Goal: Information Seeking & Learning: Learn about a topic

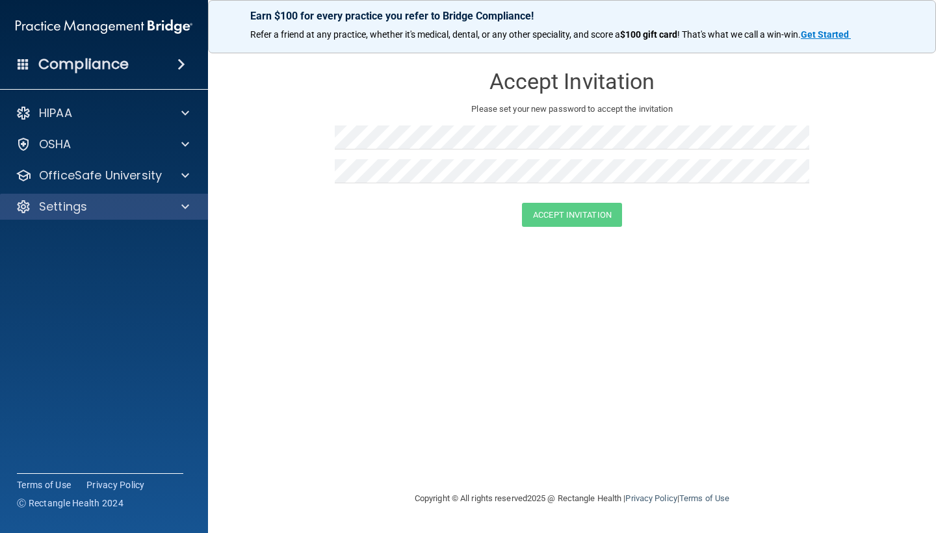
click at [80, 197] on div "Settings" at bounding box center [104, 207] width 209 height 26
click at [181, 208] on div at bounding box center [183, 207] width 32 height 16
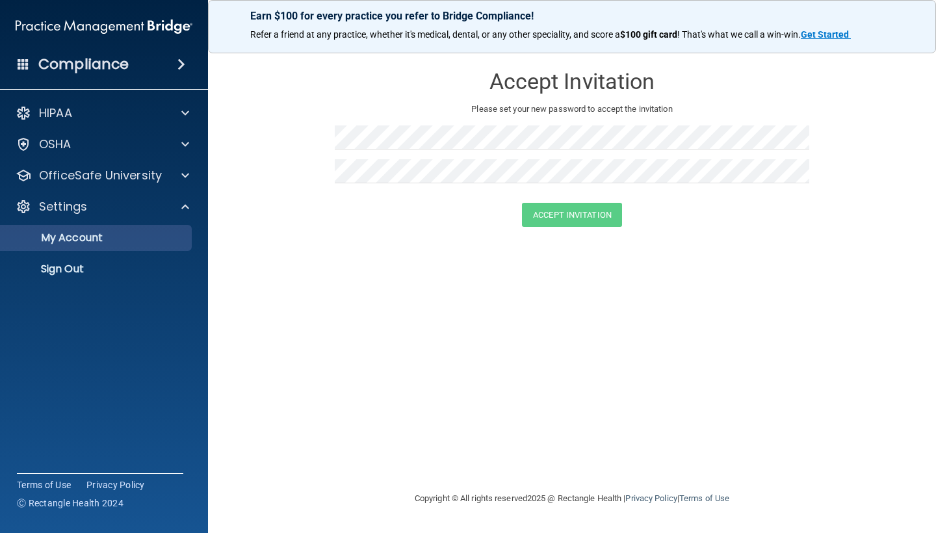
click at [136, 246] on link "My Account" at bounding box center [89, 238] width 205 height 26
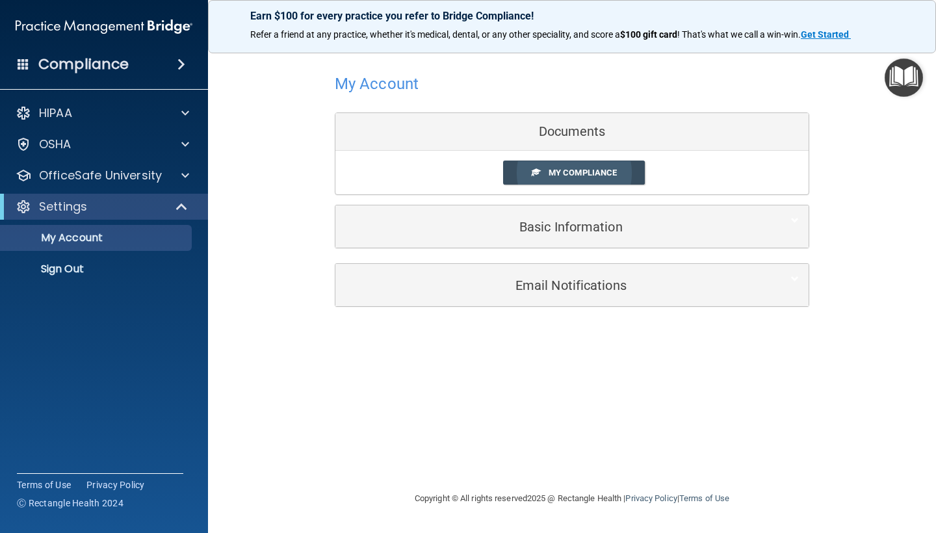
click at [561, 168] on span "My Compliance" at bounding box center [582, 173] width 68 height 10
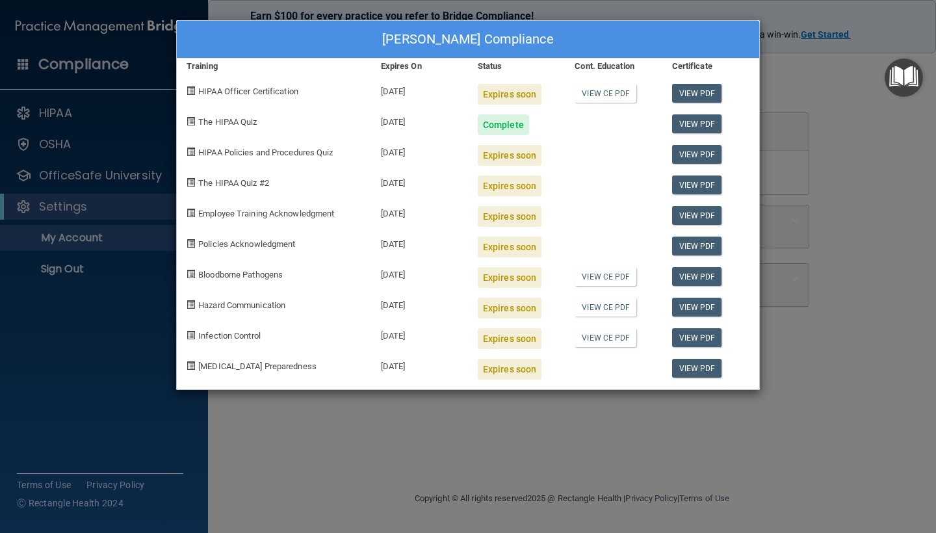
click at [385, 460] on div "Dariel Asgarali's Compliance Training Expires On Status Cont. Education Certifi…" at bounding box center [468, 266] width 936 height 533
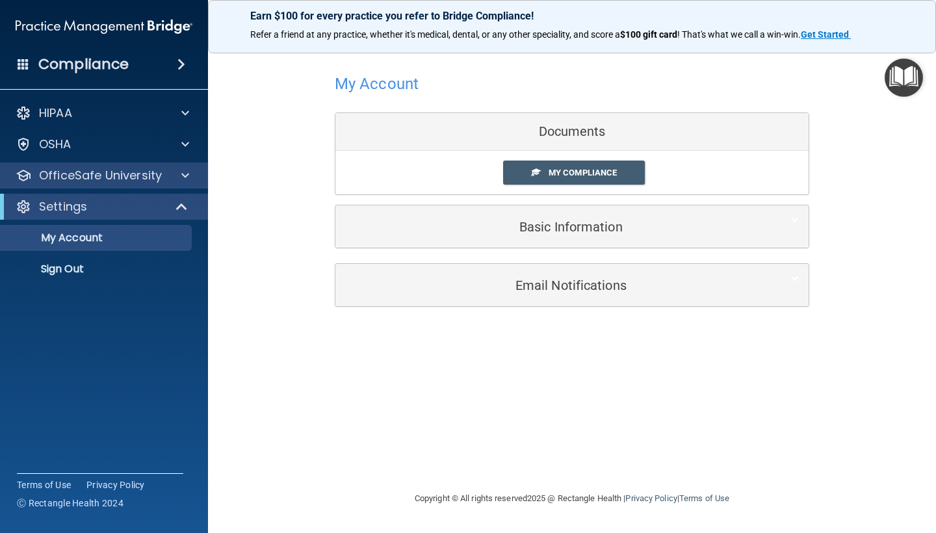
click at [137, 173] on p "OfficeSafe University" at bounding box center [100, 176] width 123 height 16
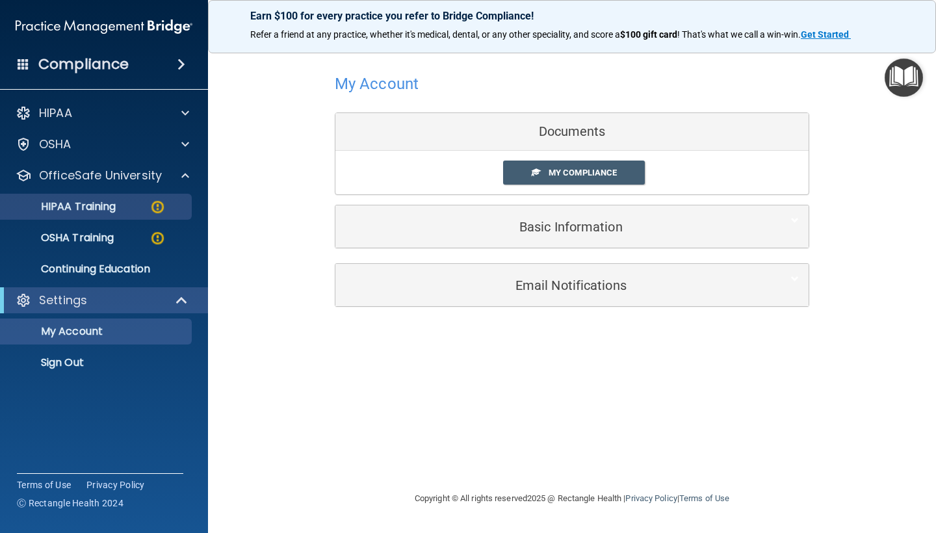
click at [105, 204] on p "HIPAA Training" at bounding box center [61, 206] width 107 height 13
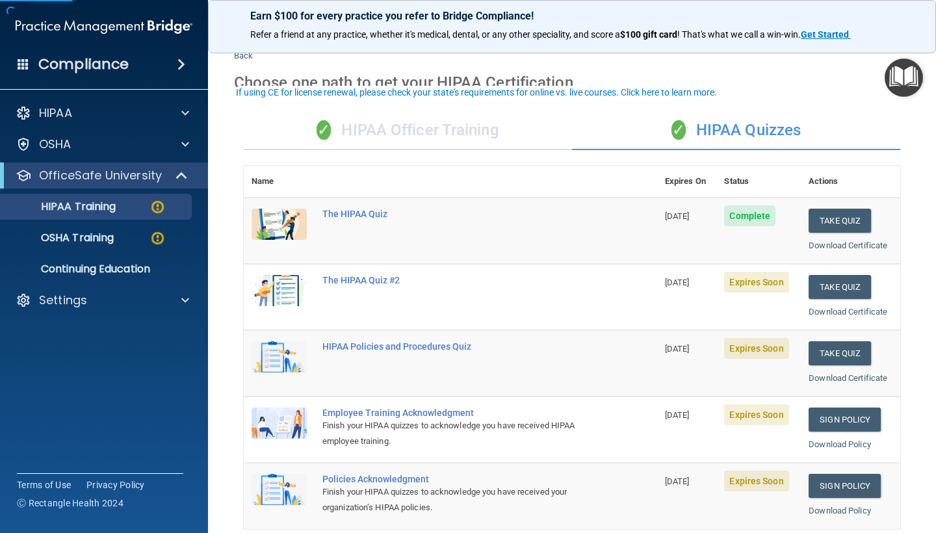
scroll to position [40, 0]
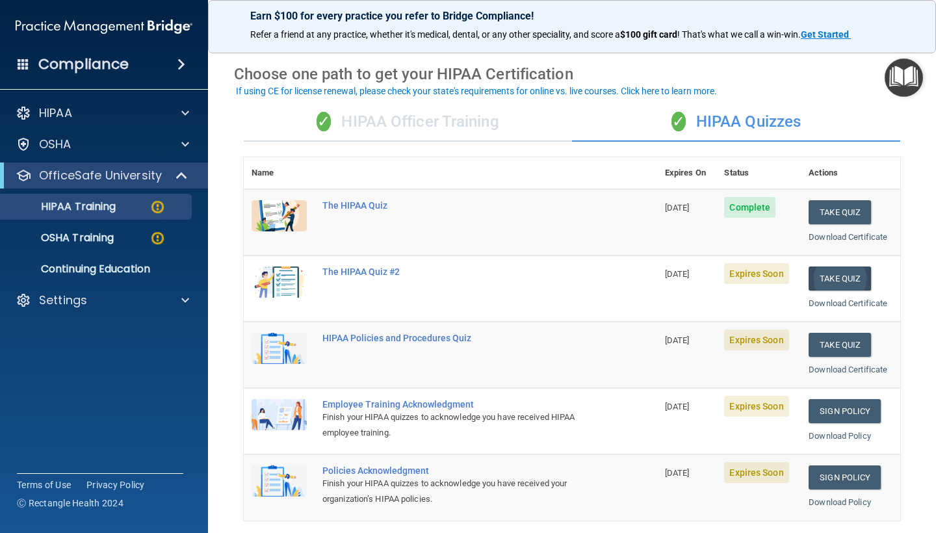
click at [838, 273] on button "Take Quiz" at bounding box center [839, 278] width 62 height 24
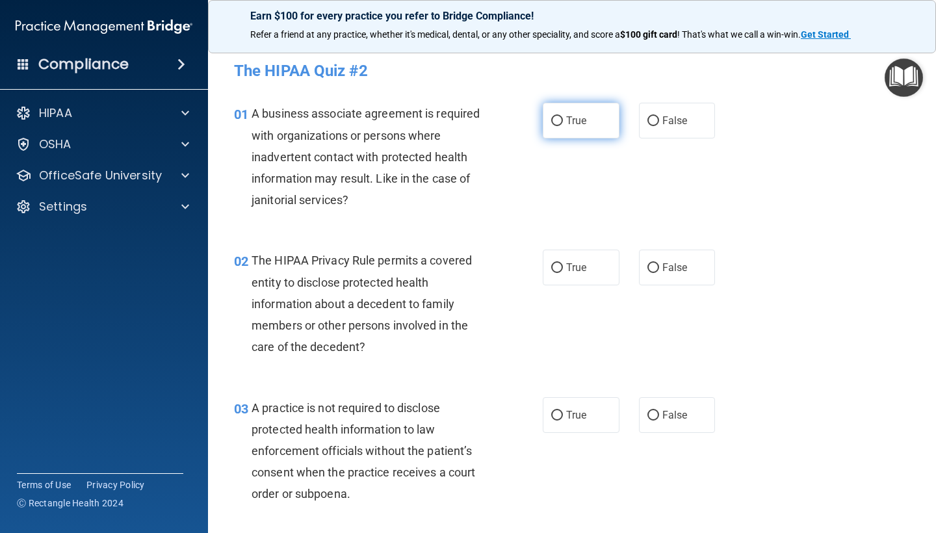
click at [572, 128] on label "True" at bounding box center [581, 121] width 77 height 36
click at [563, 126] on input "True" at bounding box center [557, 121] width 12 height 10
radio input "true"
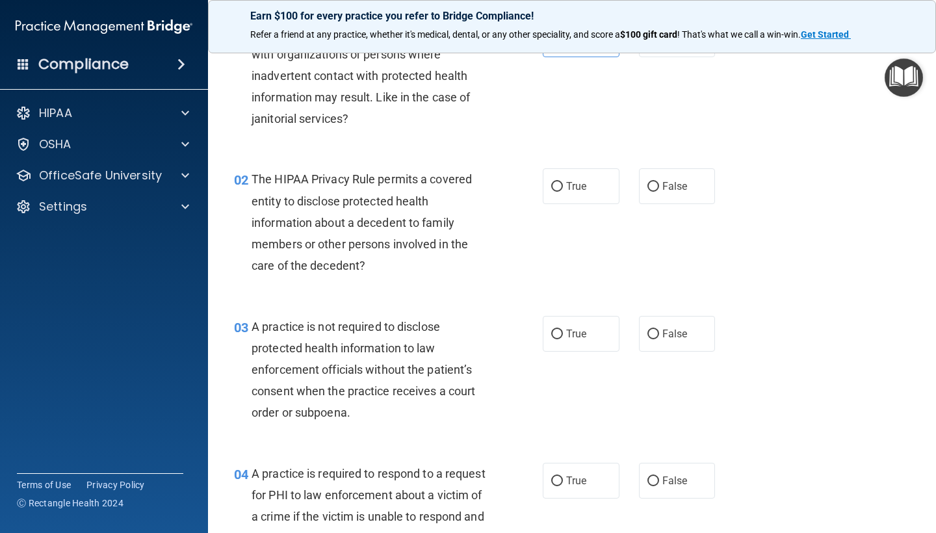
scroll to position [135, 0]
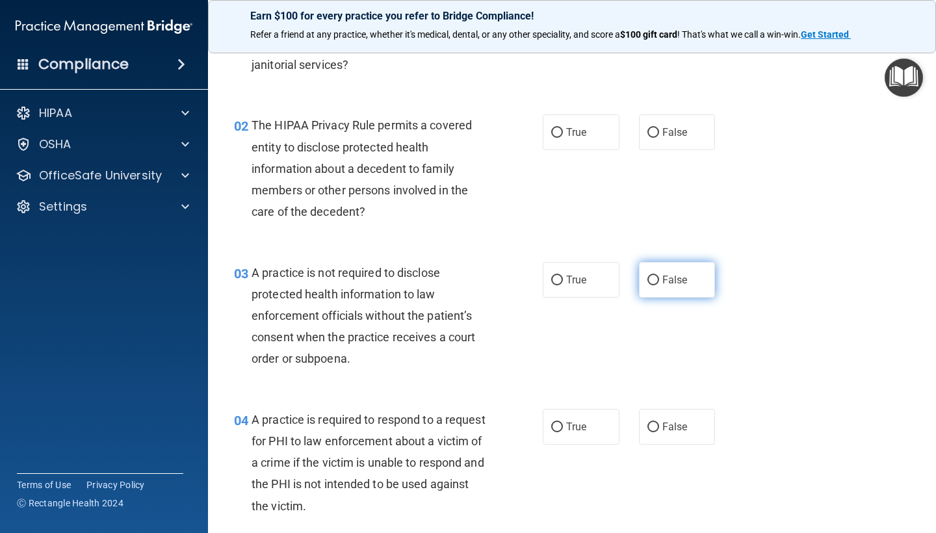
click at [680, 279] on span "False" at bounding box center [674, 280] width 25 height 12
click at [659, 279] on input "False" at bounding box center [653, 281] width 12 height 10
radio input "true"
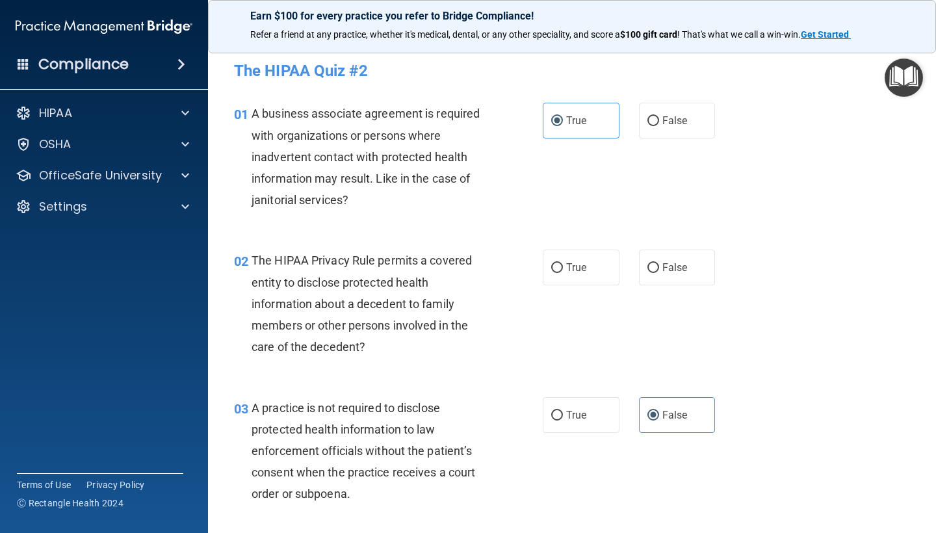
scroll to position [0, 0]
click at [665, 261] on span "False" at bounding box center [674, 267] width 25 height 12
click at [659, 263] on input "False" at bounding box center [653, 268] width 12 height 10
radio input "true"
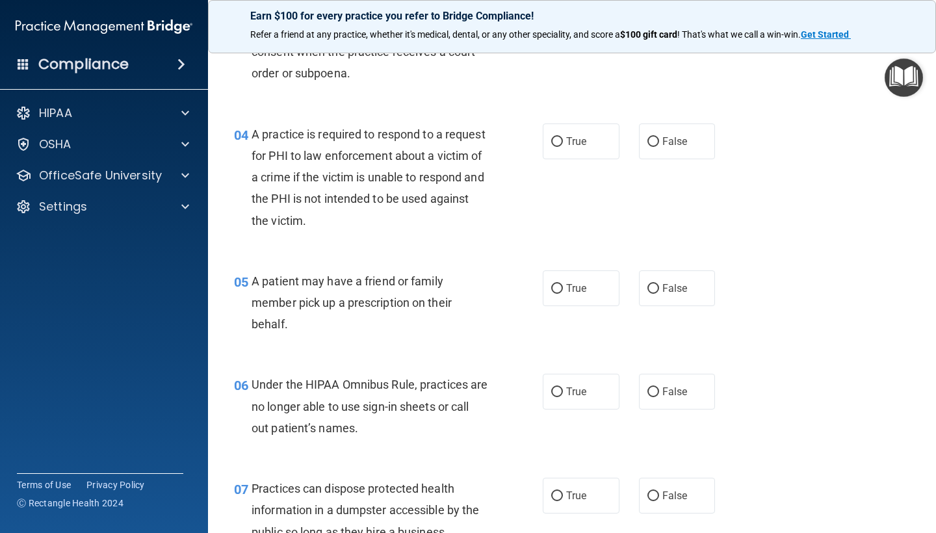
scroll to position [422, 0]
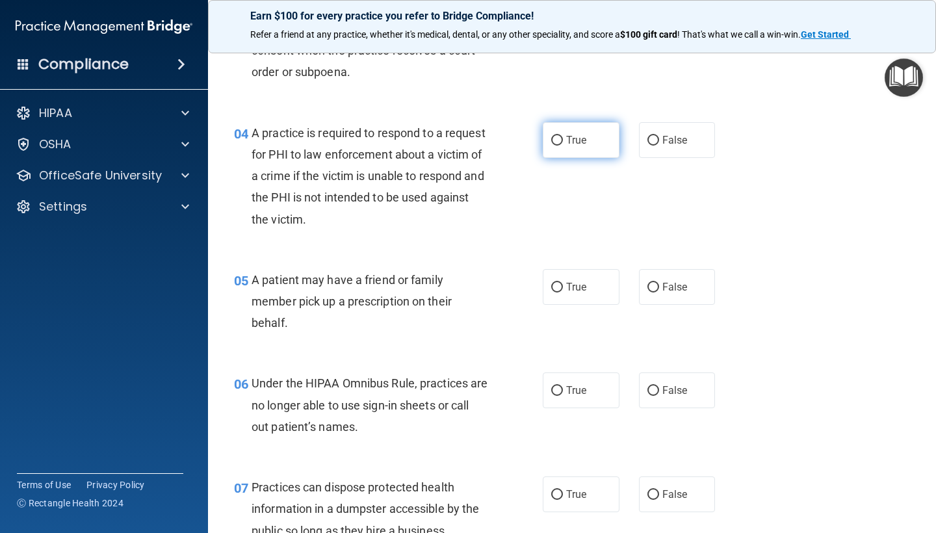
click at [574, 134] on span "True" at bounding box center [576, 140] width 20 height 12
click at [563, 136] on input "True" at bounding box center [557, 141] width 12 height 10
radio input "true"
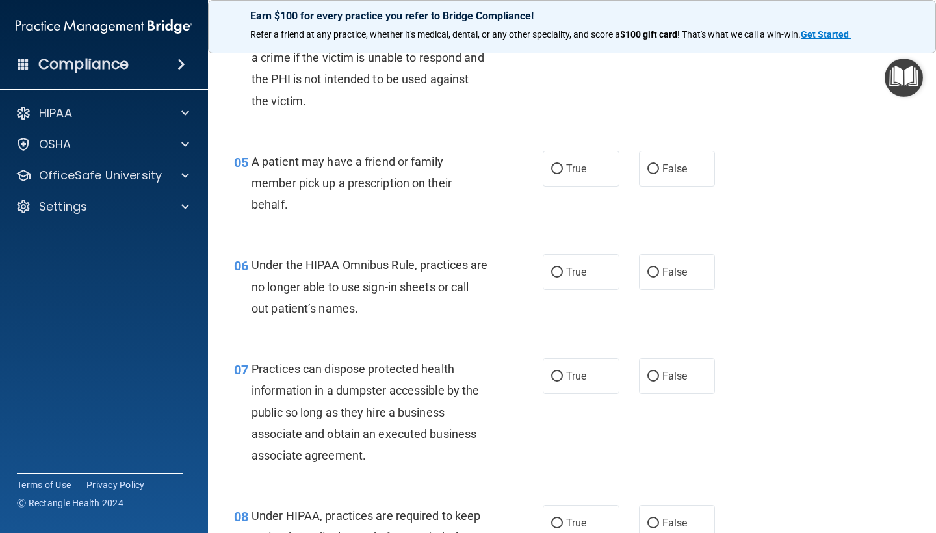
scroll to position [552, 0]
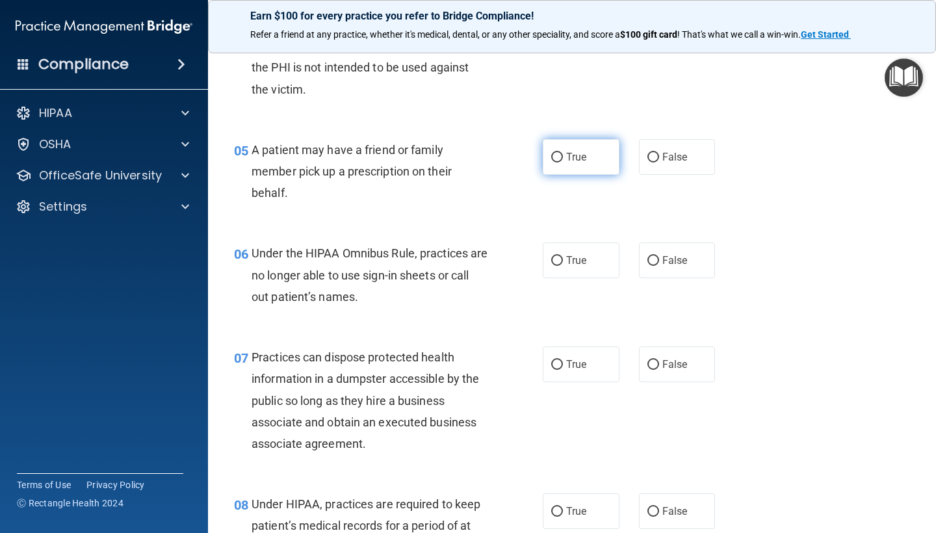
click at [587, 147] on label "True" at bounding box center [581, 157] width 77 height 36
click at [563, 153] on input "True" at bounding box center [557, 158] width 12 height 10
radio input "true"
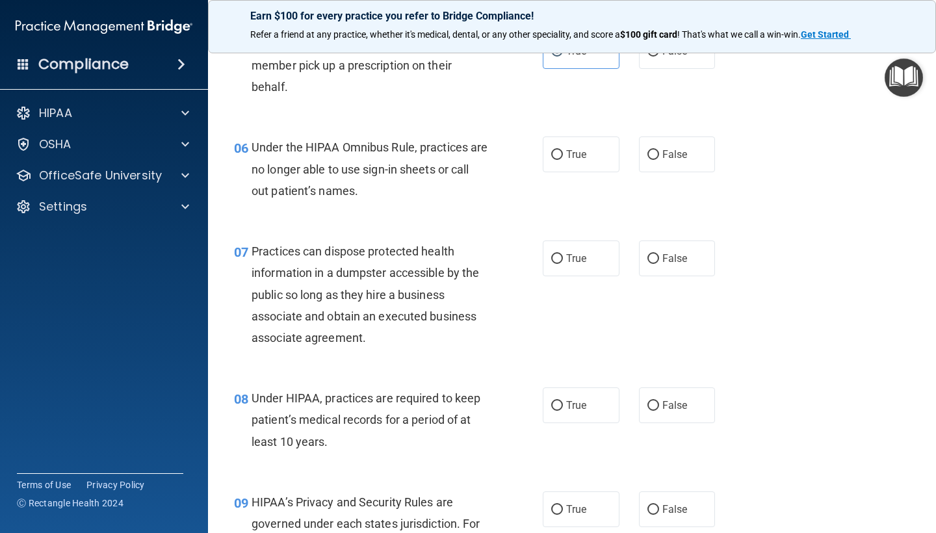
scroll to position [658, 0]
click at [581, 155] on span "True" at bounding box center [576, 153] width 20 height 12
click at [563, 155] on input "True" at bounding box center [557, 154] width 12 height 10
radio input "true"
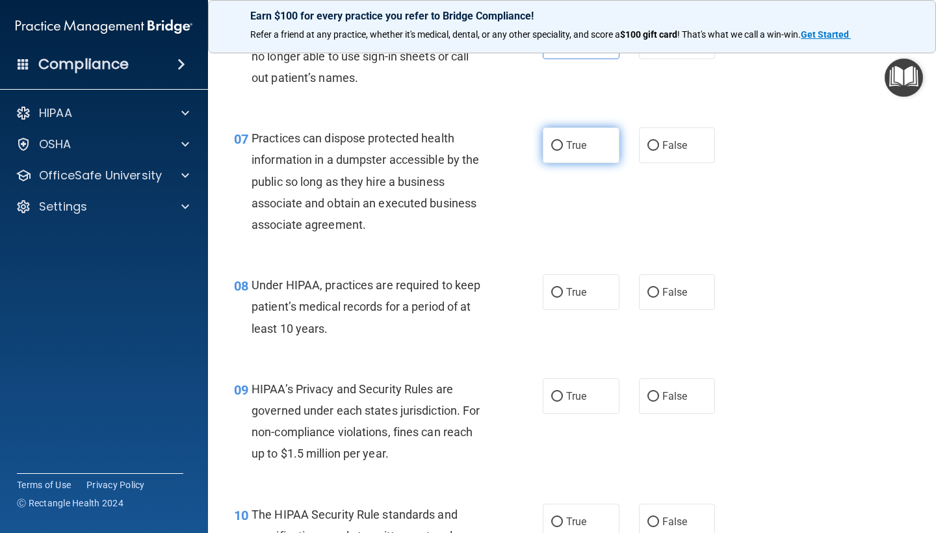
scroll to position [773, 0]
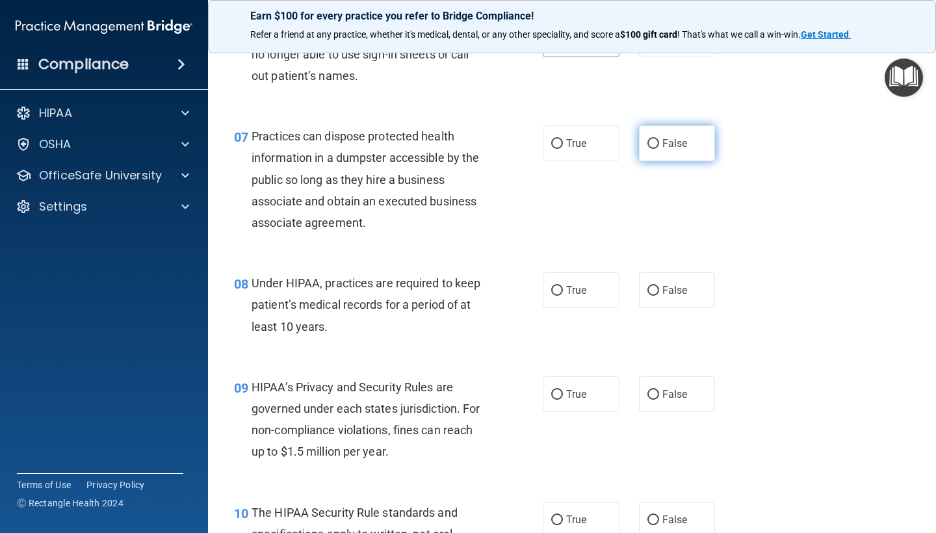
click at [689, 143] on label "False" at bounding box center [677, 143] width 77 height 36
click at [659, 143] on input "False" at bounding box center [653, 144] width 12 height 10
radio input "true"
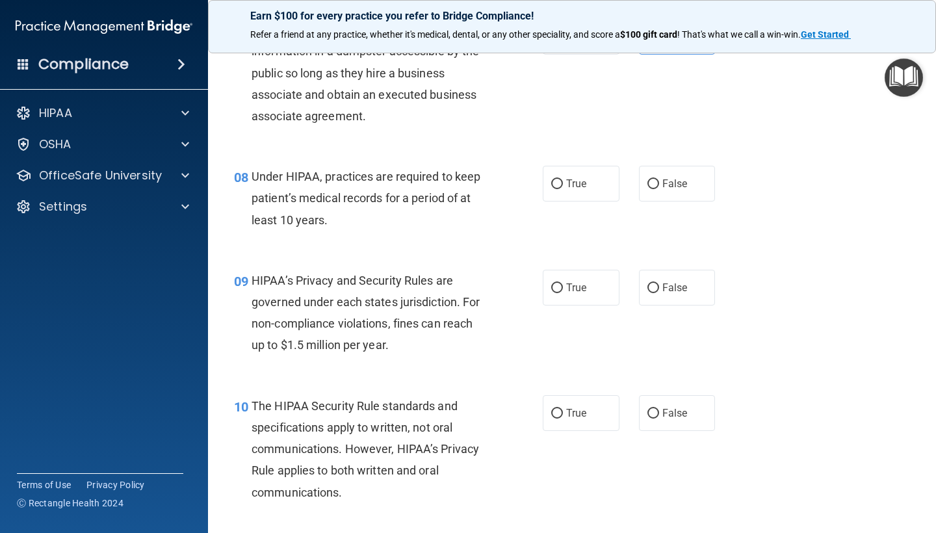
scroll to position [910, 0]
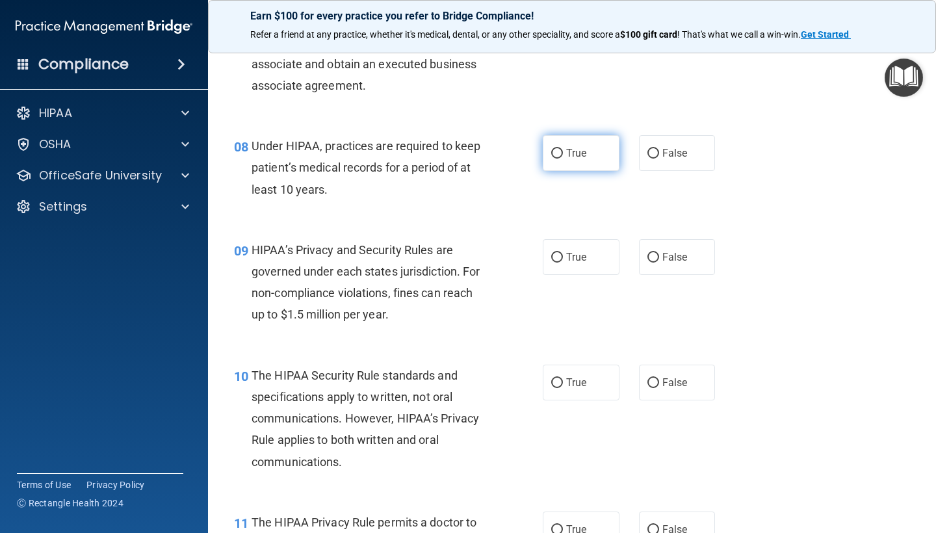
click at [577, 147] on span "True" at bounding box center [576, 153] width 20 height 12
click at [563, 149] on input "True" at bounding box center [557, 154] width 12 height 10
radio input "true"
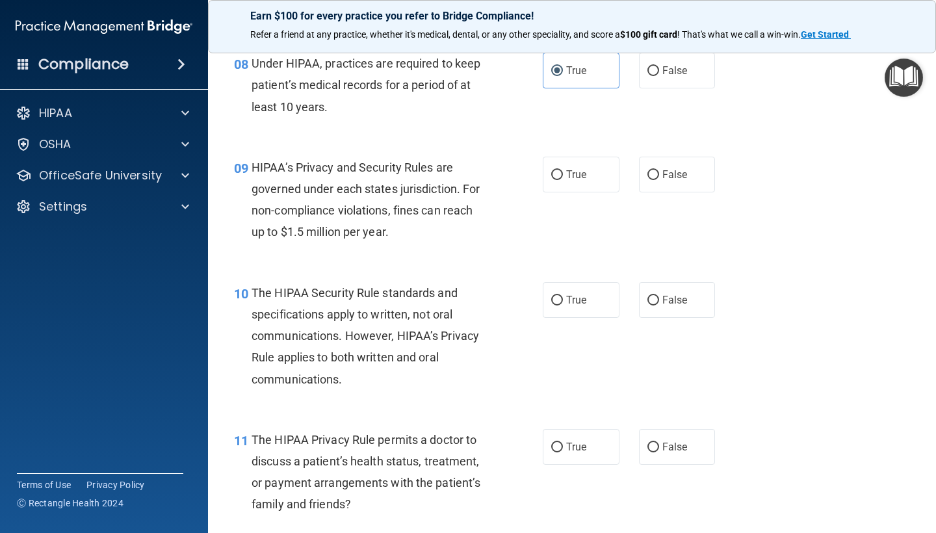
scroll to position [1039, 0]
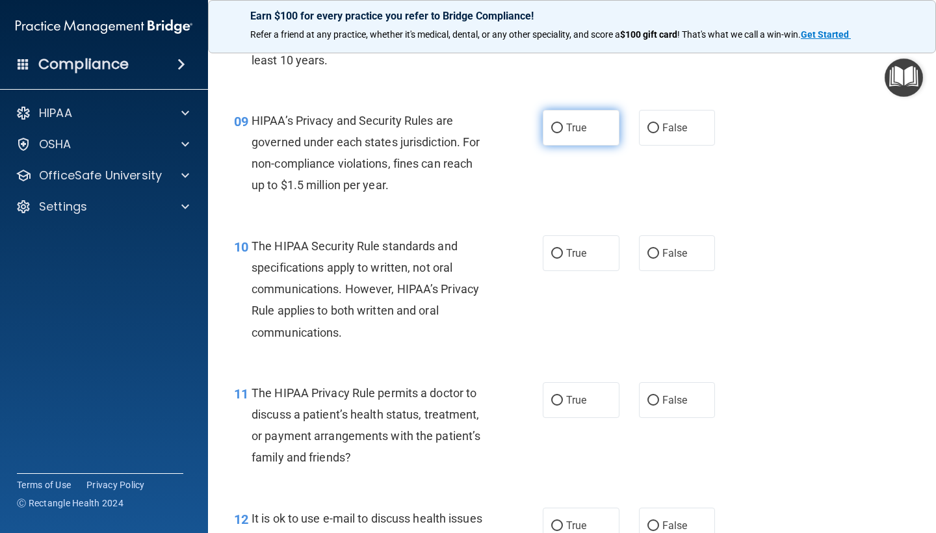
click at [581, 122] on span "True" at bounding box center [576, 128] width 20 height 12
click at [563, 123] on input "True" at bounding box center [557, 128] width 12 height 10
radio input "true"
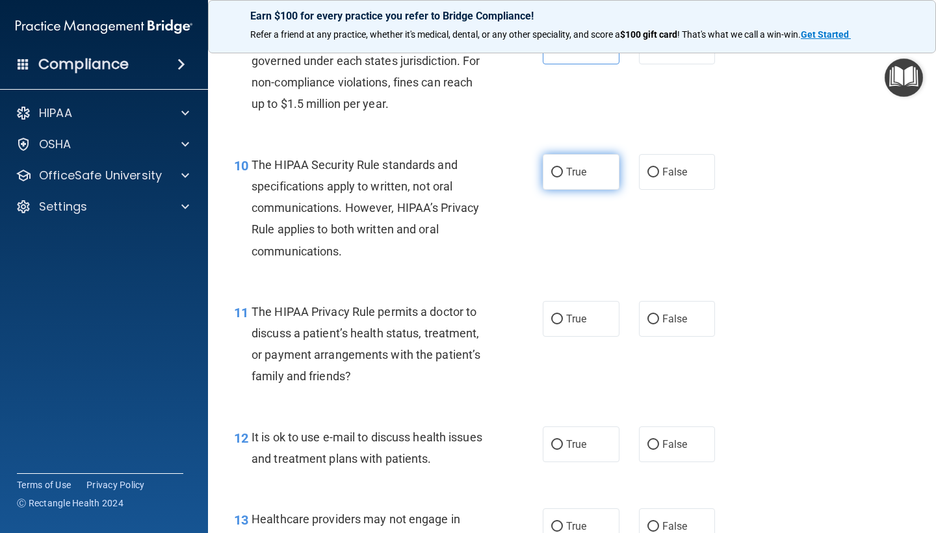
scroll to position [1122, 0]
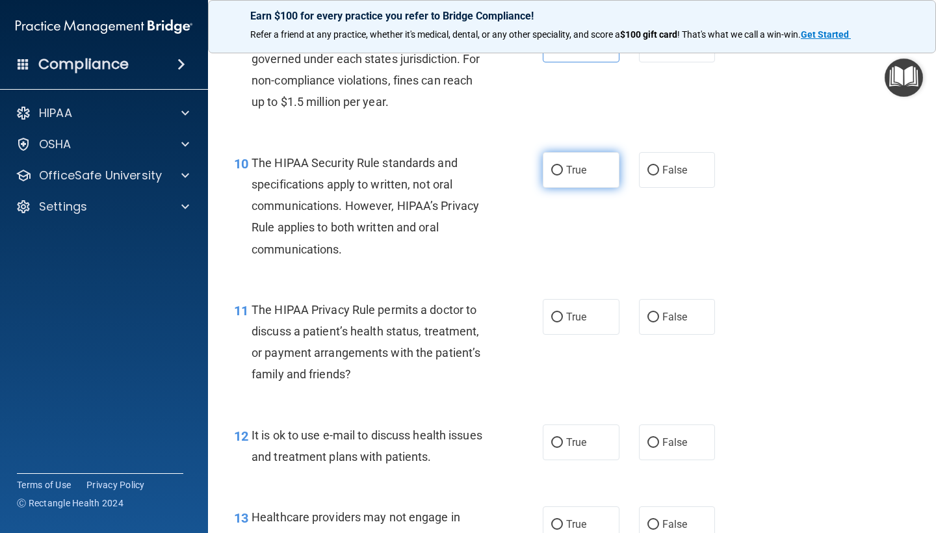
click at [584, 164] on span "True" at bounding box center [576, 170] width 20 height 12
click at [563, 166] on input "True" at bounding box center [557, 171] width 12 height 10
radio input "true"
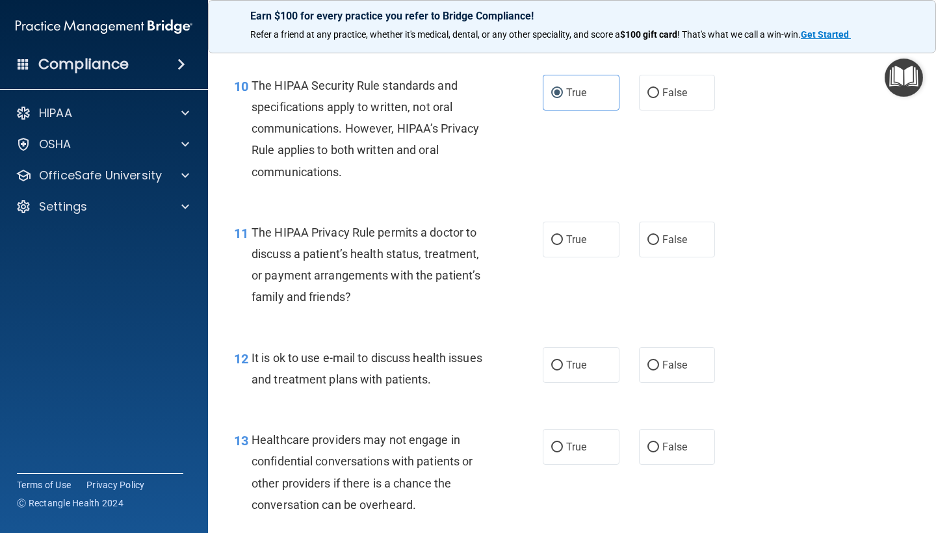
scroll to position [1208, 0]
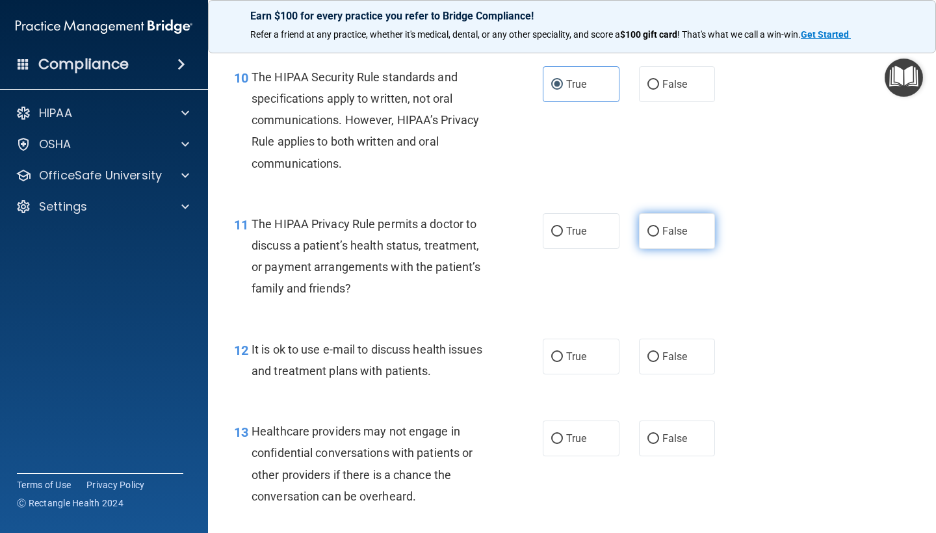
click at [652, 231] on label "False" at bounding box center [677, 231] width 77 height 36
click at [652, 231] on input "False" at bounding box center [653, 232] width 12 height 10
radio input "true"
click at [593, 339] on label "True" at bounding box center [581, 357] width 77 height 36
click at [563, 352] on input "True" at bounding box center [557, 357] width 12 height 10
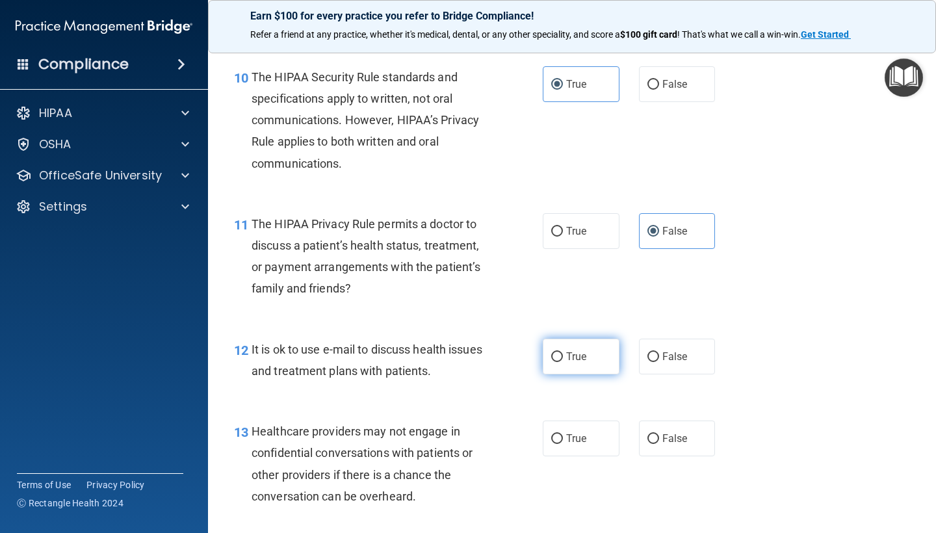
radio input "true"
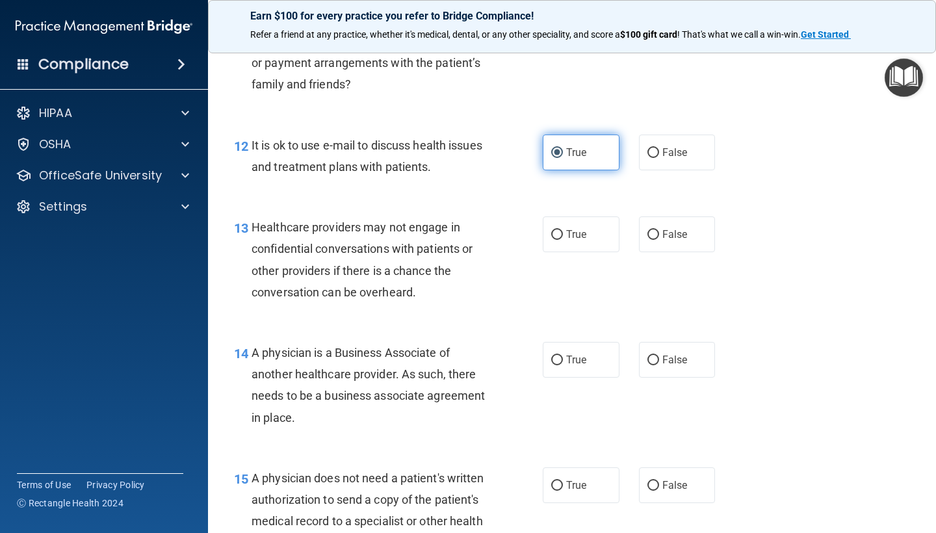
scroll to position [1429, 0]
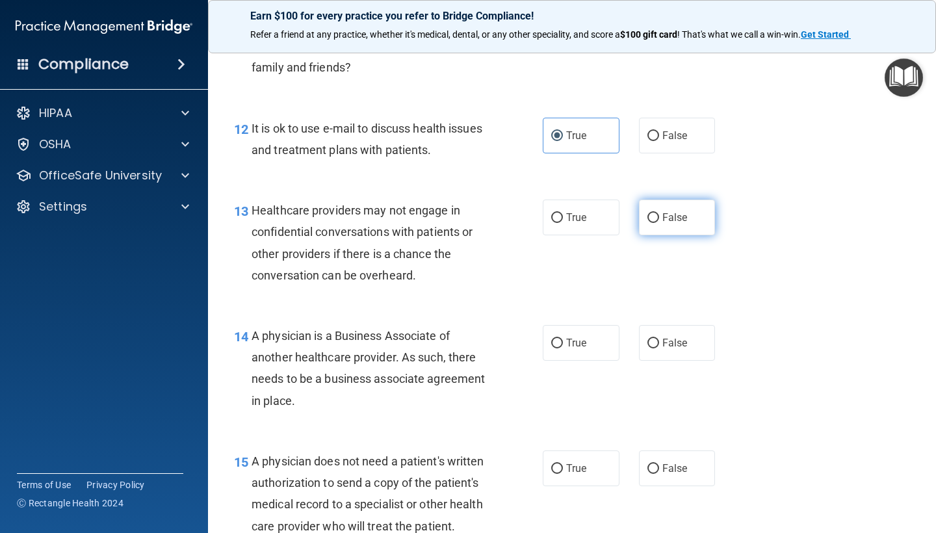
click at [641, 223] on label "False" at bounding box center [677, 217] width 77 height 36
click at [647, 223] on input "False" at bounding box center [653, 218] width 12 height 10
radio input "true"
click at [656, 350] on label "False" at bounding box center [677, 343] width 77 height 36
click at [656, 348] on input "False" at bounding box center [653, 344] width 12 height 10
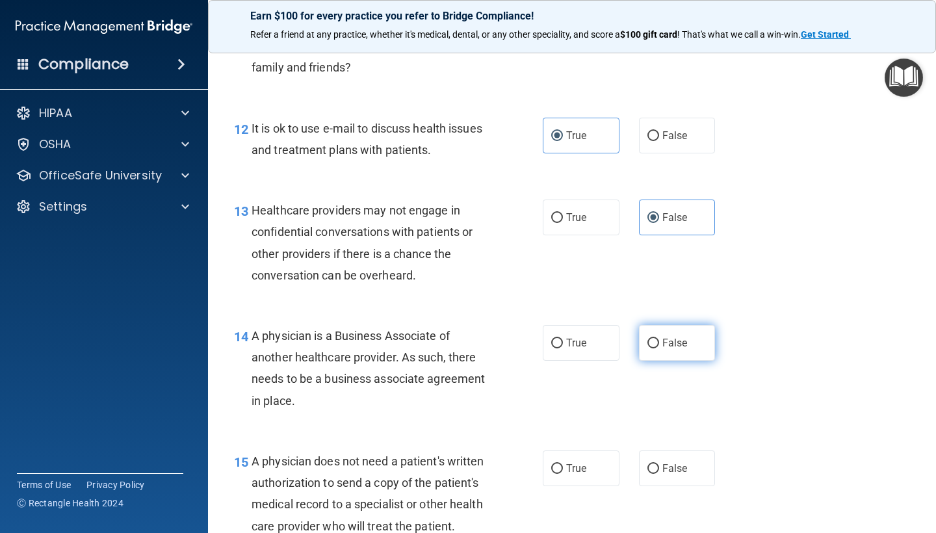
radio input "true"
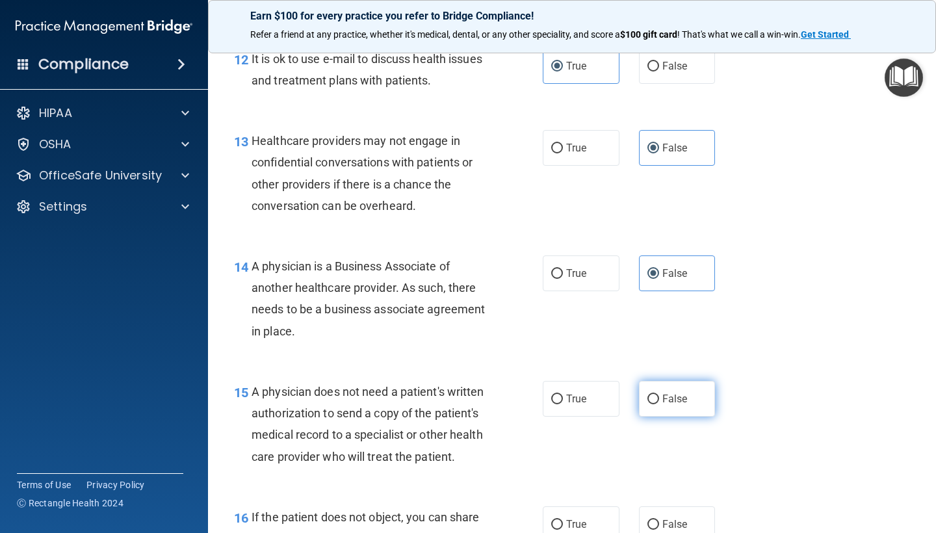
click at [658, 381] on label "False" at bounding box center [677, 399] width 77 height 36
click at [658, 394] on input "False" at bounding box center [653, 399] width 12 height 10
radio input "true"
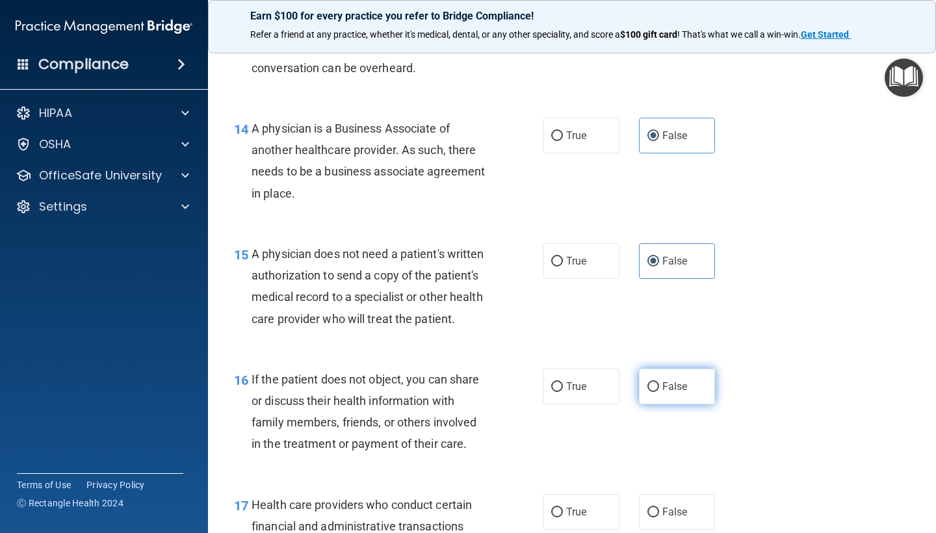
click at [659, 368] on label "False" at bounding box center [677, 386] width 77 height 36
click at [659, 382] on input "False" at bounding box center [653, 387] width 12 height 10
radio input "true"
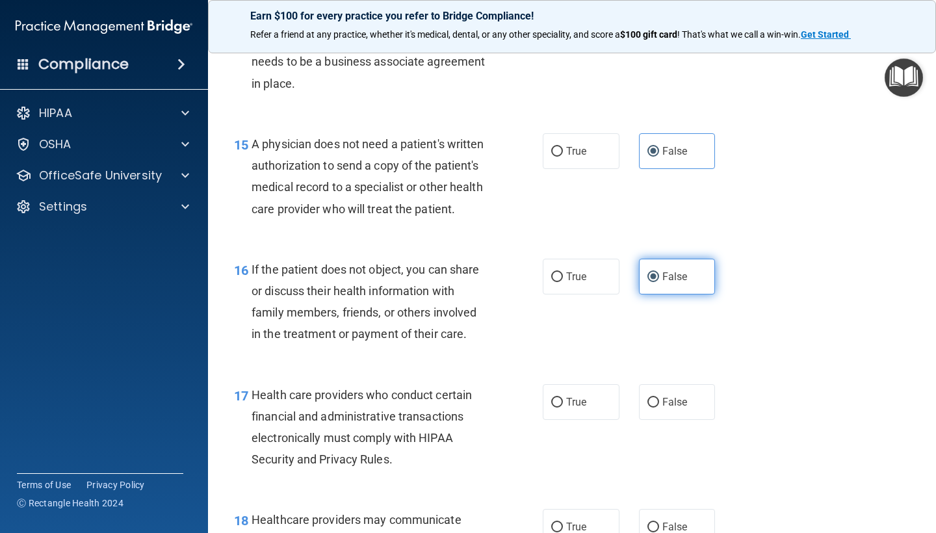
scroll to position [1799, 0]
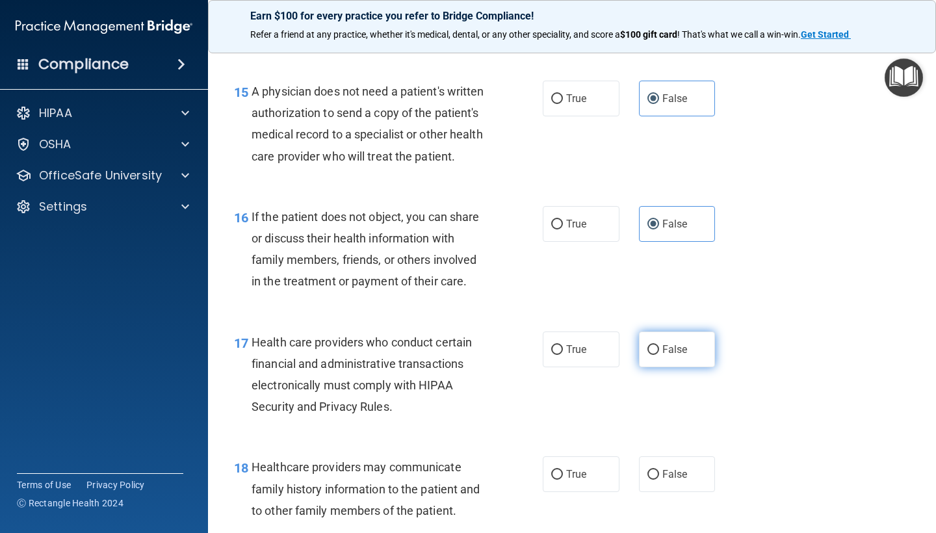
click at [659, 341] on label "False" at bounding box center [677, 349] width 77 height 36
click at [659, 345] on input "False" at bounding box center [653, 350] width 12 height 10
radio input "true"
click at [663, 468] on span "False" at bounding box center [674, 474] width 25 height 12
click at [659, 470] on input "False" at bounding box center [653, 475] width 12 height 10
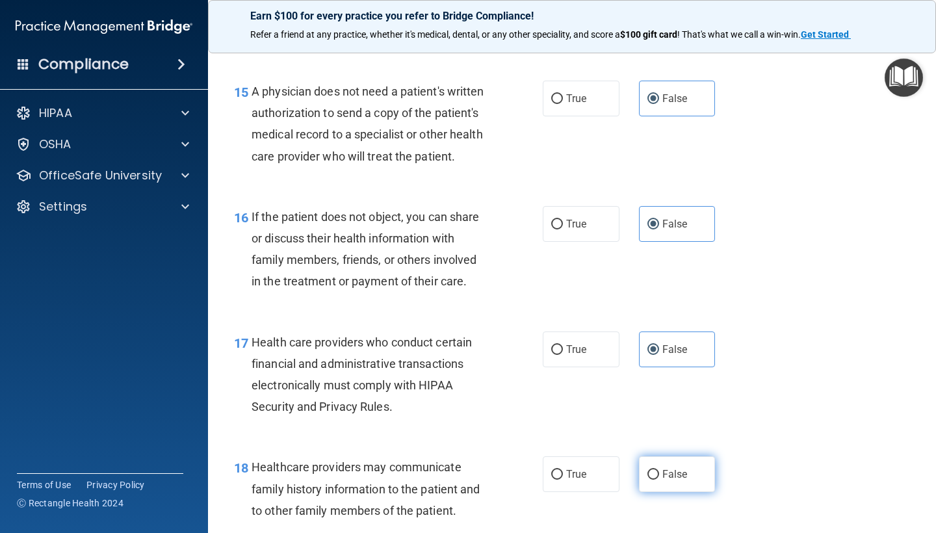
radio input "true"
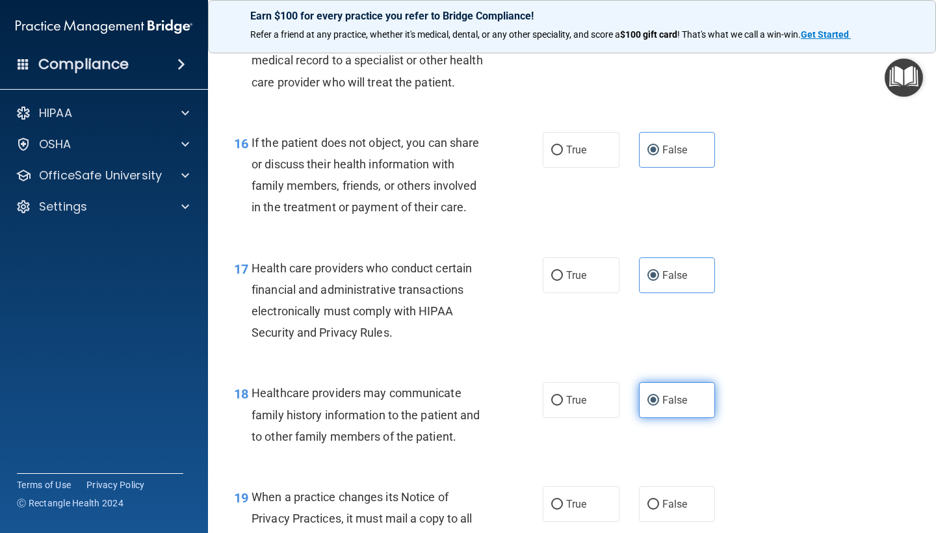
scroll to position [2089, 0]
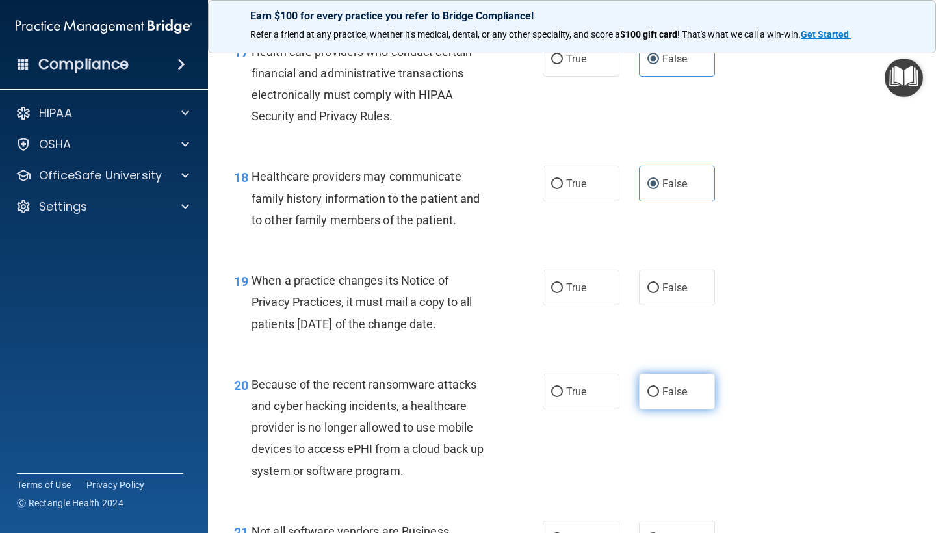
click at [661, 374] on label "False" at bounding box center [677, 392] width 77 height 36
click at [659, 387] on input "False" at bounding box center [653, 392] width 12 height 10
radio input "true"
click at [656, 291] on label "False" at bounding box center [677, 288] width 77 height 36
click at [656, 291] on input "False" at bounding box center [653, 288] width 12 height 10
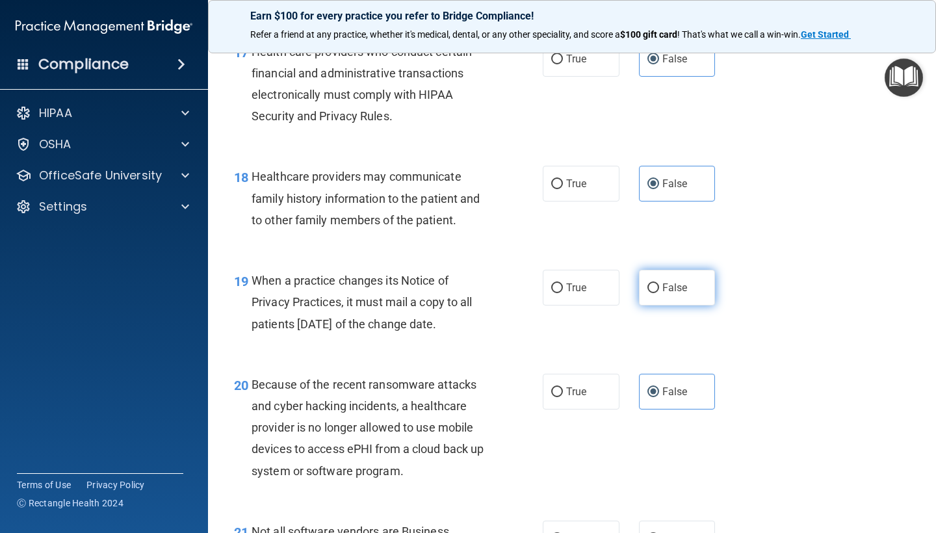
radio input "true"
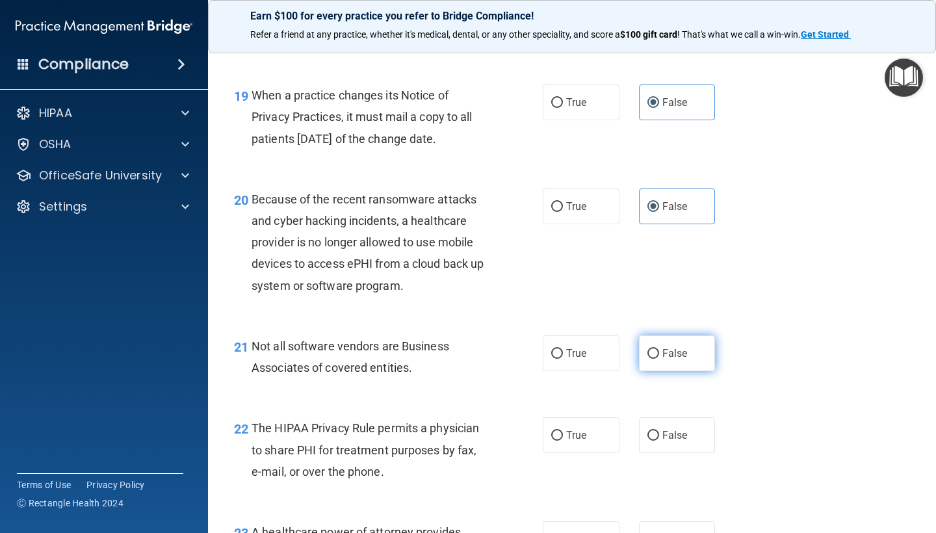
click at [658, 349] on input "False" at bounding box center [653, 354] width 12 height 10
radio input "true"
click at [660, 417] on label "False" at bounding box center [677, 435] width 77 height 36
click at [659, 431] on input "False" at bounding box center [653, 436] width 12 height 10
radio input "true"
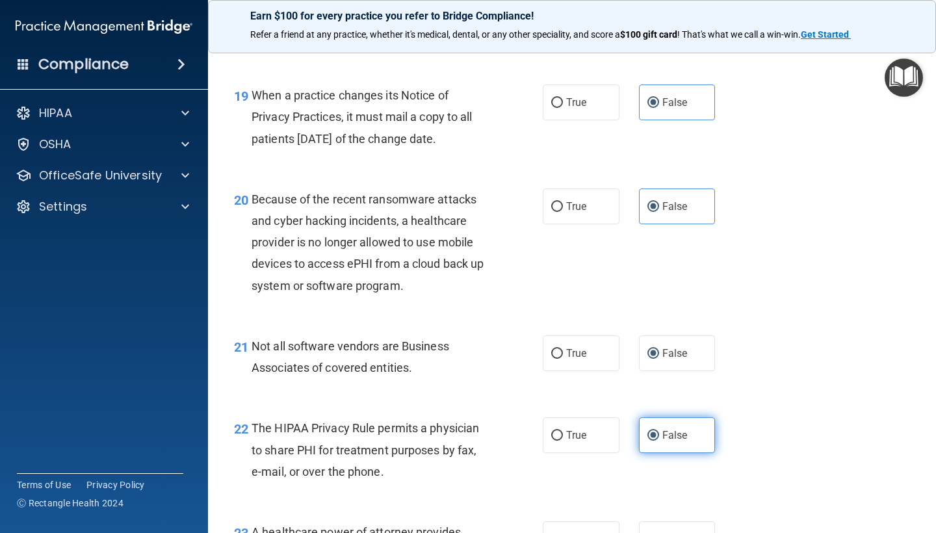
scroll to position [2475, 0]
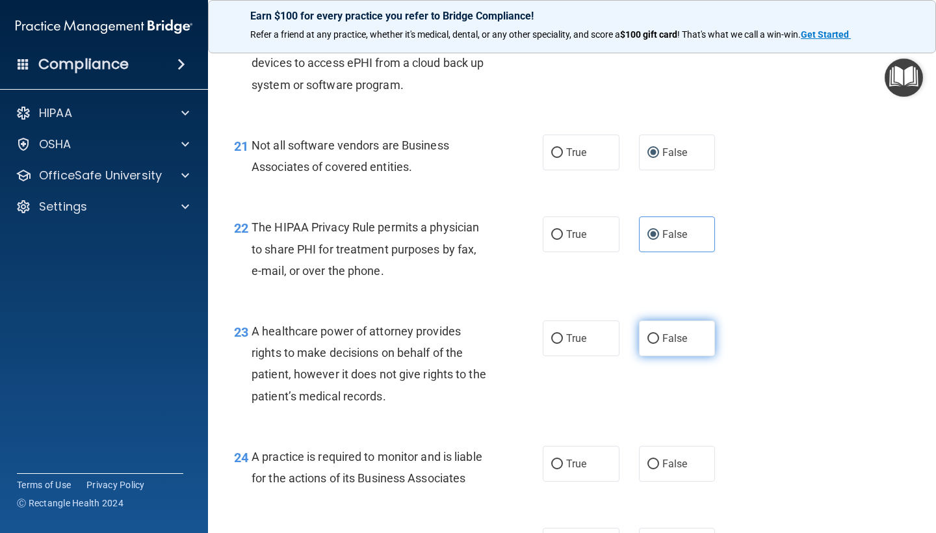
click at [655, 334] on input "False" at bounding box center [653, 339] width 12 height 10
radio input "true"
click at [659, 454] on label "False" at bounding box center [677, 464] width 77 height 36
click at [659, 459] on input "False" at bounding box center [653, 464] width 12 height 10
radio input "true"
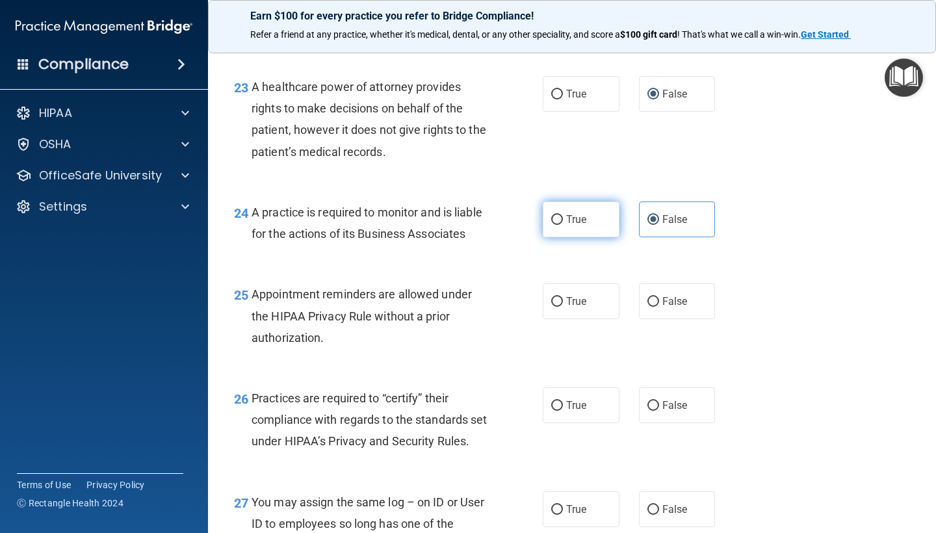
scroll to position [2741, 0]
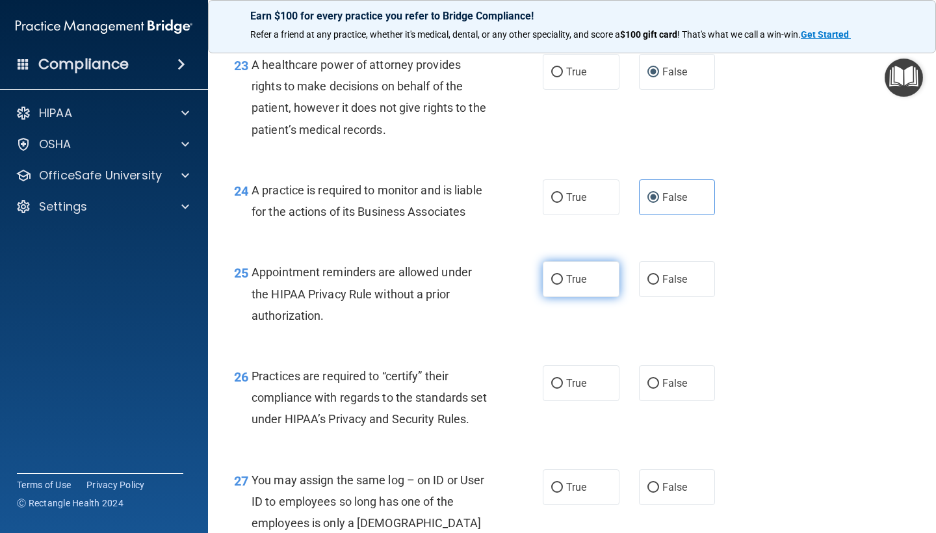
click at [572, 277] on label "True" at bounding box center [581, 279] width 77 height 36
click at [563, 277] on input "True" at bounding box center [557, 280] width 12 height 10
radio input "true"
click at [569, 398] on div "26 Practices are required to “certify” their compliance with regards to the sta…" at bounding box center [571, 401] width 695 height 104
click at [569, 377] on span "True" at bounding box center [576, 383] width 20 height 12
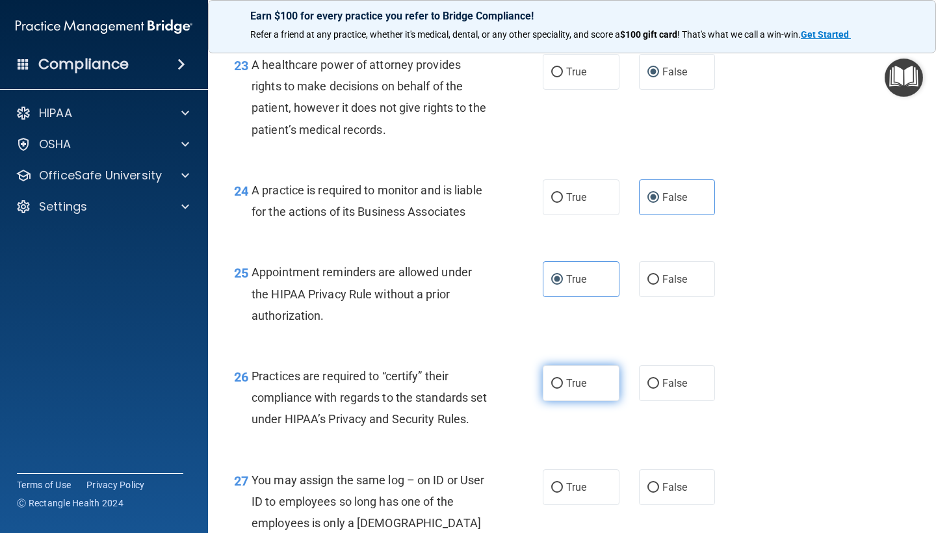
click at [563, 379] on input "True" at bounding box center [557, 384] width 12 height 10
radio input "true"
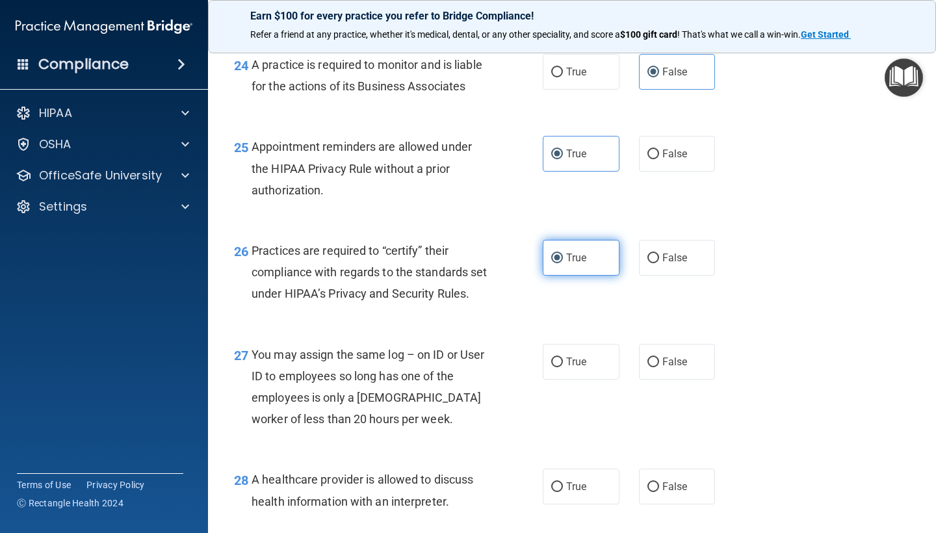
scroll to position [2984, 0]
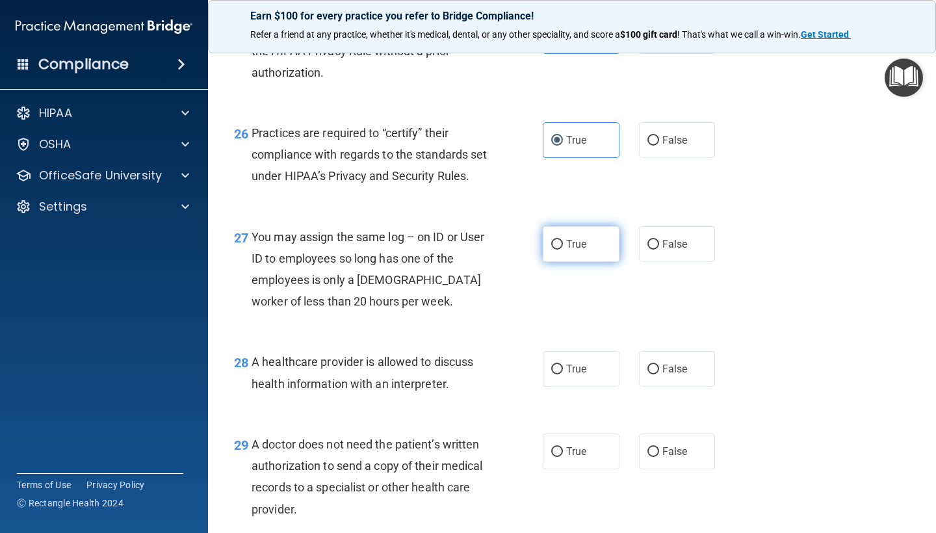
click at [547, 253] on label "True" at bounding box center [581, 244] width 77 height 36
click at [551, 250] on input "True" at bounding box center [557, 245] width 12 height 10
radio input "true"
click at [561, 359] on label "True" at bounding box center [581, 369] width 77 height 36
click at [561, 365] on input "True" at bounding box center [557, 370] width 12 height 10
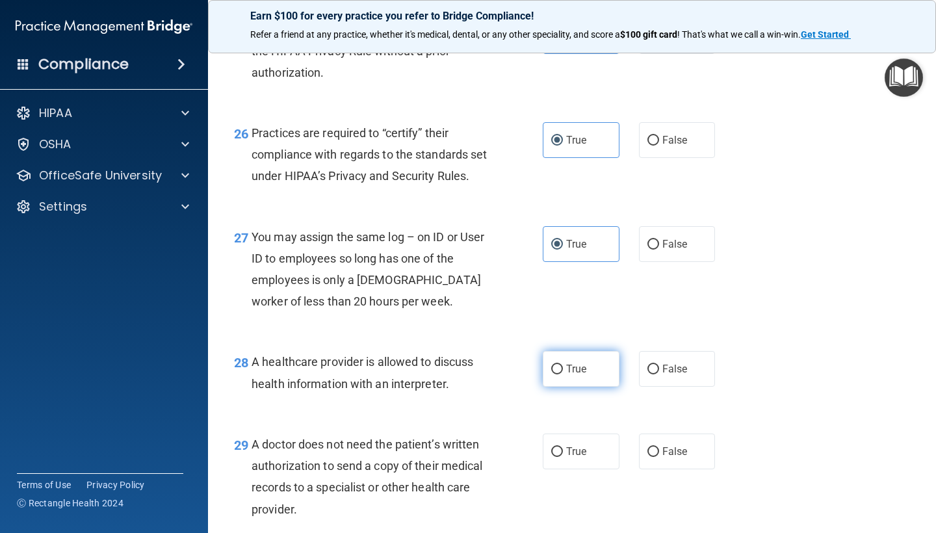
radio input "true"
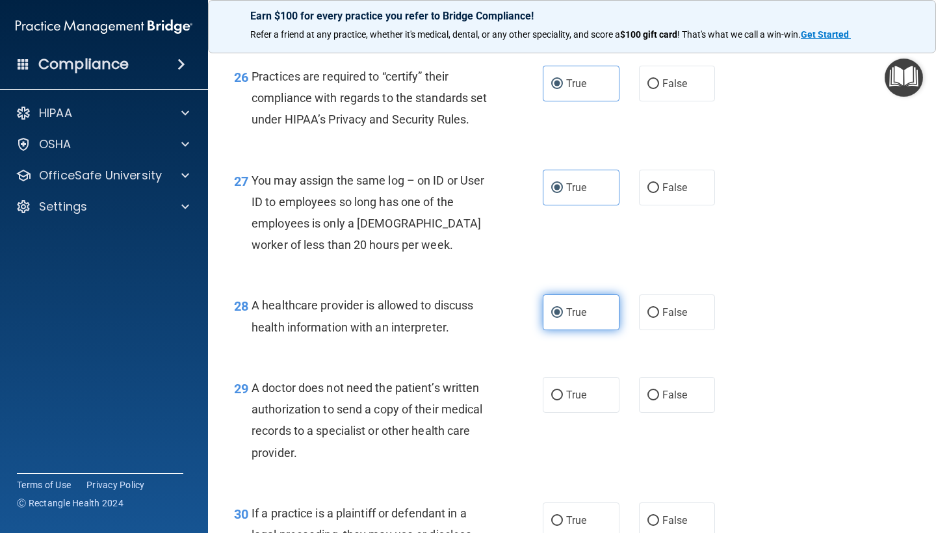
scroll to position [3127, 0]
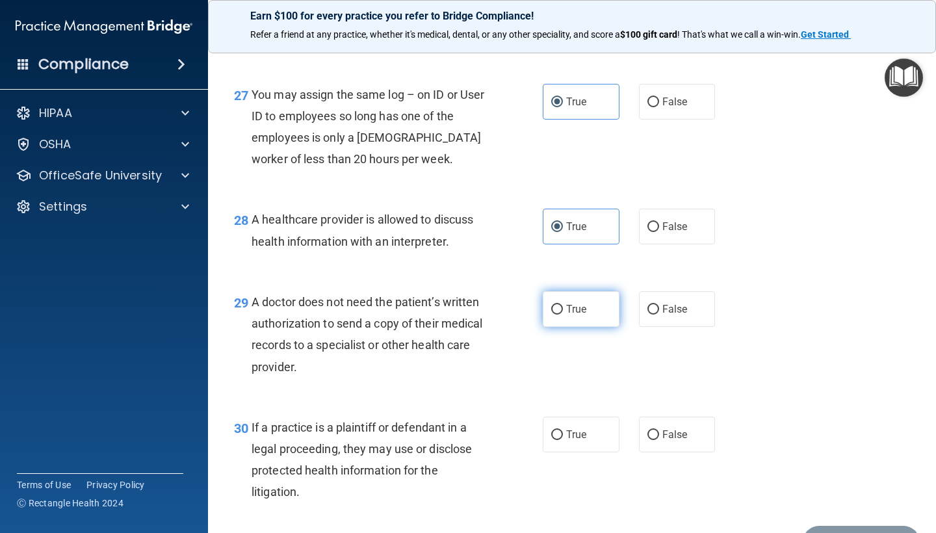
click at [565, 318] on label "True" at bounding box center [581, 309] width 77 height 36
click at [563, 314] on input "True" at bounding box center [557, 310] width 12 height 10
radio input "true"
click at [569, 452] on label "True" at bounding box center [581, 434] width 77 height 36
click at [563, 440] on input "True" at bounding box center [557, 435] width 12 height 10
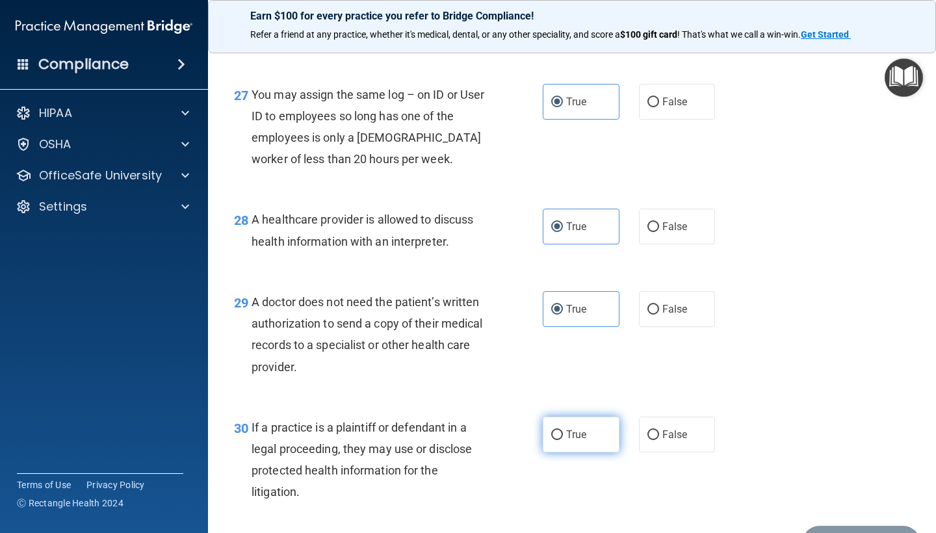
radio input "true"
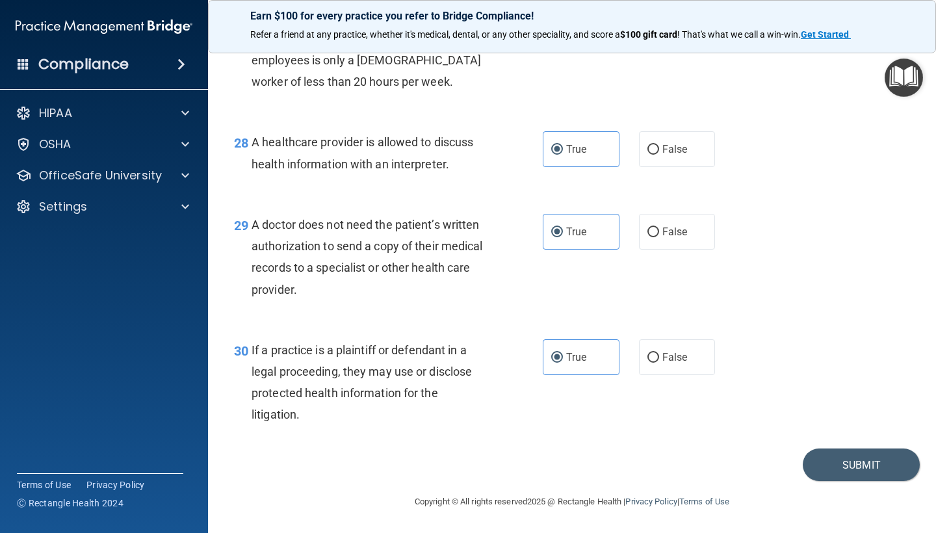
scroll to position [3209, 0]
click at [826, 465] on button "Submit" at bounding box center [860, 464] width 117 height 33
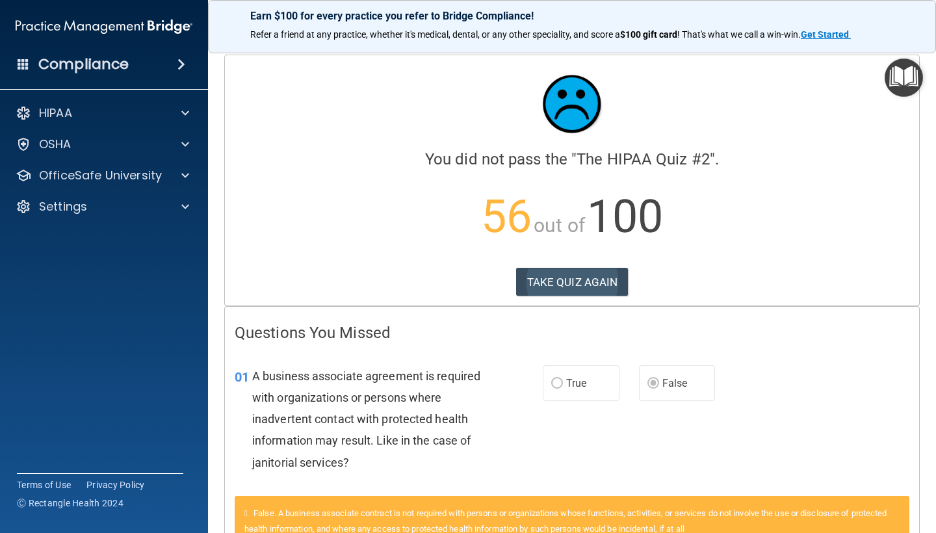
click at [566, 279] on button "TAKE QUIZ AGAIN" at bounding box center [572, 282] width 112 height 29
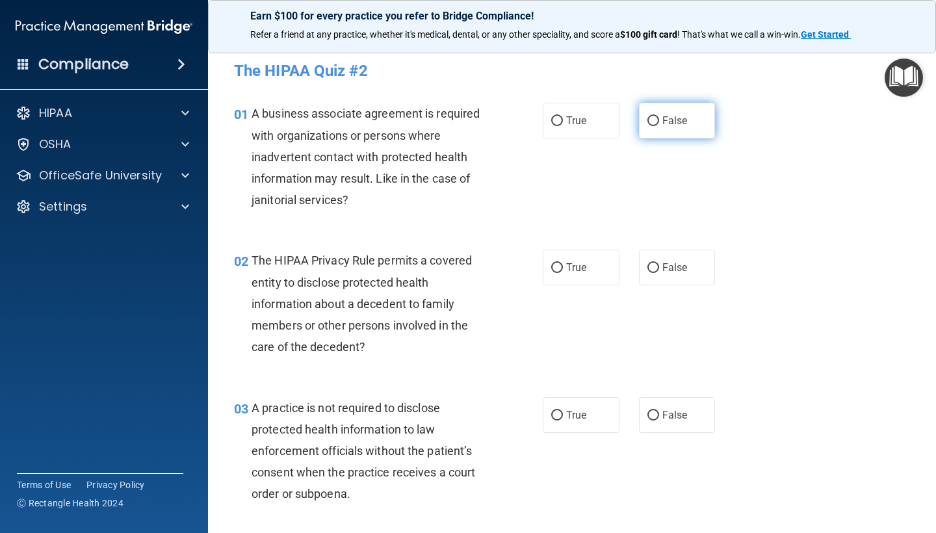
click at [662, 125] on span "False" at bounding box center [674, 120] width 25 height 12
click at [659, 125] on input "False" at bounding box center [653, 121] width 12 height 10
radio input "true"
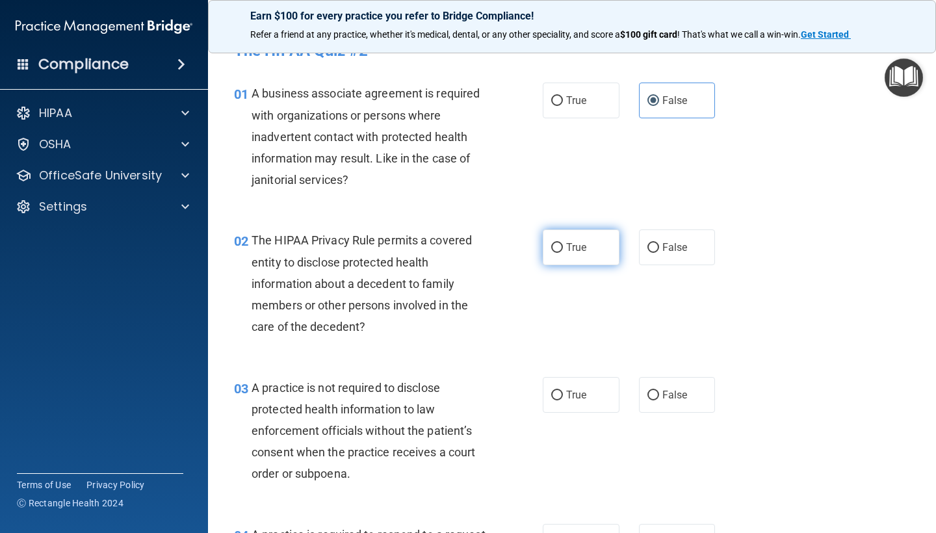
scroll to position [26, 0]
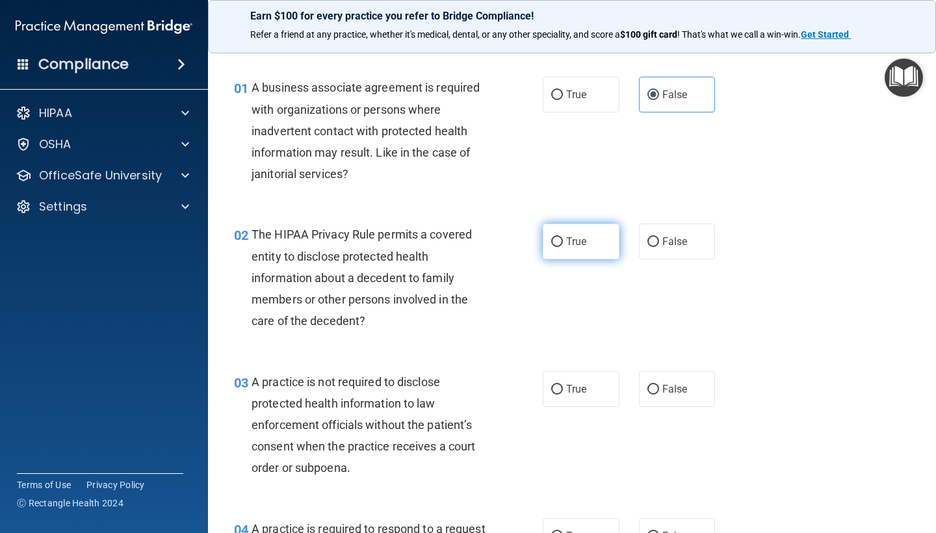
click at [552, 249] on label "True" at bounding box center [581, 242] width 77 height 36
click at [552, 247] on input "True" at bounding box center [557, 242] width 12 height 10
radio input "true"
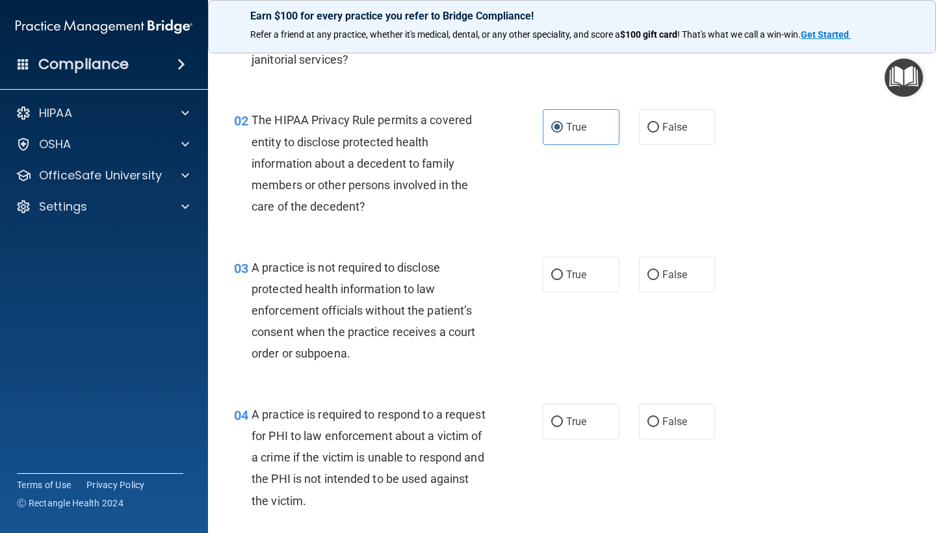
scroll to position [174, 0]
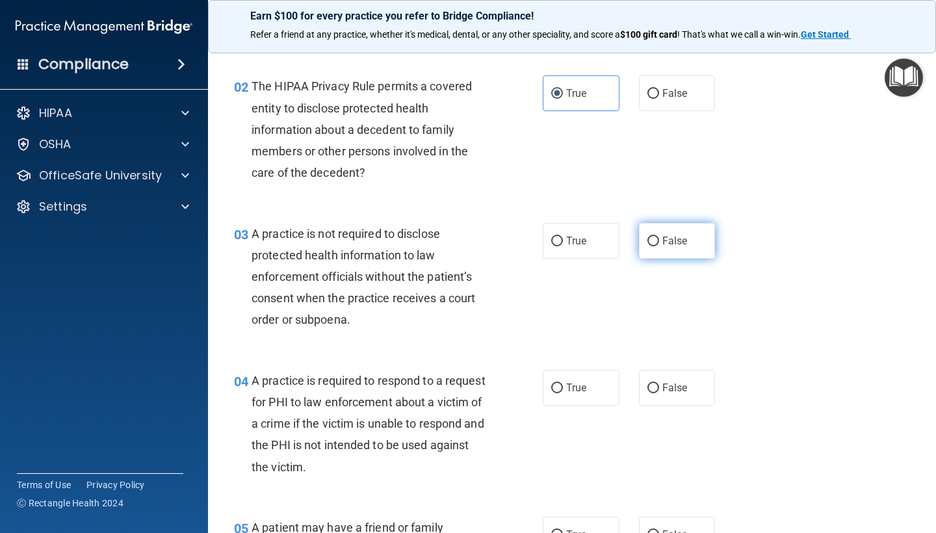
click at [648, 233] on label "False" at bounding box center [677, 241] width 77 height 36
click at [648, 237] on input "False" at bounding box center [653, 242] width 12 height 10
radio input "true"
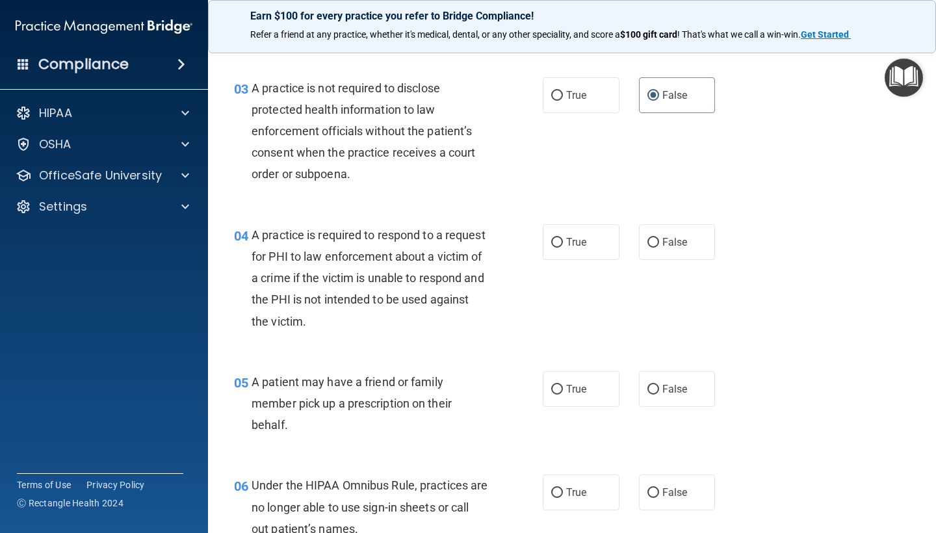
scroll to position [320, 0]
click at [585, 242] on span "True" at bounding box center [576, 241] width 20 height 12
click at [563, 242] on input "True" at bounding box center [557, 242] width 12 height 10
radio input "true"
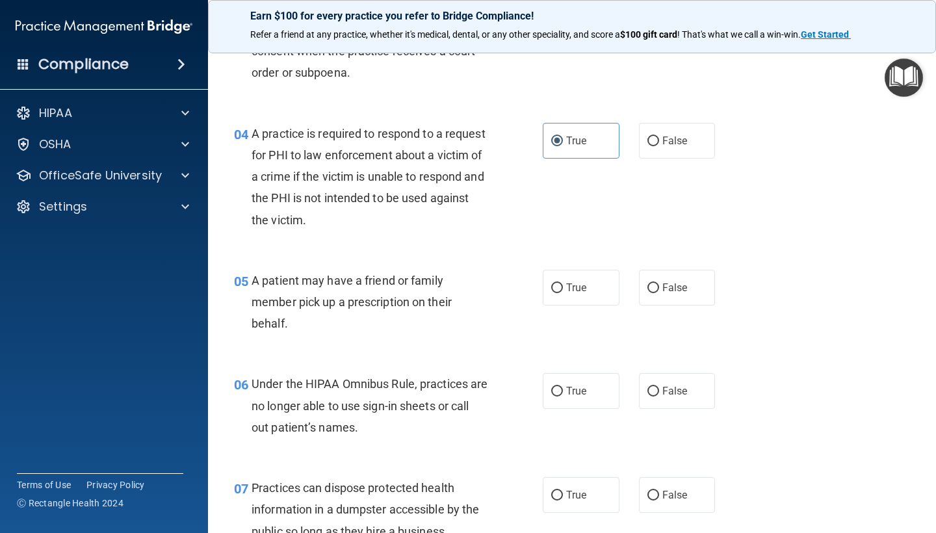
scroll to position [426, 0]
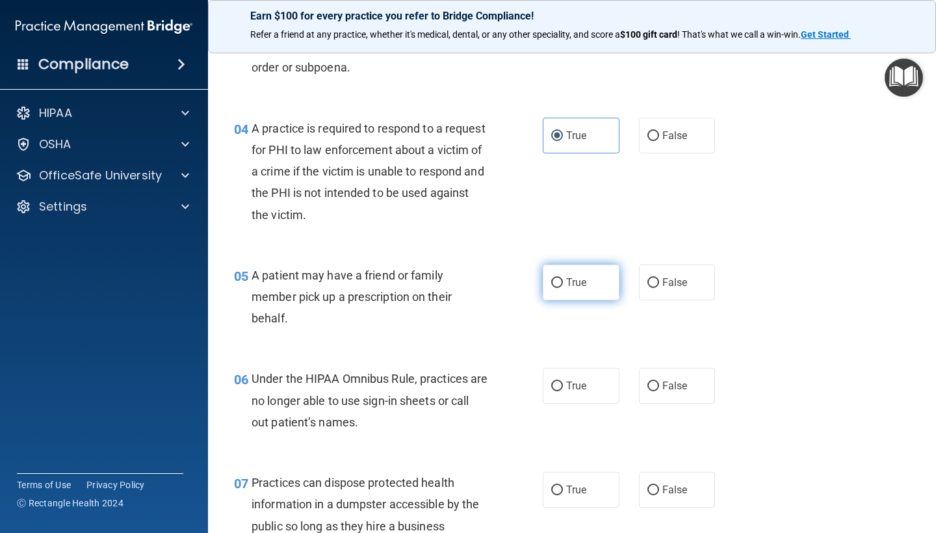
click at [586, 280] on span "True" at bounding box center [576, 282] width 20 height 12
click at [563, 280] on input "True" at bounding box center [557, 283] width 12 height 10
radio input "true"
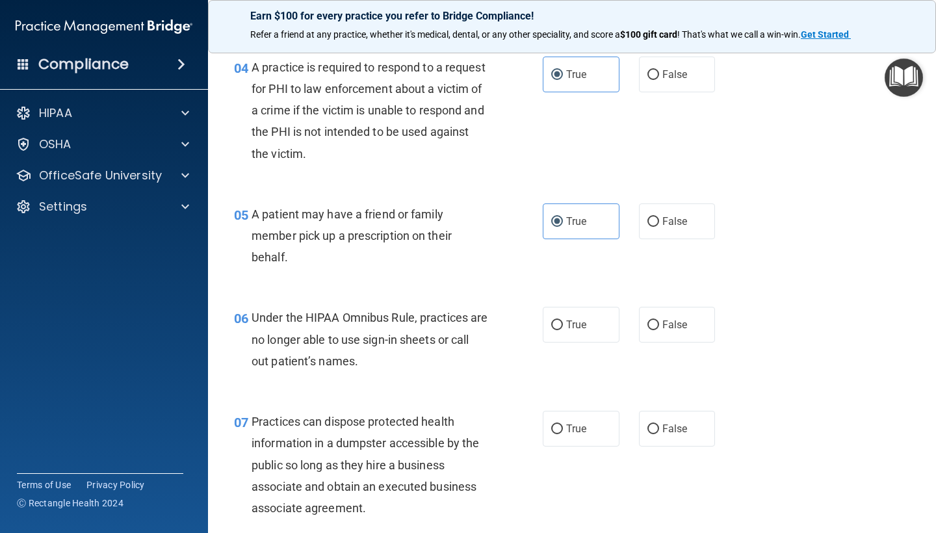
scroll to position [493, 0]
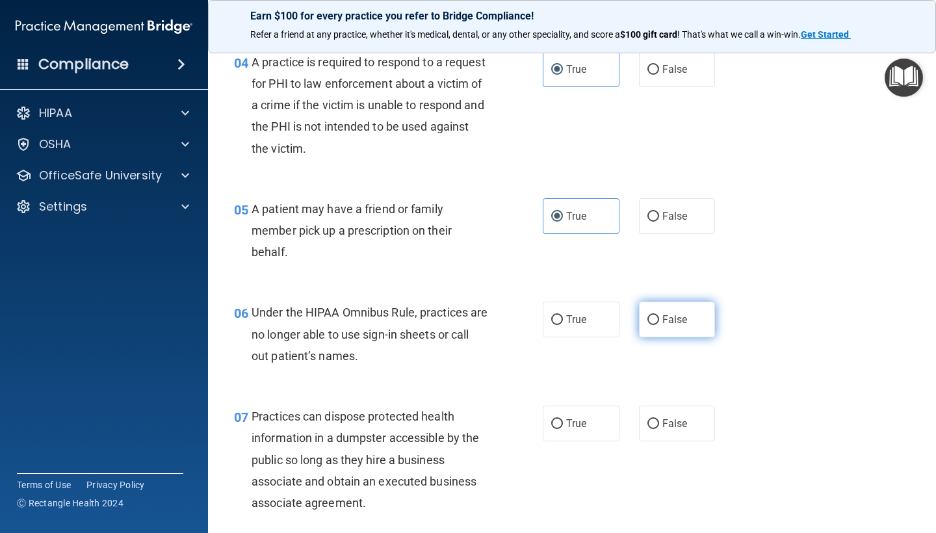
click at [687, 318] on label "False" at bounding box center [677, 319] width 77 height 36
click at [659, 318] on input "False" at bounding box center [653, 320] width 12 height 10
radio input "true"
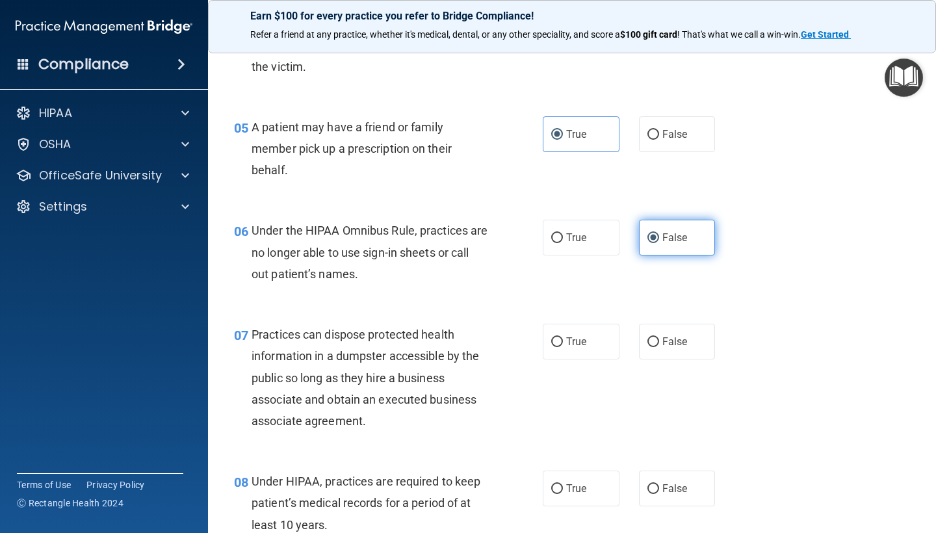
scroll to position [579, 0]
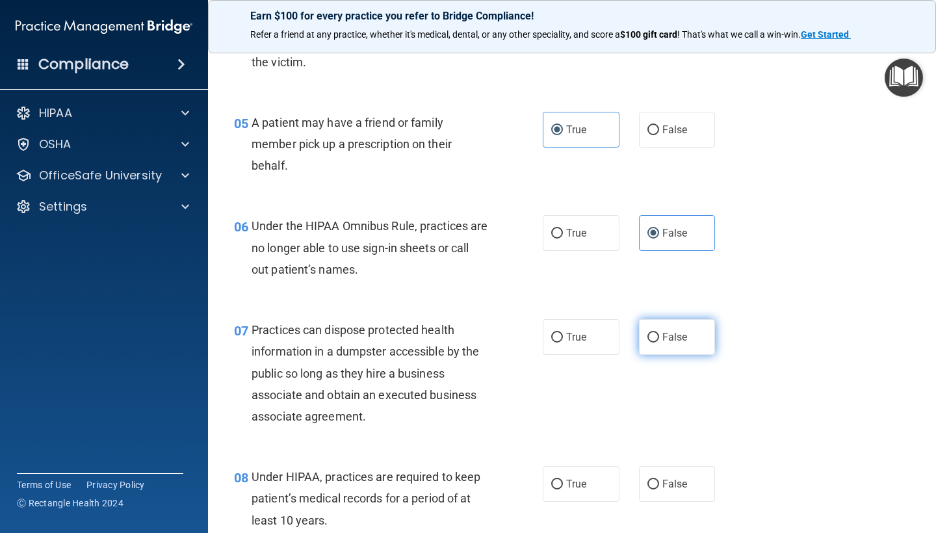
click at [685, 340] on label "False" at bounding box center [677, 337] width 77 height 36
click at [659, 340] on input "False" at bounding box center [653, 338] width 12 height 10
radio input "true"
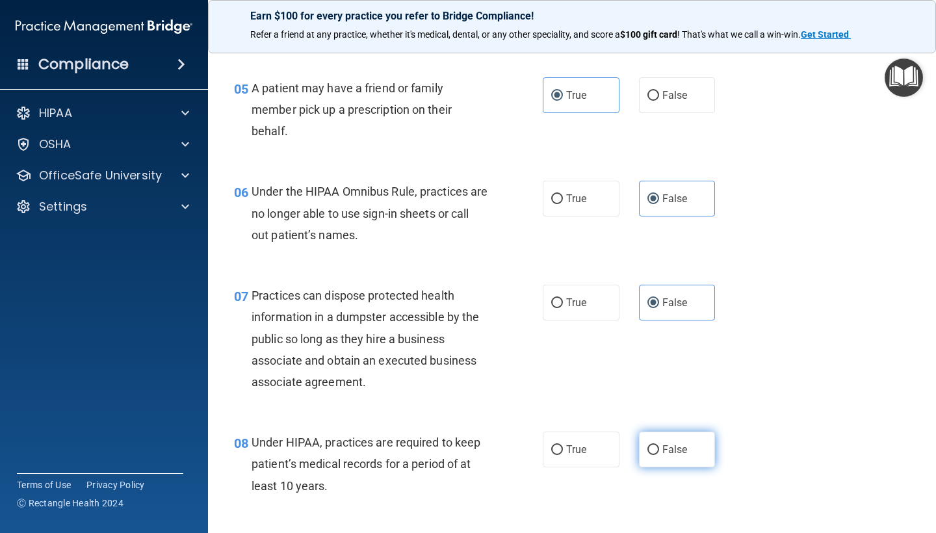
click at [653, 452] on label "False" at bounding box center [677, 449] width 77 height 36
click at [653, 452] on input "False" at bounding box center [653, 450] width 12 height 10
radio input "true"
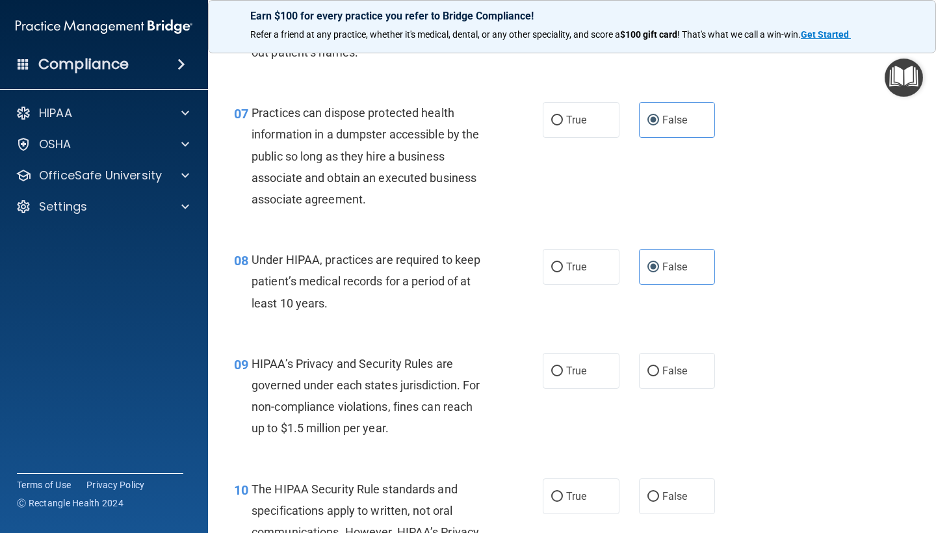
scroll to position [838, 0]
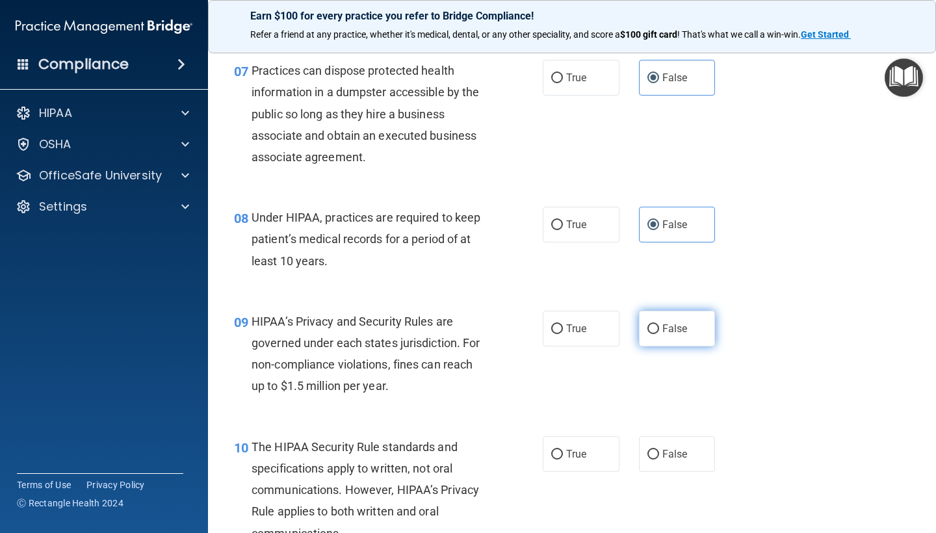
click at [654, 326] on input "False" at bounding box center [653, 329] width 12 height 10
radio input "true"
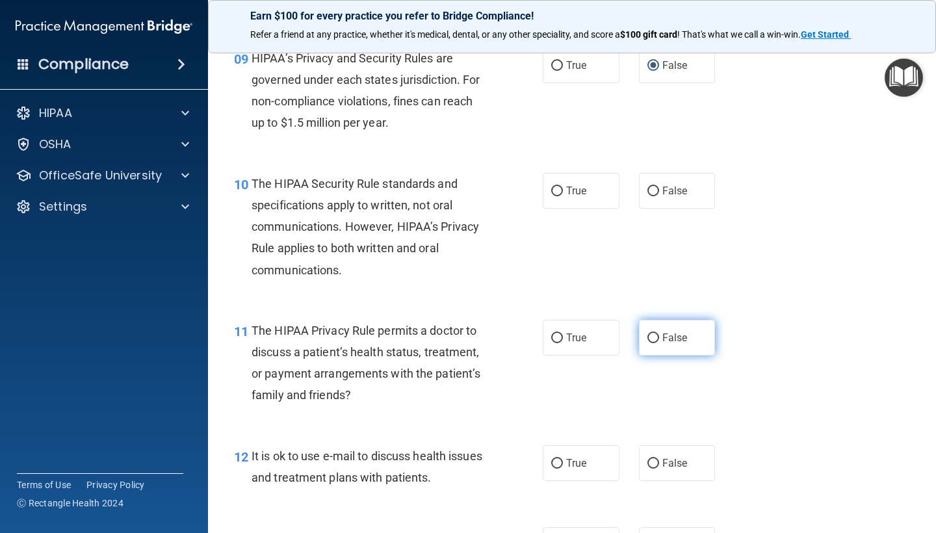
scroll to position [1103, 0]
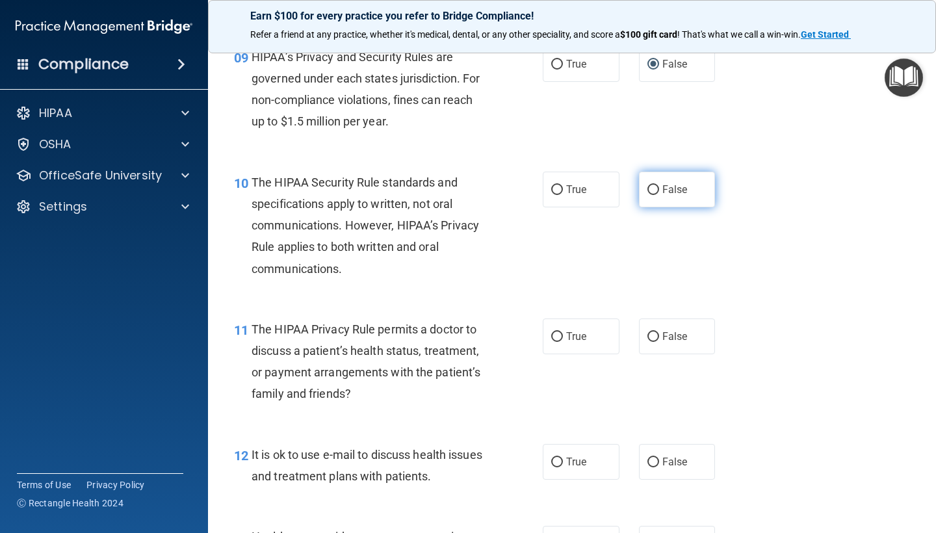
click at [662, 173] on label "False" at bounding box center [677, 190] width 77 height 36
click at [659, 185] on input "False" at bounding box center [653, 190] width 12 height 10
radio input "true"
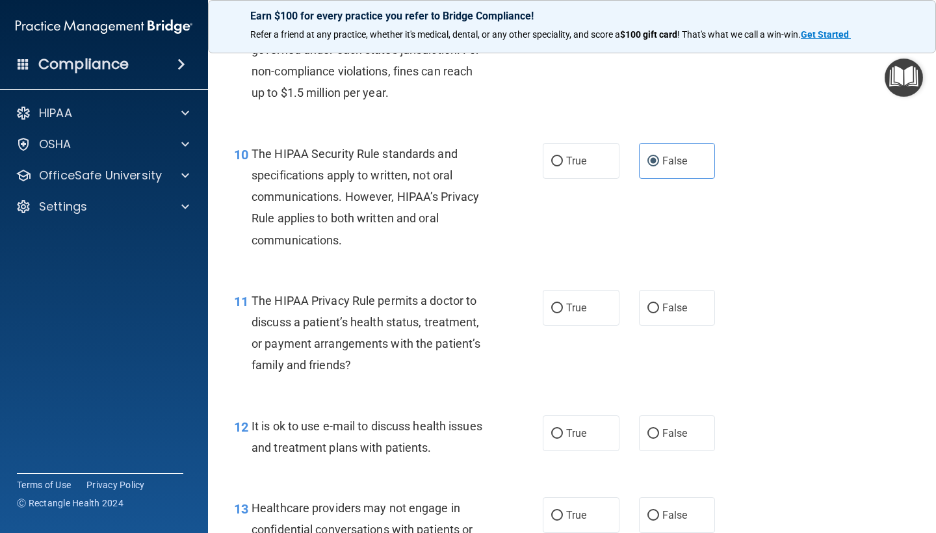
scroll to position [1165, 0]
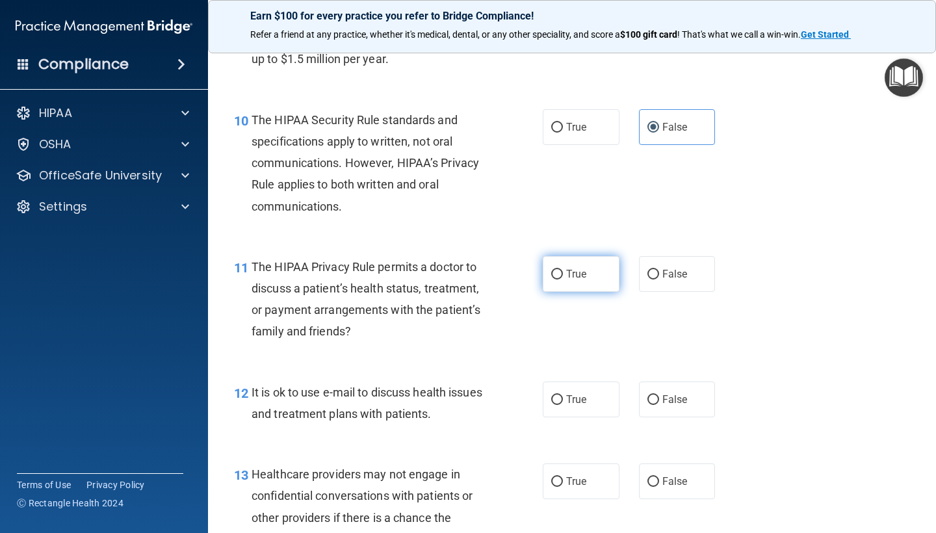
click at [572, 268] on span "True" at bounding box center [576, 274] width 20 height 12
click at [563, 270] on input "True" at bounding box center [557, 275] width 12 height 10
radio input "true"
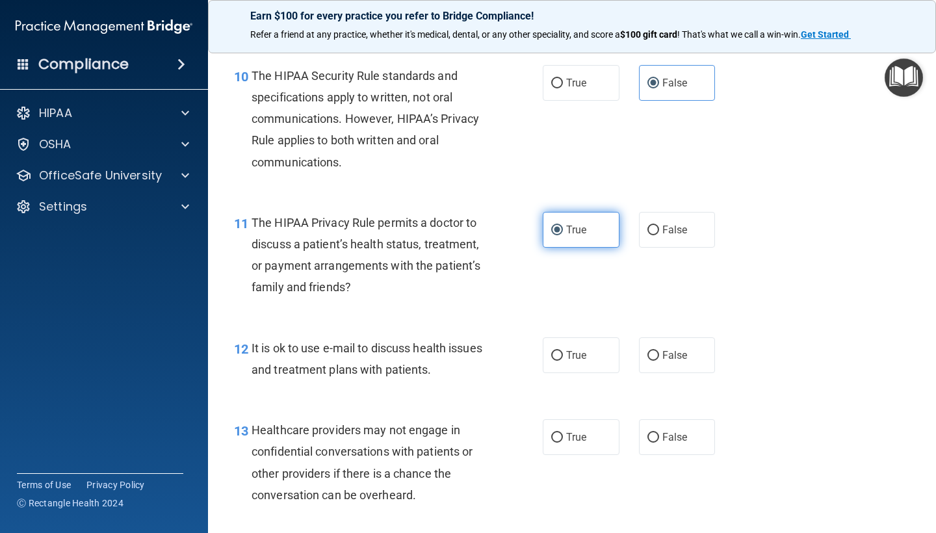
scroll to position [1214, 0]
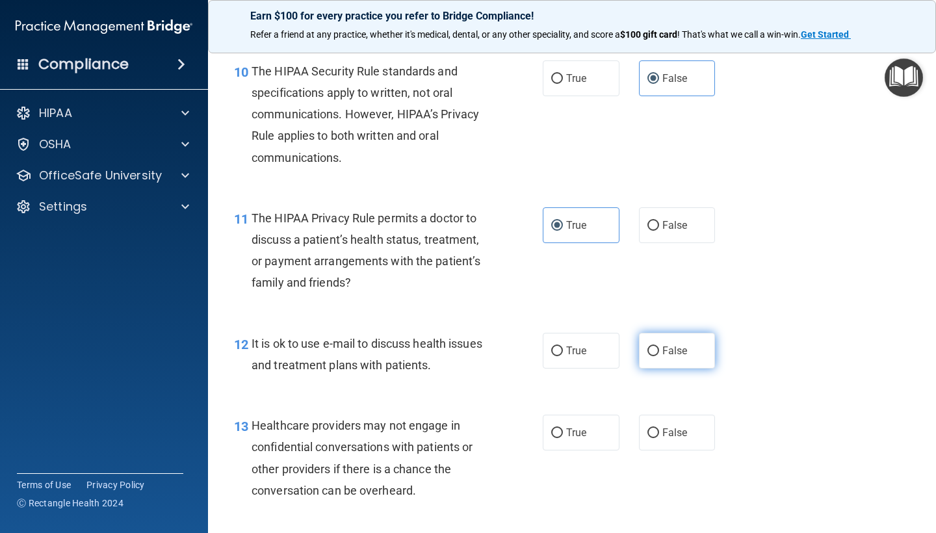
click at [641, 340] on label "False" at bounding box center [677, 351] width 77 height 36
click at [647, 346] on input "False" at bounding box center [653, 351] width 12 height 10
radio input "true"
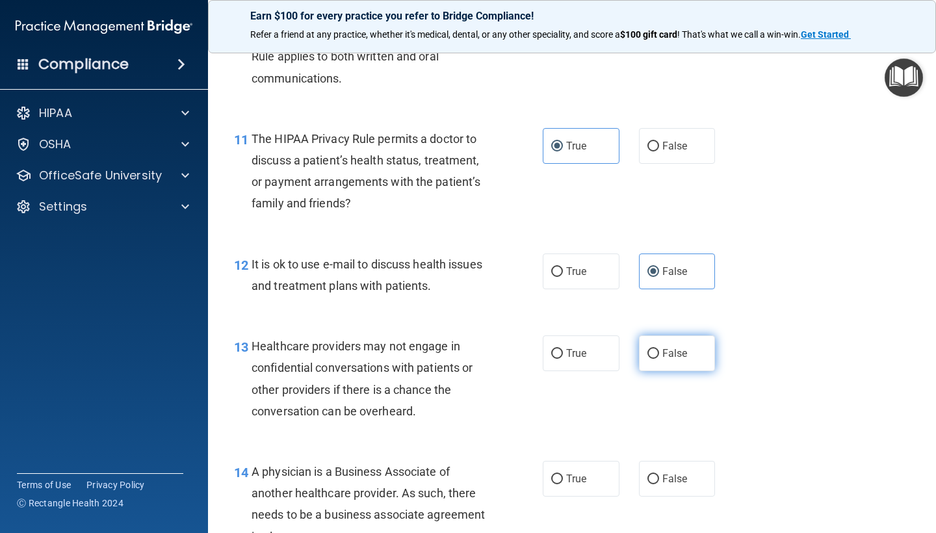
click at [678, 349] on span "False" at bounding box center [674, 353] width 25 height 12
click at [659, 349] on input "False" at bounding box center [653, 354] width 12 height 10
radio input "true"
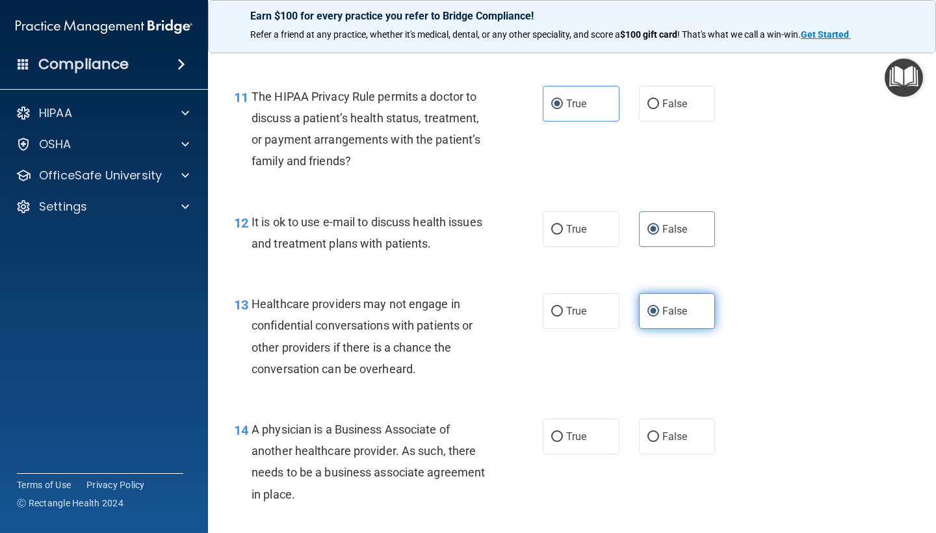
scroll to position [1337, 0]
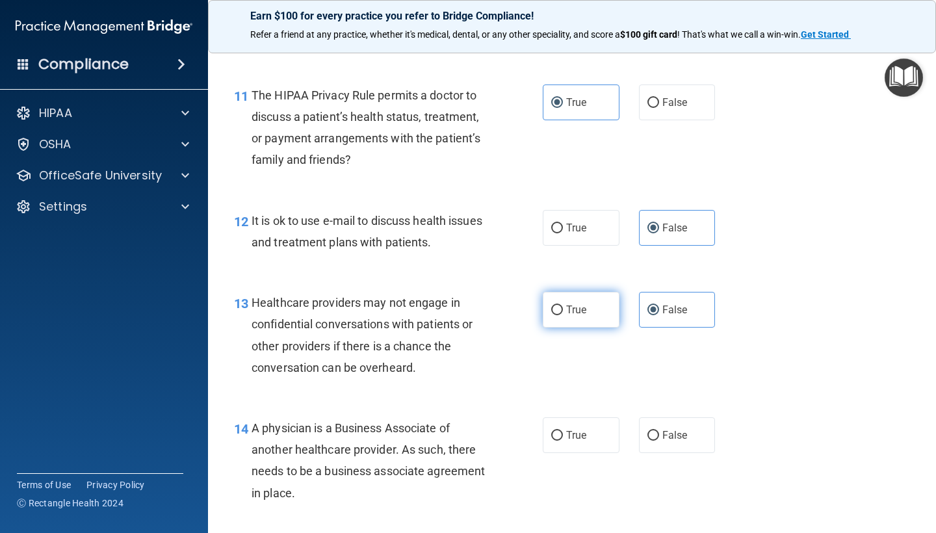
click at [553, 292] on label "True" at bounding box center [581, 310] width 77 height 36
click at [553, 305] on input "True" at bounding box center [557, 310] width 12 height 10
radio input "true"
radio input "false"
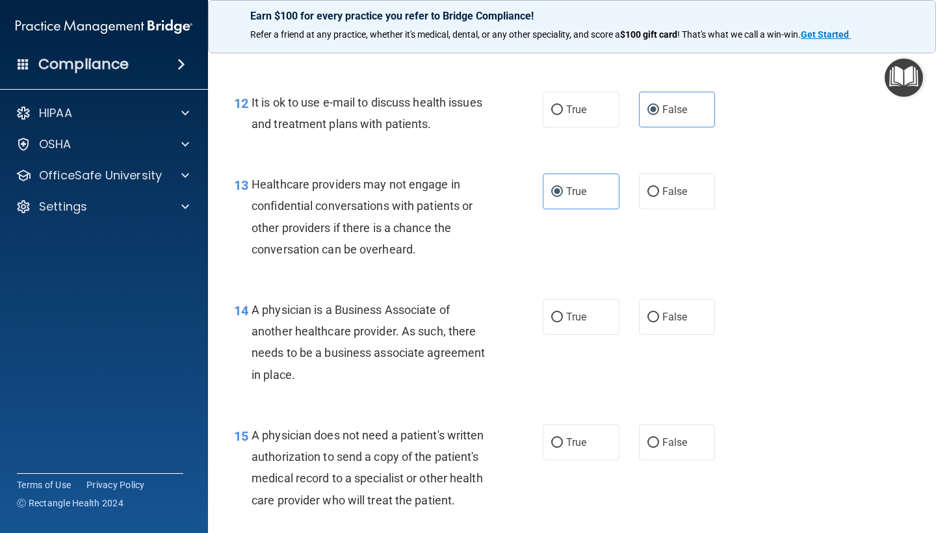
scroll to position [1465, 0]
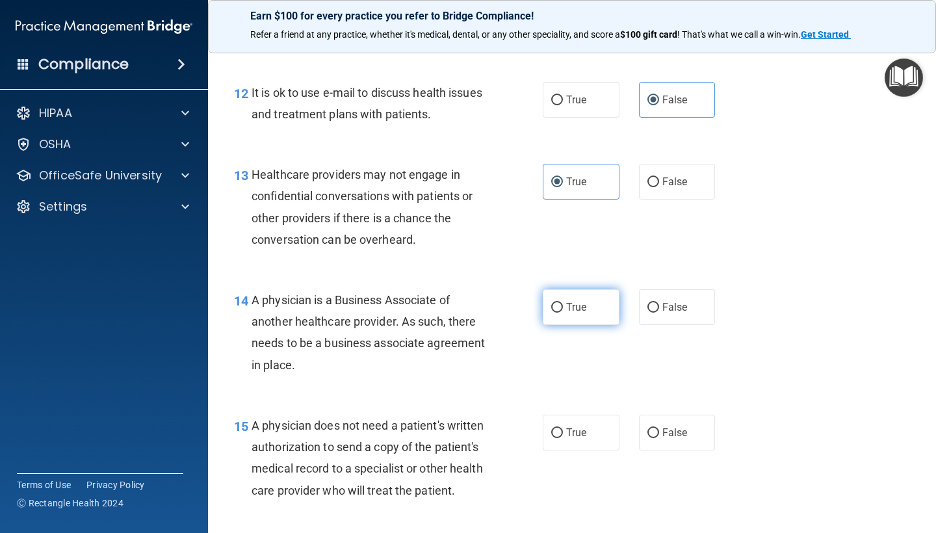
click at [548, 294] on label "True" at bounding box center [581, 307] width 77 height 36
click at [551, 303] on input "True" at bounding box center [557, 308] width 12 height 10
radio input "true"
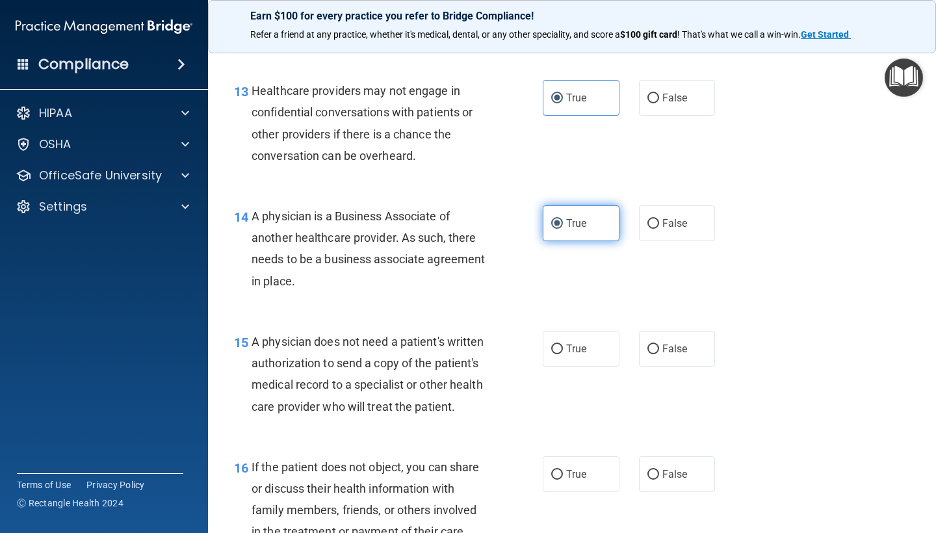
scroll to position [1550, 0]
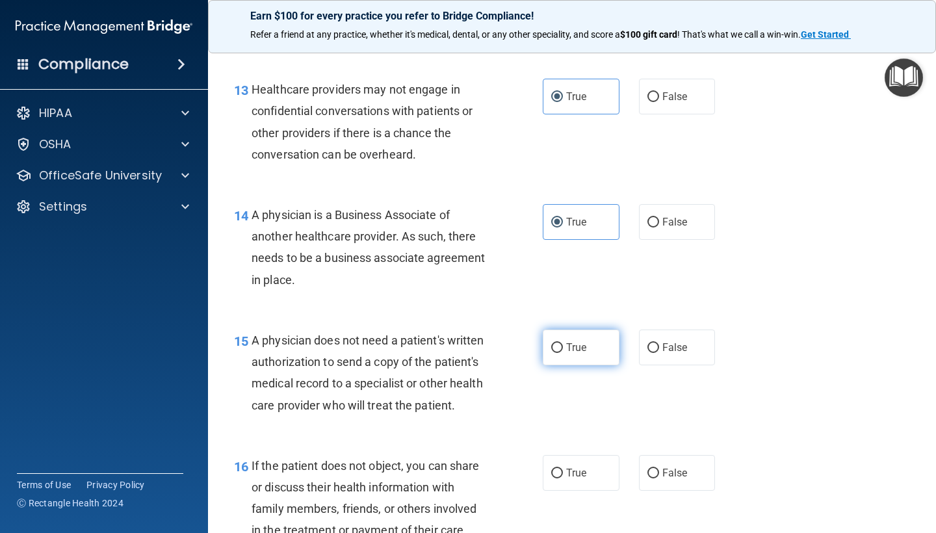
click at [573, 343] on span "True" at bounding box center [576, 347] width 20 height 12
click at [563, 343] on input "True" at bounding box center [557, 348] width 12 height 10
radio input "true"
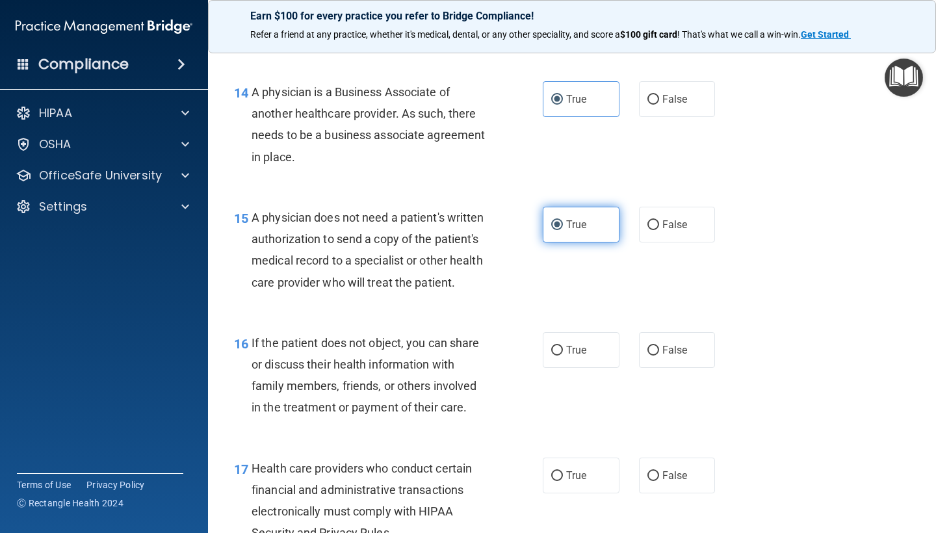
scroll to position [1673, 0]
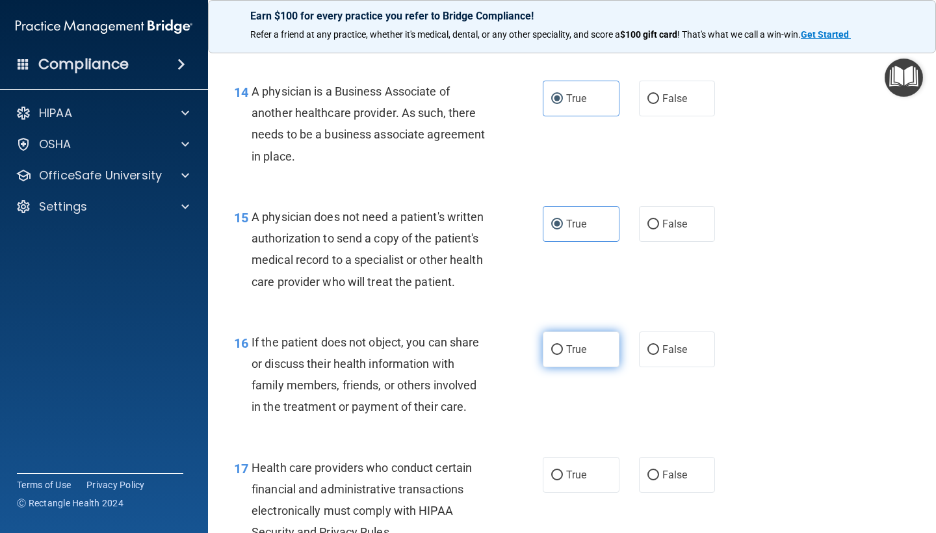
click at [561, 335] on label "True" at bounding box center [581, 349] width 77 height 36
click at [561, 345] on input "True" at bounding box center [557, 350] width 12 height 10
radio input "true"
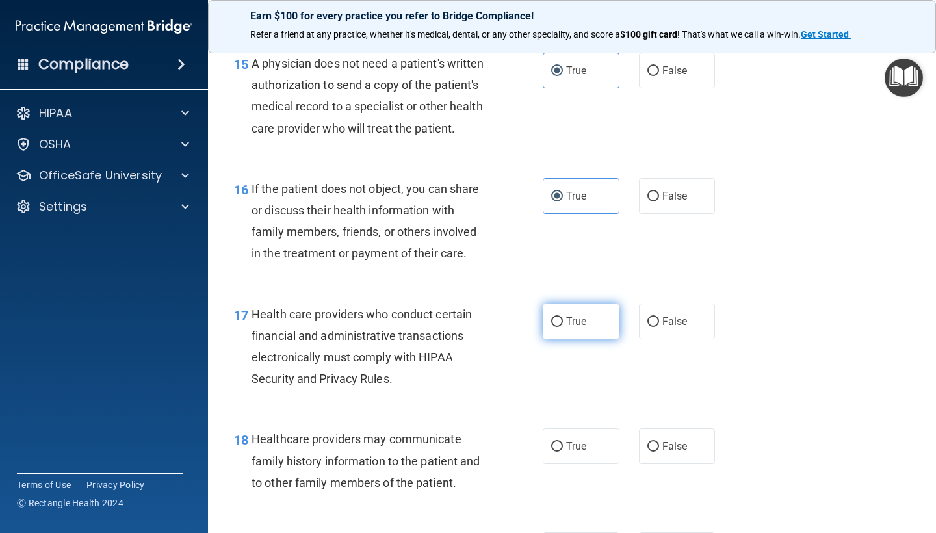
scroll to position [1839, 0]
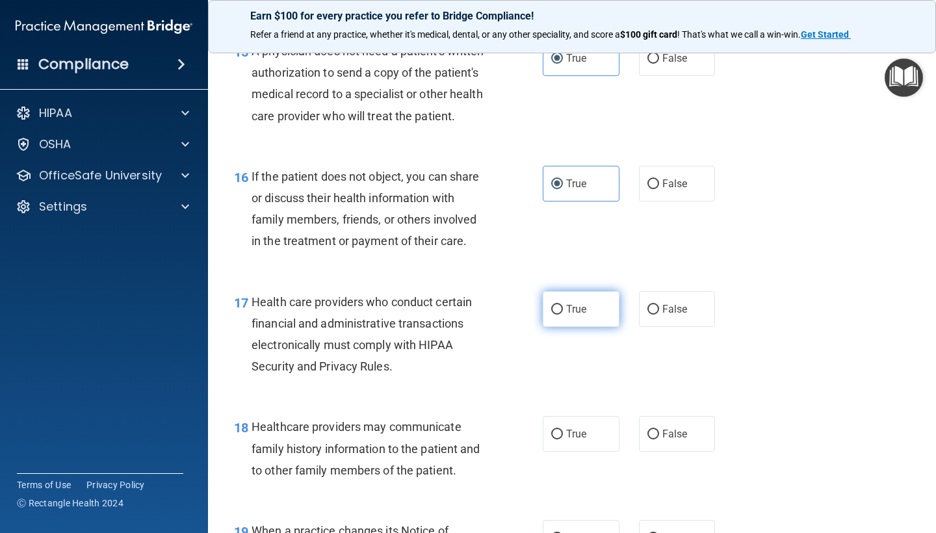
click at [576, 303] on span "True" at bounding box center [576, 309] width 20 height 12
click at [563, 305] on input "True" at bounding box center [557, 310] width 12 height 10
radio input "true"
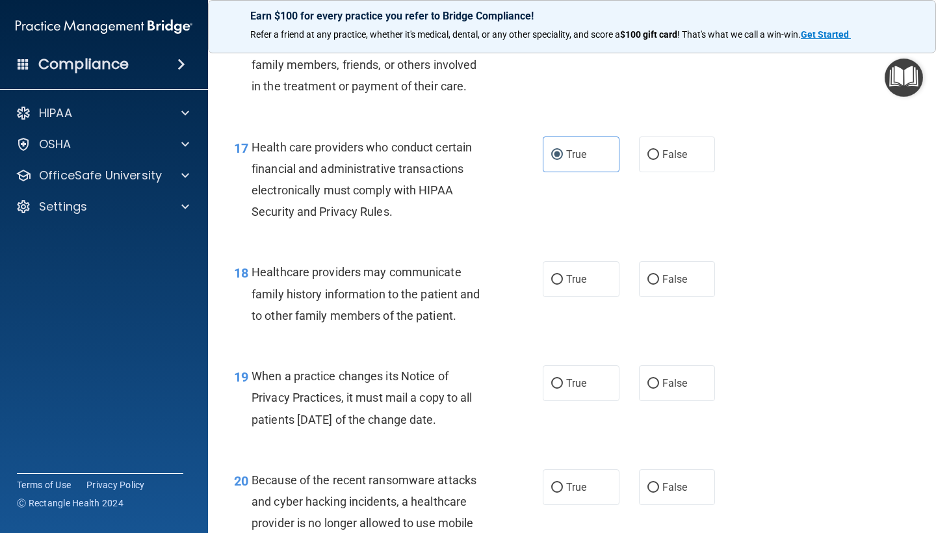
scroll to position [2029, 0]
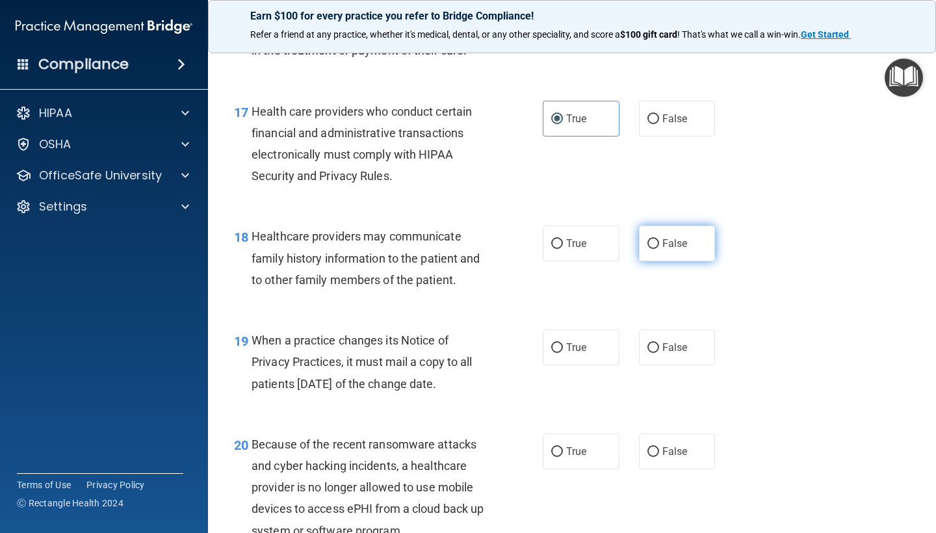
click at [659, 234] on label "False" at bounding box center [677, 243] width 77 height 36
click at [659, 239] on input "False" at bounding box center [653, 244] width 12 height 10
radio input "true"
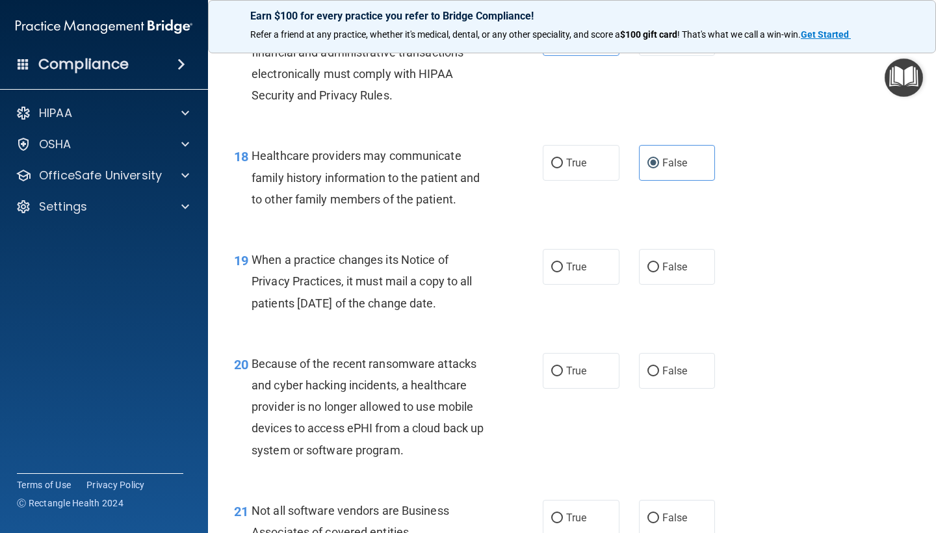
scroll to position [2111, 0]
click at [590, 260] on label "True" at bounding box center [581, 266] width 77 height 36
click at [563, 261] on input "True" at bounding box center [557, 266] width 12 height 10
radio input "true"
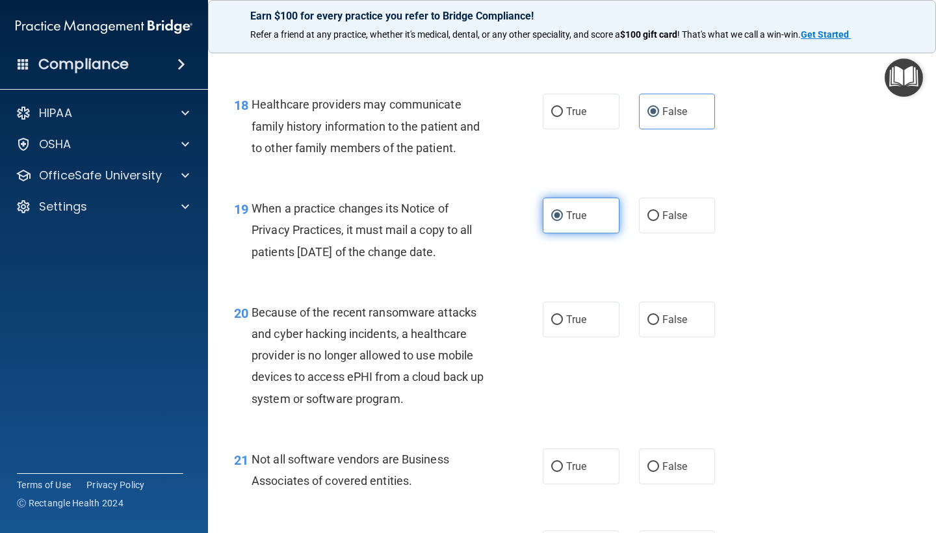
scroll to position [2186, 0]
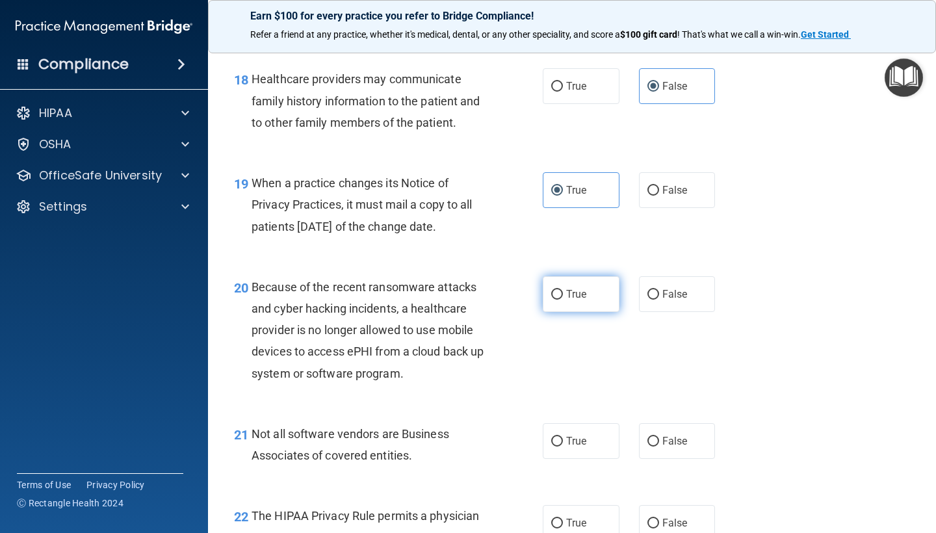
click at [564, 283] on label "True" at bounding box center [581, 294] width 77 height 36
click at [563, 290] on input "True" at bounding box center [557, 295] width 12 height 10
radio input "true"
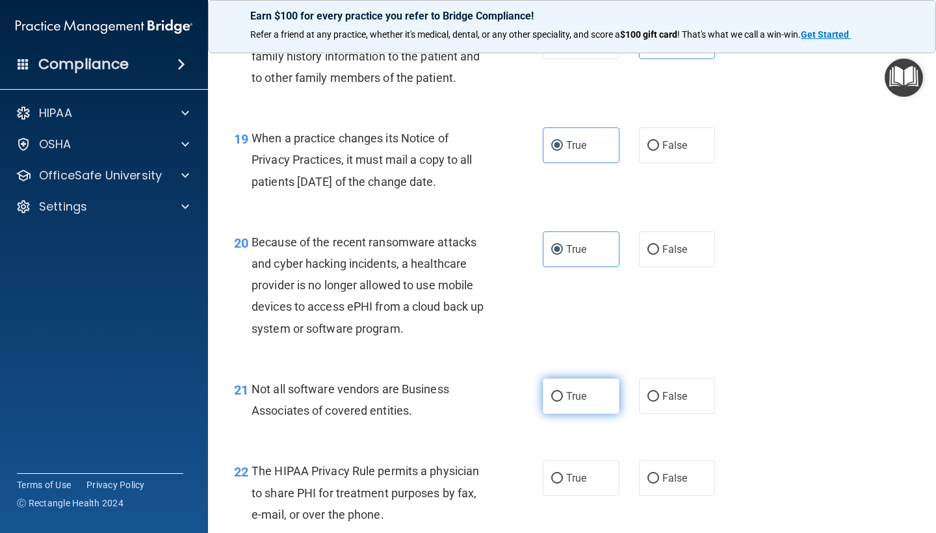
click at [571, 378] on label "True" at bounding box center [581, 396] width 77 height 36
click at [563, 392] on input "True" at bounding box center [557, 397] width 12 height 10
radio input "true"
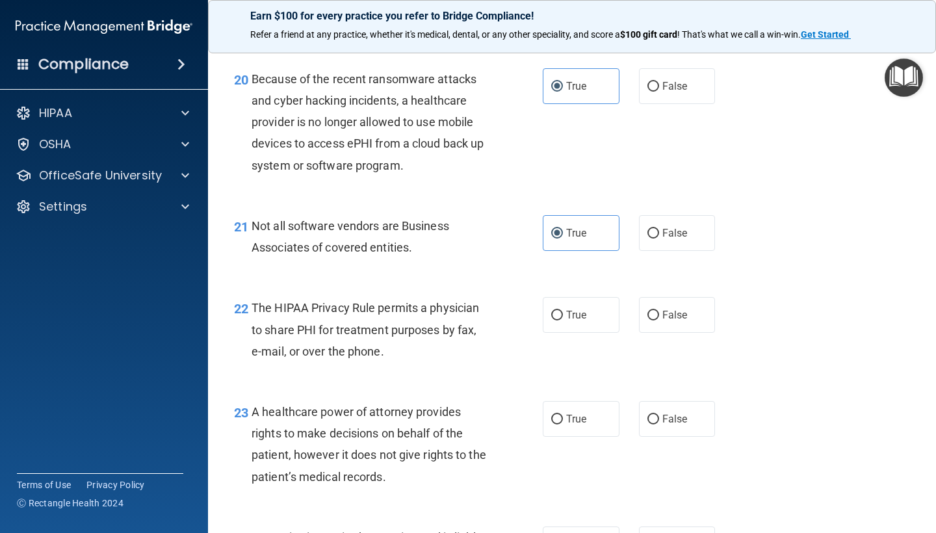
scroll to position [2400, 0]
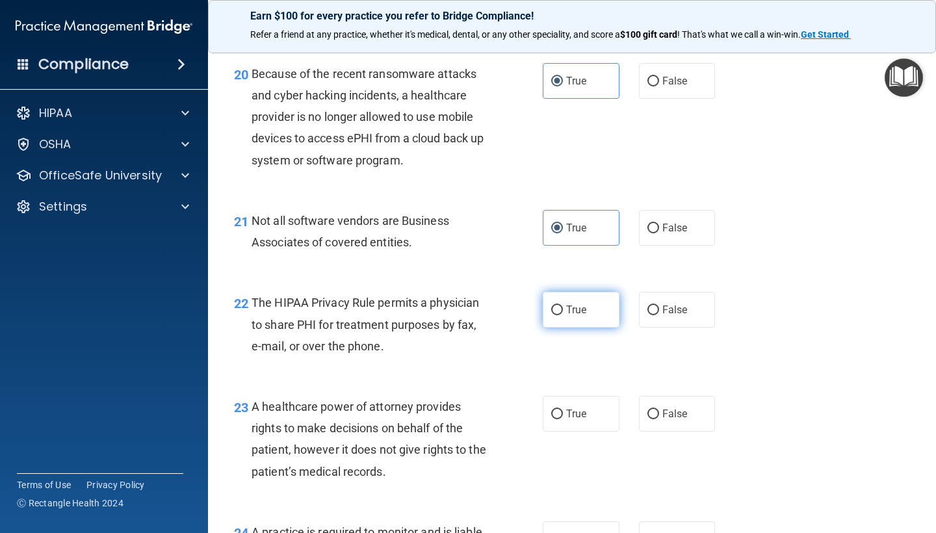
click at [557, 305] on input "True" at bounding box center [557, 310] width 12 height 10
radio input "true"
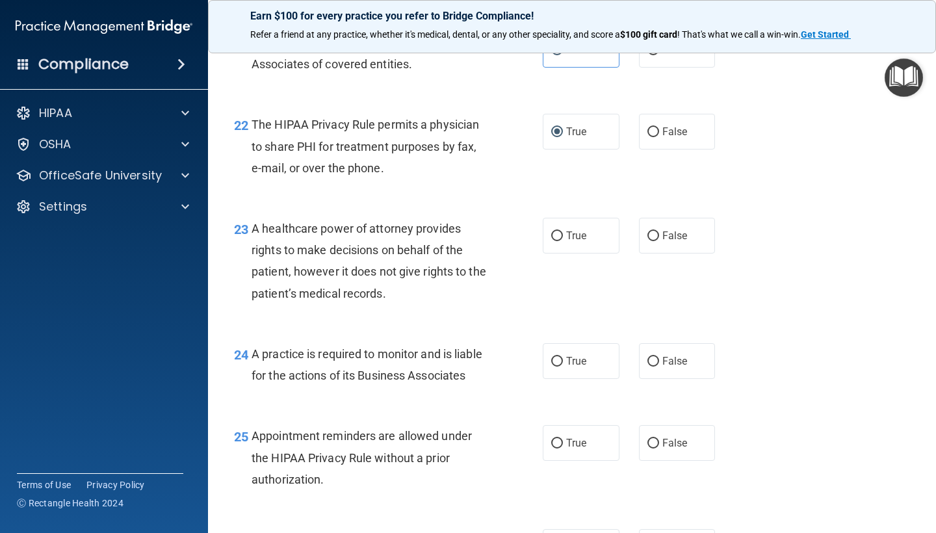
scroll to position [2613, 0]
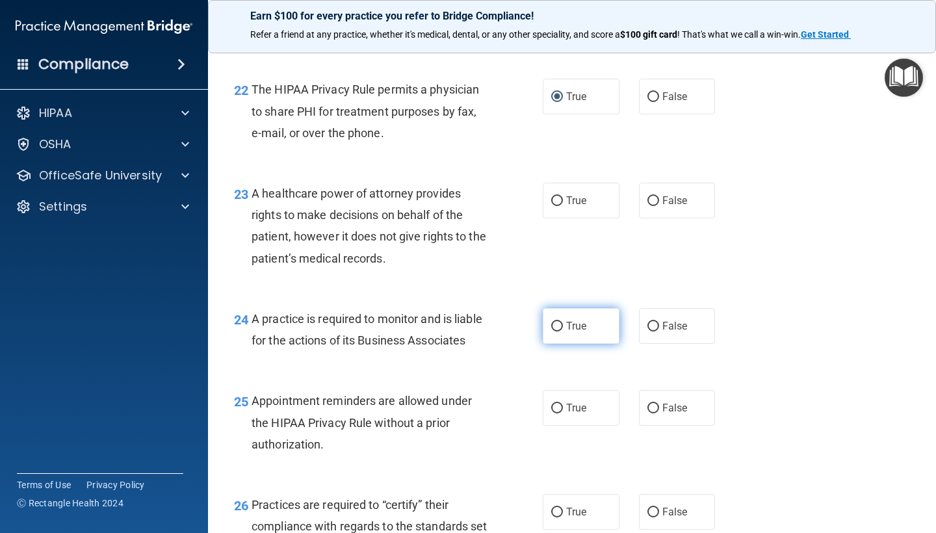
click at [571, 320] on span "True" at bounding box center [576, 326] width 20 height 12
click at [563, 322] on input "True" at bounding box center [557, 327] width 12 height 10
radio input "true"
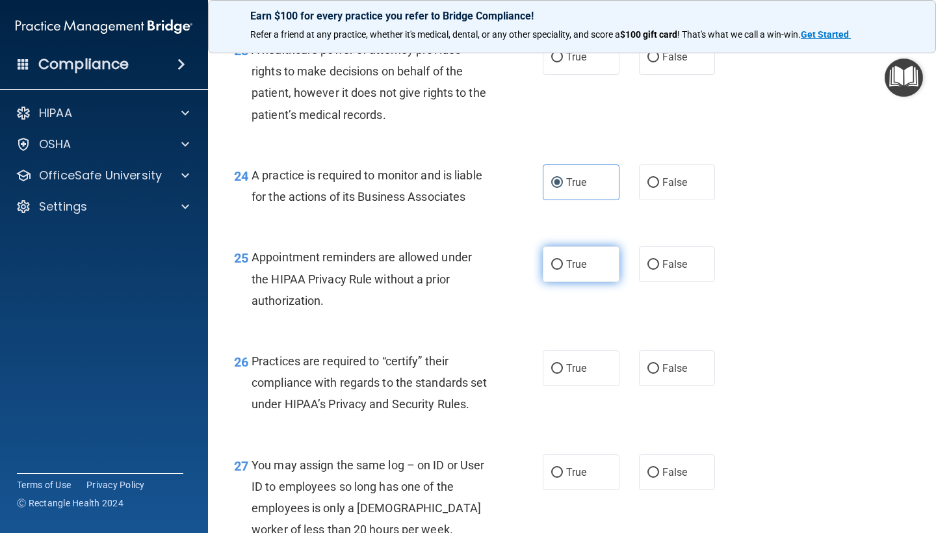
scroll to position [2758, 0]
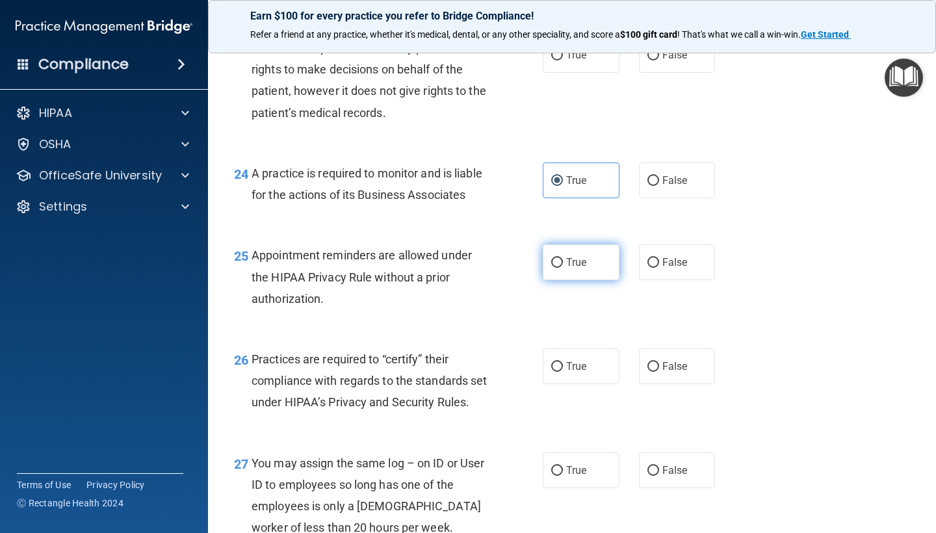
click at [567, 256] on span "True" at bounding box center [576, 262] width 20 height 12
click at [563, 258] on input "True" at bounding box center [557, 263] width 12 height 10
radio input "true"
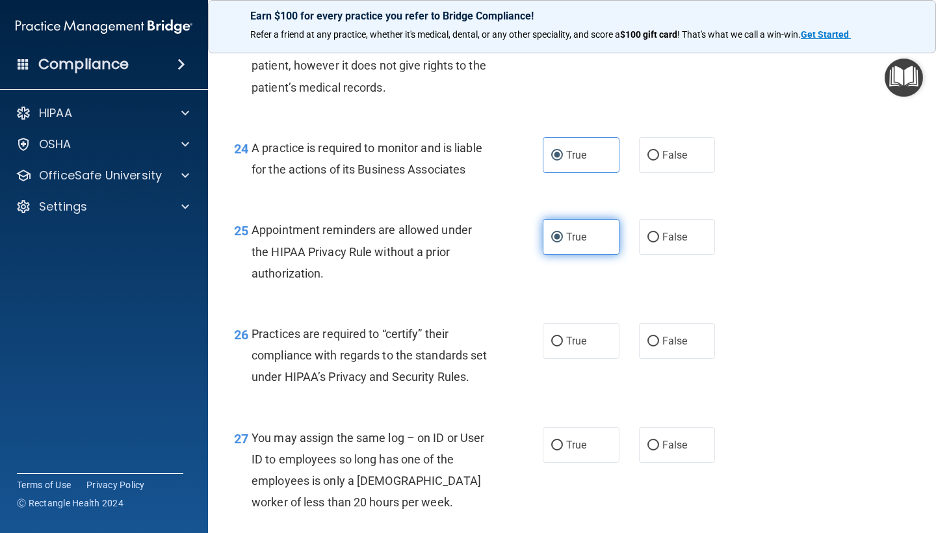
scroll to position [2794, 0]
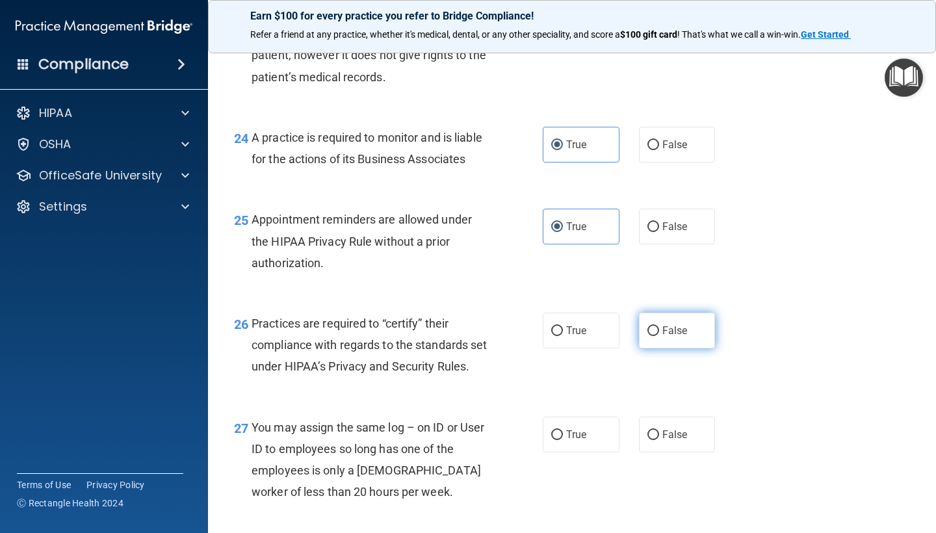
click at [669, 324] on span "False" at bounding box center [674, 330] width 25 height 12
click at [659, 326] on input "False" at bounding box center [653, 331] width 12 height 10
radio input "true"
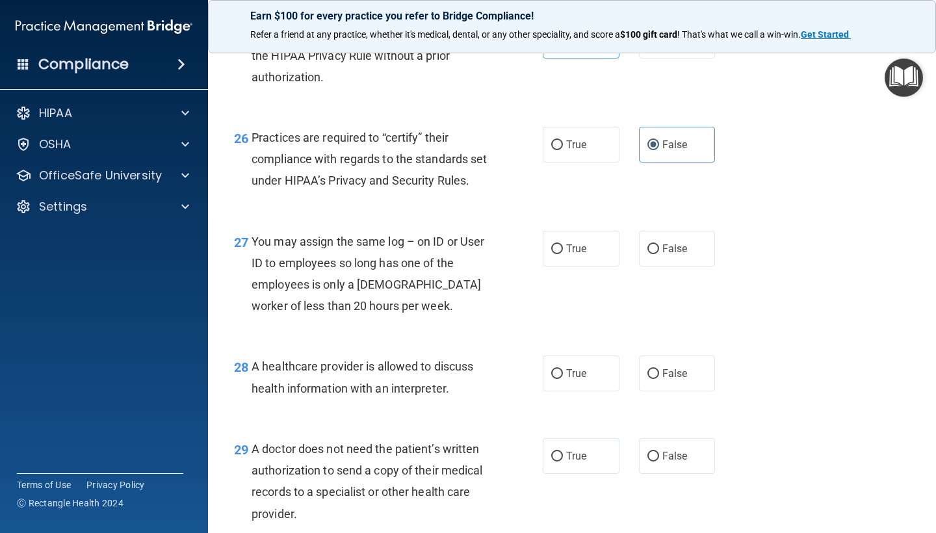
scroll to position [2981, 0]
click at [657, 248] on label "False" at bounding box center [677, 247] width 77 height 36
click at [657, 248] on input "False" at bounding box center [653, 248] width 12 height 10
radio input "true"
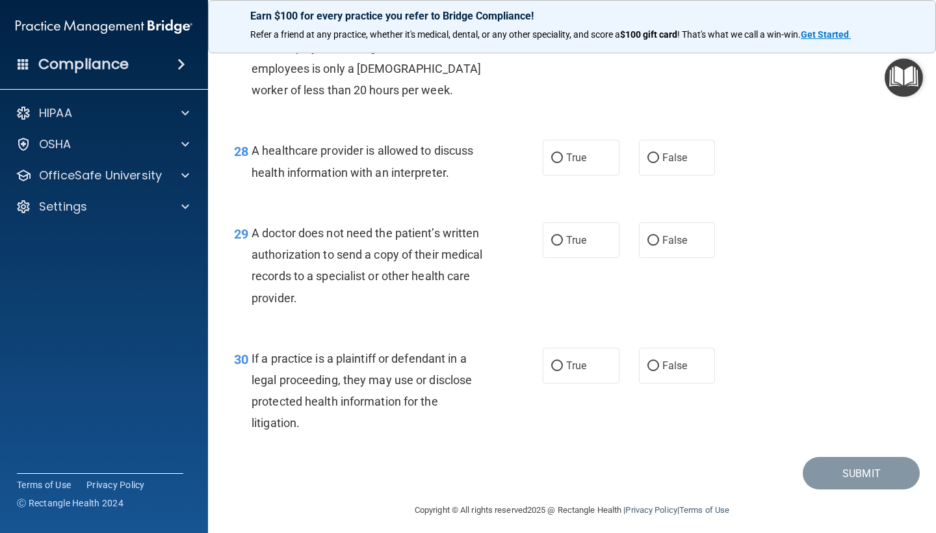
scroll to position [3204, 0]
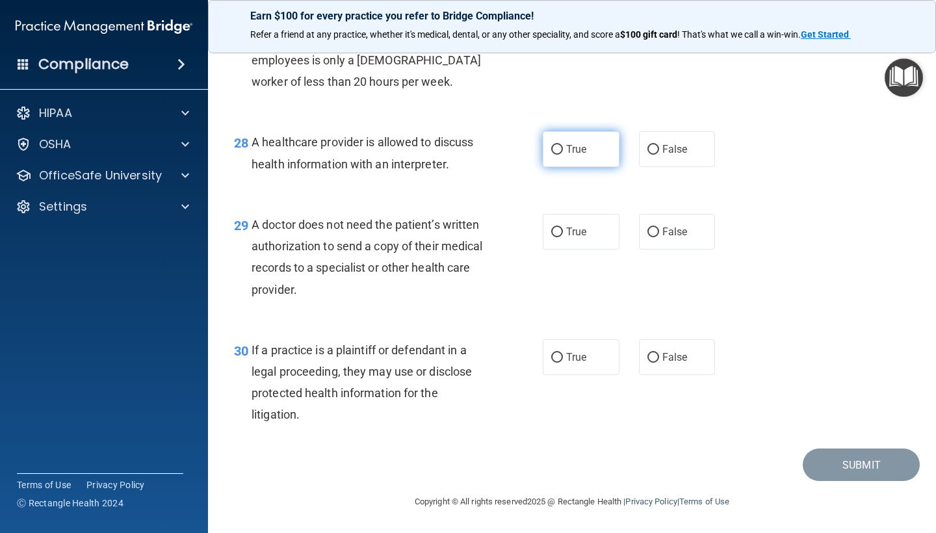
click at [564, 153] on label "True" at bounding box center [581, 149] width 77 height 36
click at [563, 153] on input "True" at bounding box center [557, 150] width 12 height 10
radio input "true"
click at [671, 231] on span "False" at bounding box center [674, 231] width 25 height 12
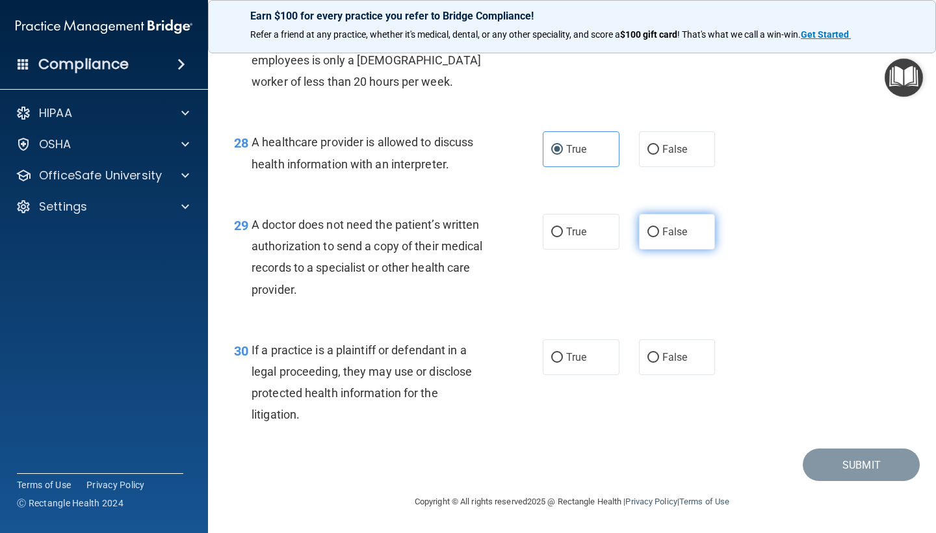
click at [659, 231] on input "False" at bounding box center [653, 232] width 12 height 10
radio input "true"
click at [572, 357] on span "True" at bounding box center [576, 357] width 20 height 12
click at [563, 357] on input "True" at bounding box center [557, 358] width 12 height 10
radio input "true"
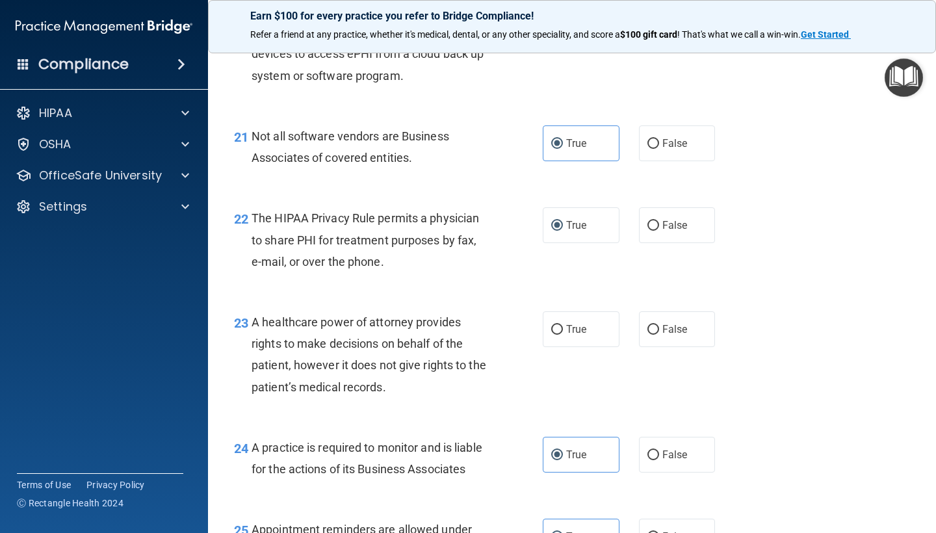
scroll to position [2483, 0]
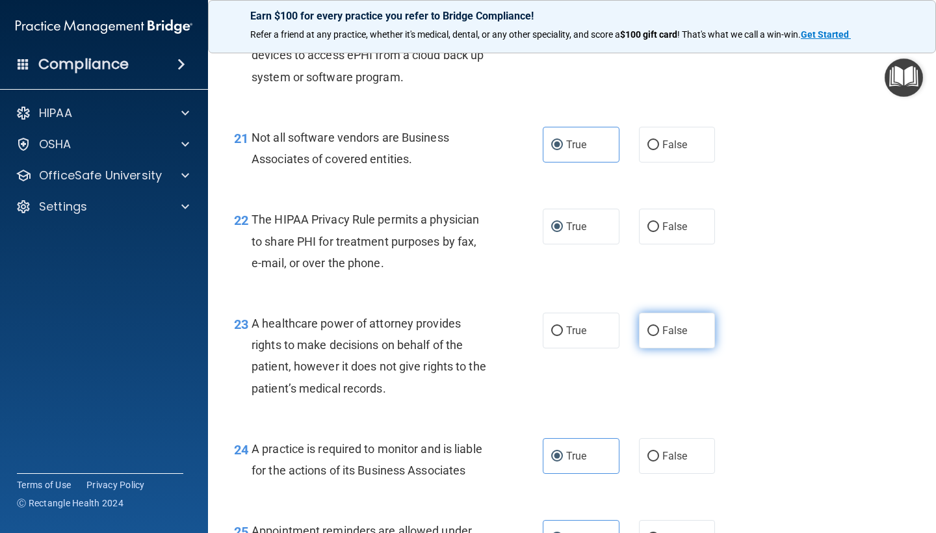
click at [678, 324] on span "False" at bounding box center [674, 330] width 25 height 12
click at [659, 326] on input "False" at bounding box center [653, 331] width 12 height 10
radio input "true"
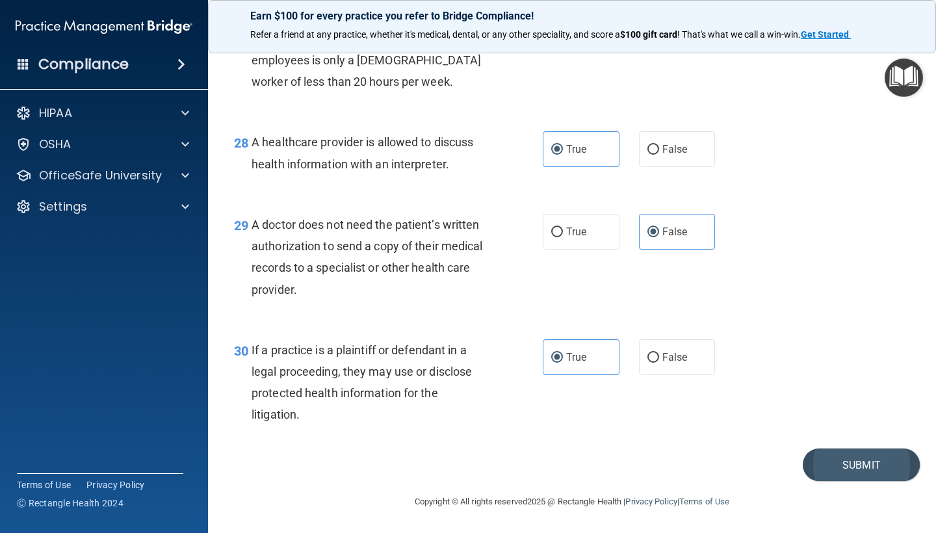
scroll to position [3209, 0]
click at [827, 449] on button "Submit" at bounding box center [860, 464] width 117 height 33
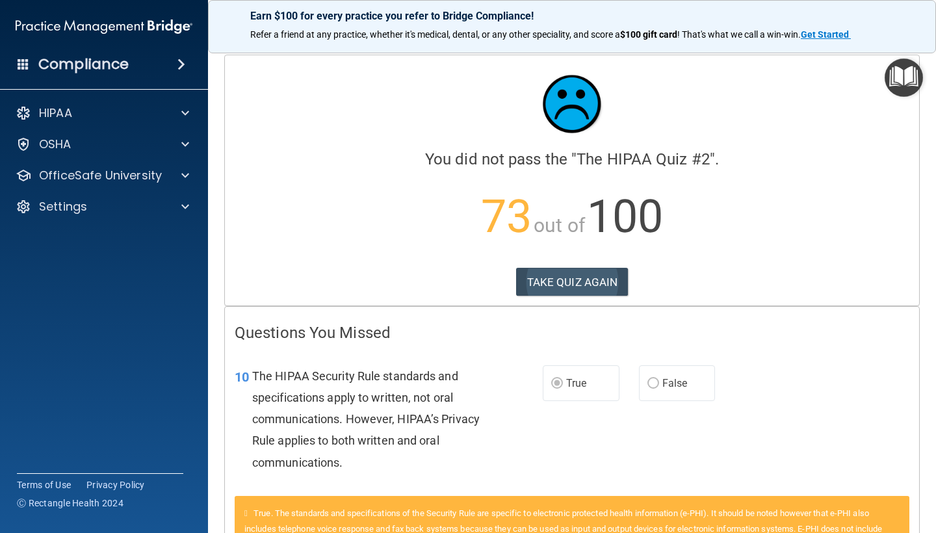
click at [616, 278] on button "TAKE QUIZ AGAIN" at bounding box center [572, 282] width 112 height 29
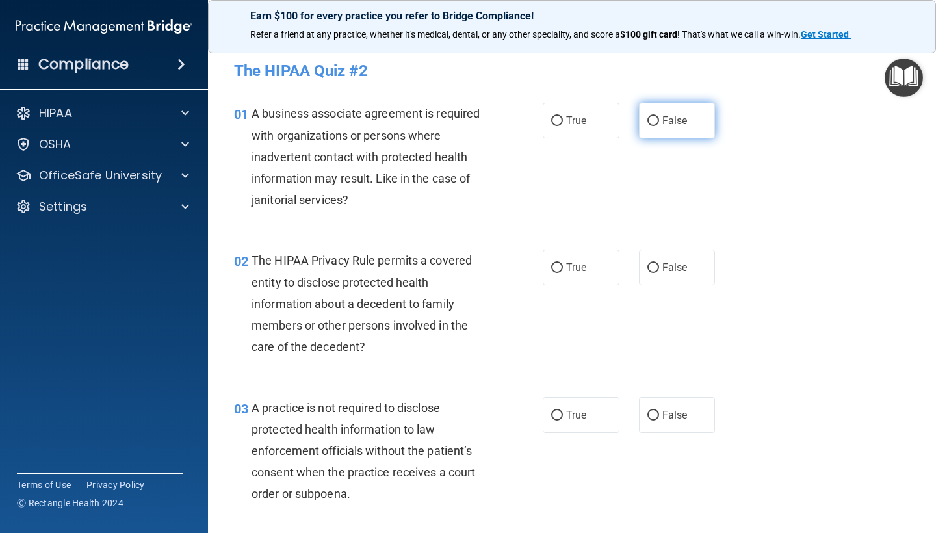
click at [652, 124] on input "False" at bounding box center [653, 121] width 12 height 10
radio input "true"
click at [536, 264] on div "02 The HIPAA Privacy Rule permits a covered entity to disclose protected health…" at bounding box center [388, 307] width 348 height 114
click at [585, 266] on span "True" at bounding box center [576, 267] width 20 height 12
click at [563, 266] on input "True" at bounding box center [557, 268] width 12 height 10
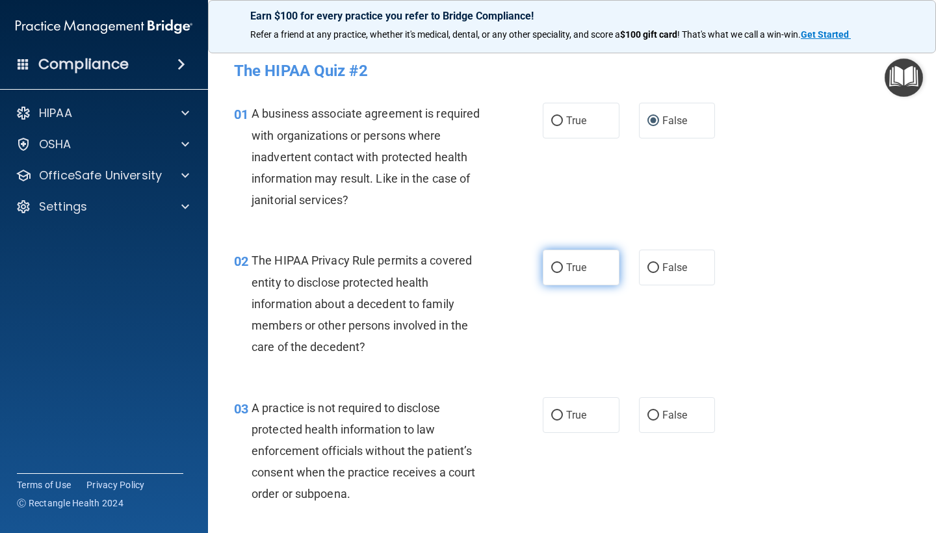
radio input "true"
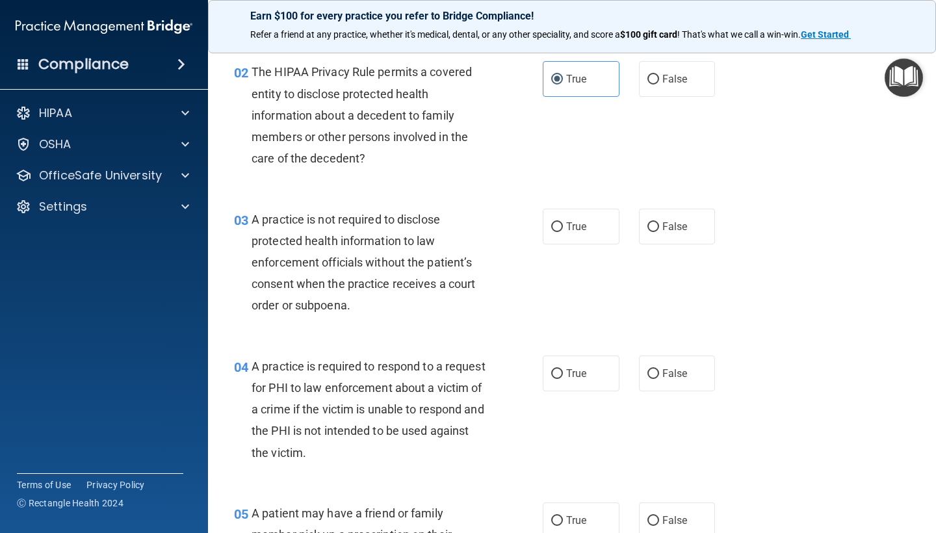
scroll to position [197, 0]
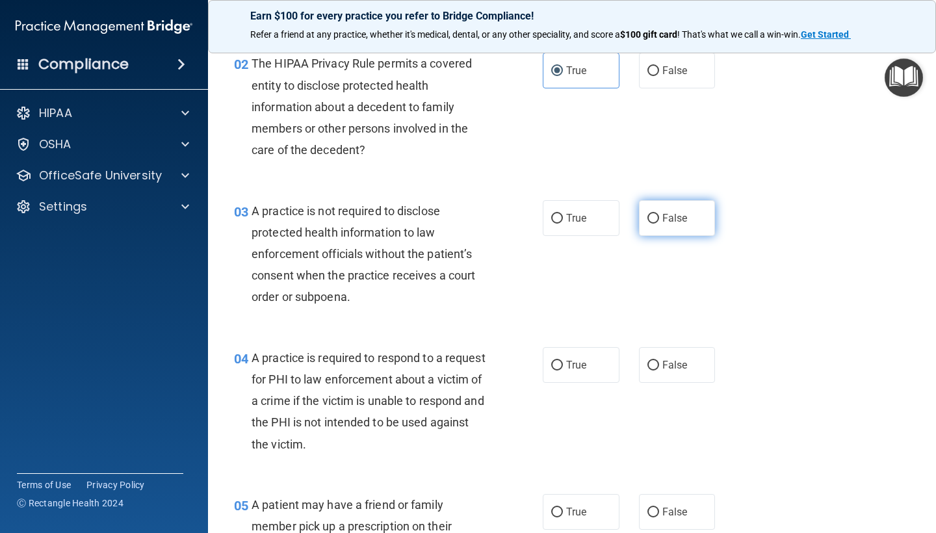
click at [639, 212] on label "False" at bounding box center [677, 218] width 77 height 36
click at [647, 214] on input "False" at bounding box center [653, 219] width 12 height 10
radio input "true"
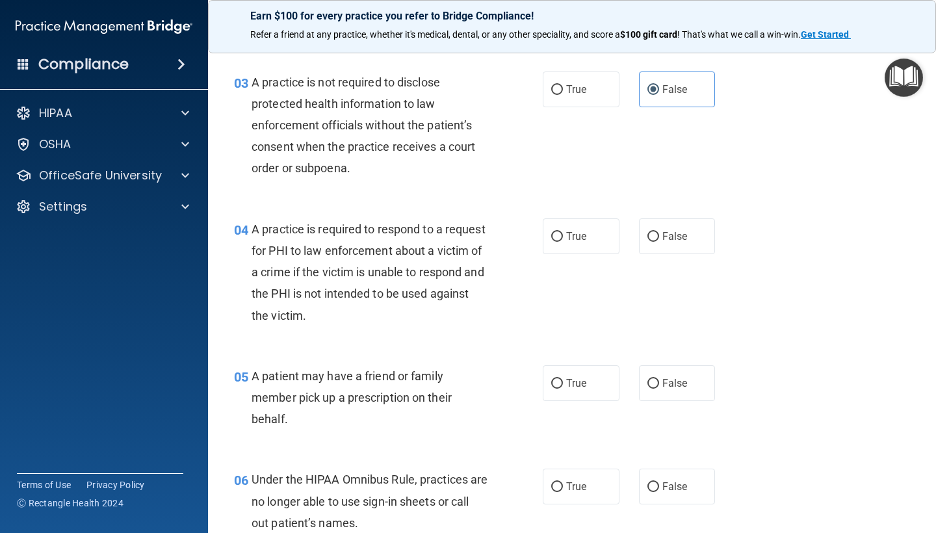
scroll to position [380, 0]
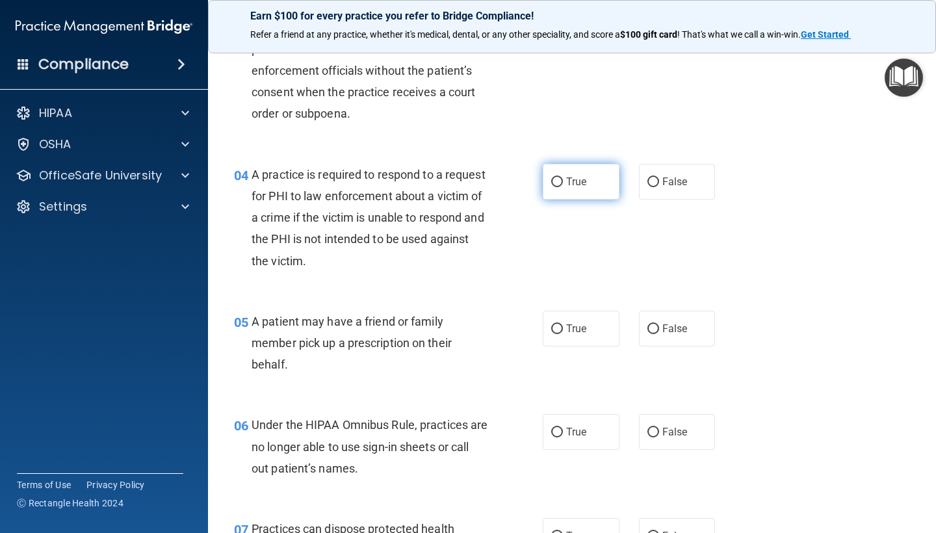
click at [568, 179] on span "True" at bounding box center [576, 181] width 20 height 12
click at [563, 179] on input "True" at bounding box center [557, 182] width 12 height 10
radio input "true"
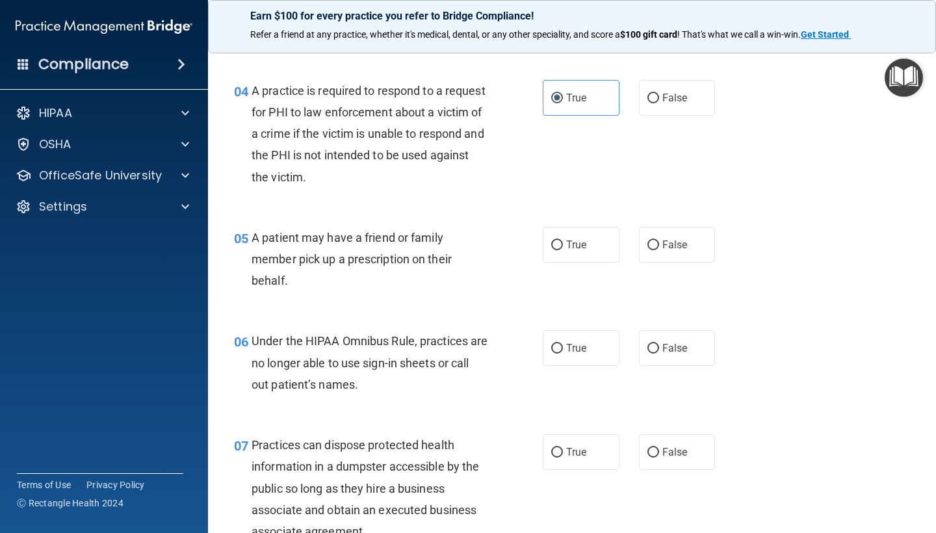
scroll to position [476, 0]
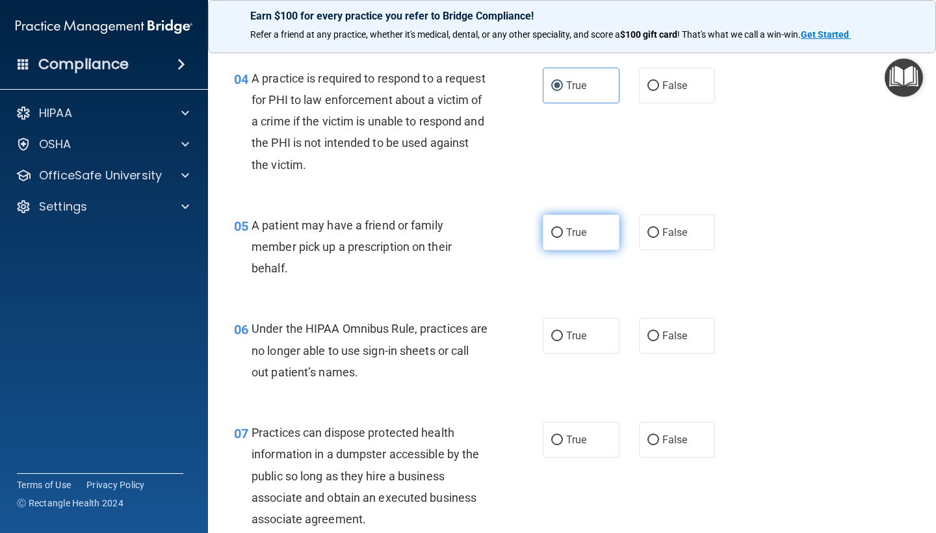
click at [573, 226] on span "True" at bounding box center [576, 232] width 20 height 12
click at [563, 228] on input "True" at bounding box center [557, 233] width 12 height 10
radio input "true"
click at [671, 329] on span "False" at bounding box center [674, 335] width 25 height 12
click at [659, 331] on input "False" at bounding box center [653, 336] width 12 height 10
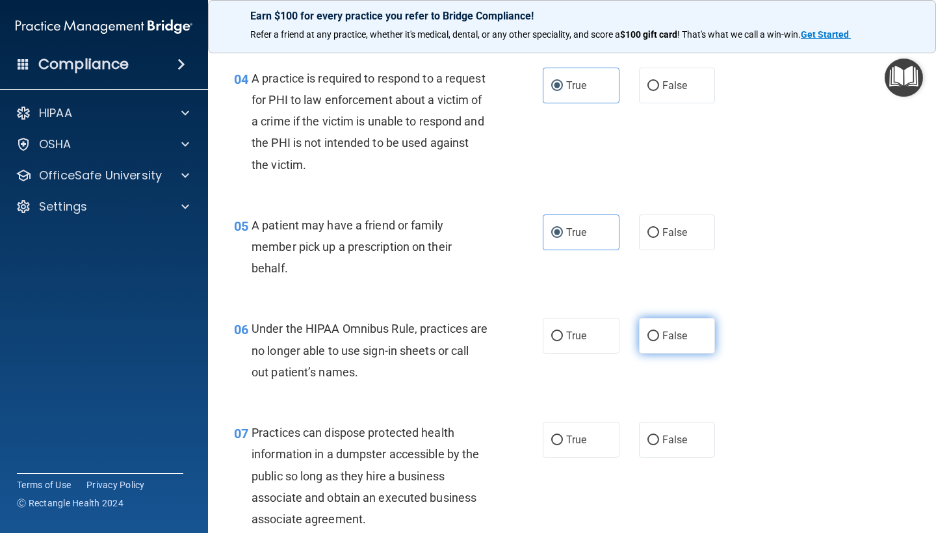
radio input "true"
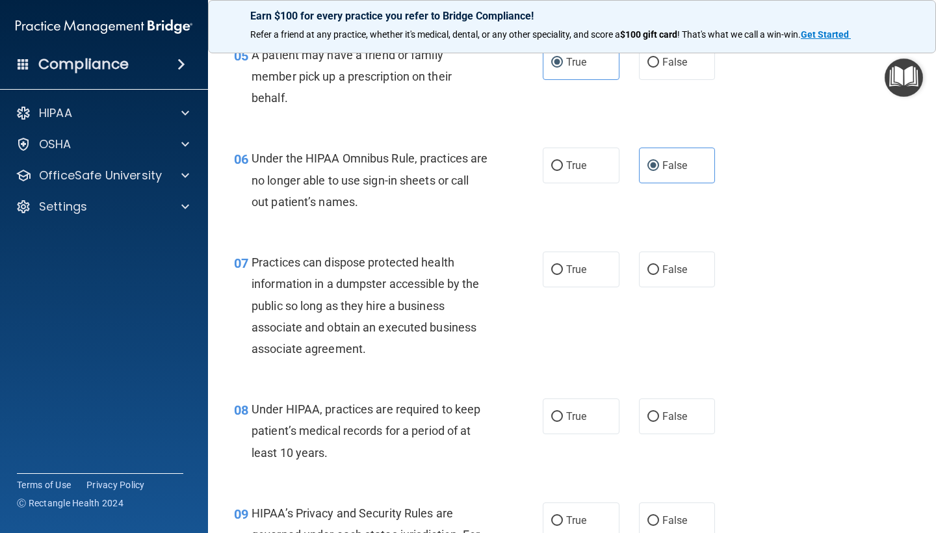
scroll to position [648, 0]
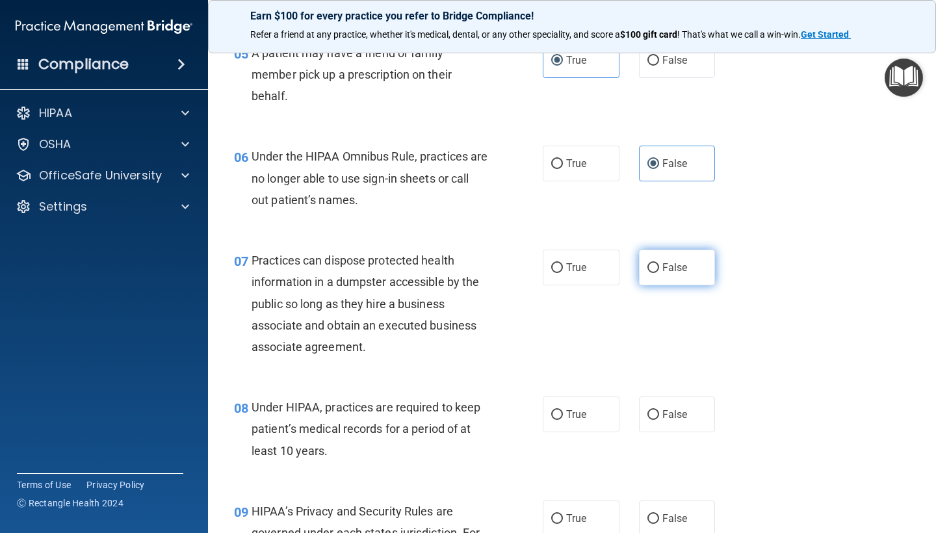
click at [639, 263] on label "False" at bounding box center [677, 268] width 77 height 36
click at [647, 263] on input "False" at bounding box center [653, 268] width 12 height 10
radio input "true"
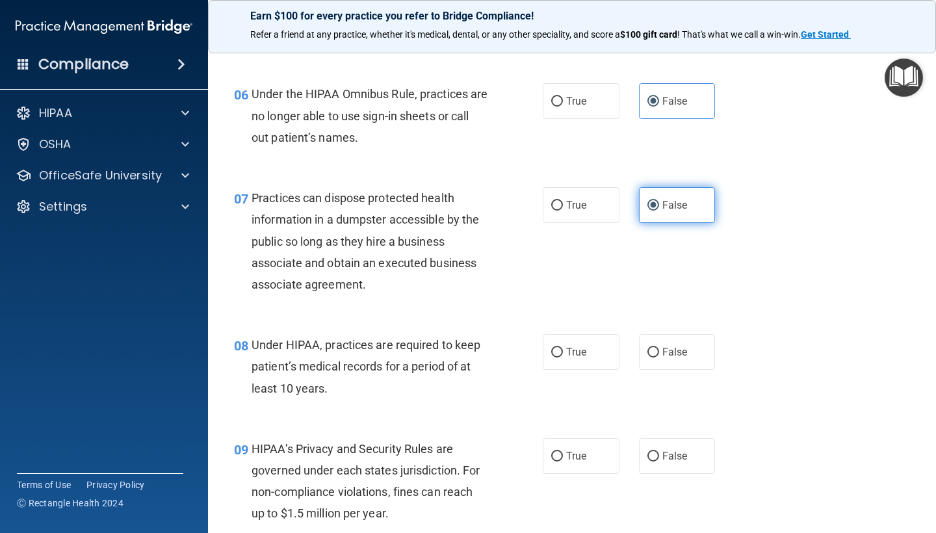
scroll to position [711, 0]
click at [669, 345] on span "False" at bounding box center [674, 351] width 25 height 12
click at [659, 347] on input "False" at bounding box center [653, 352] width 12 height 10
radio input "true"
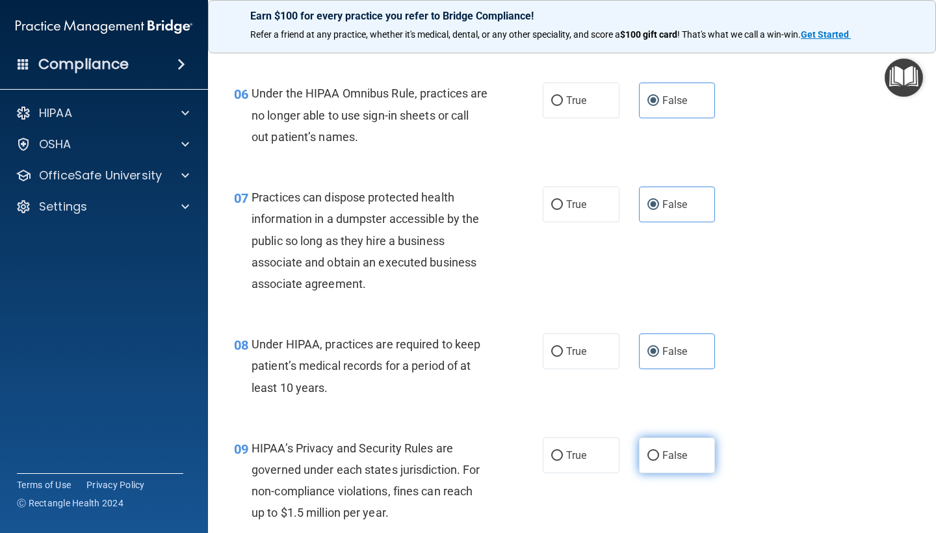
click at [677, 441] on label "False" at bounding box center [677, 455] width 77 height 36
click at [659, 451] on input "False" at bounding box center [653, 456] width 12 height 10
radio input "true"
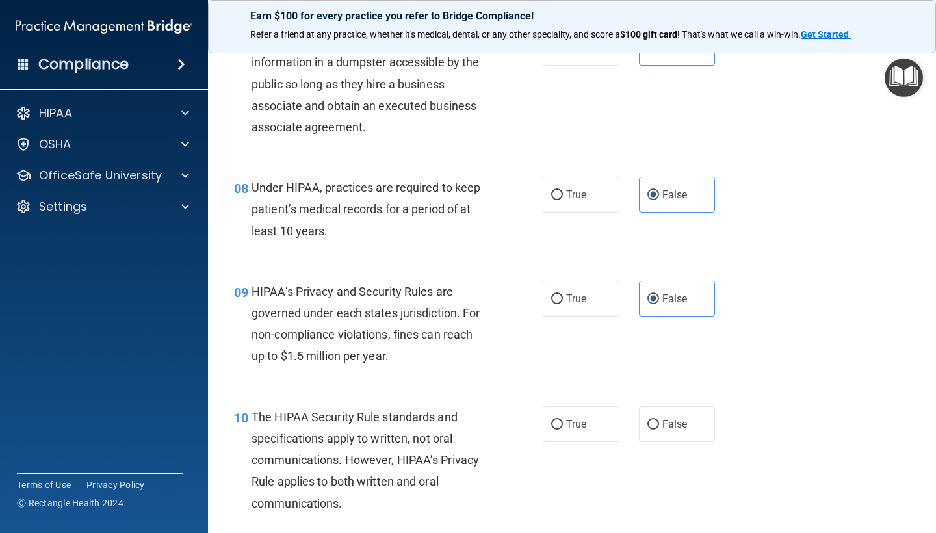
scroll to position [927, 0]
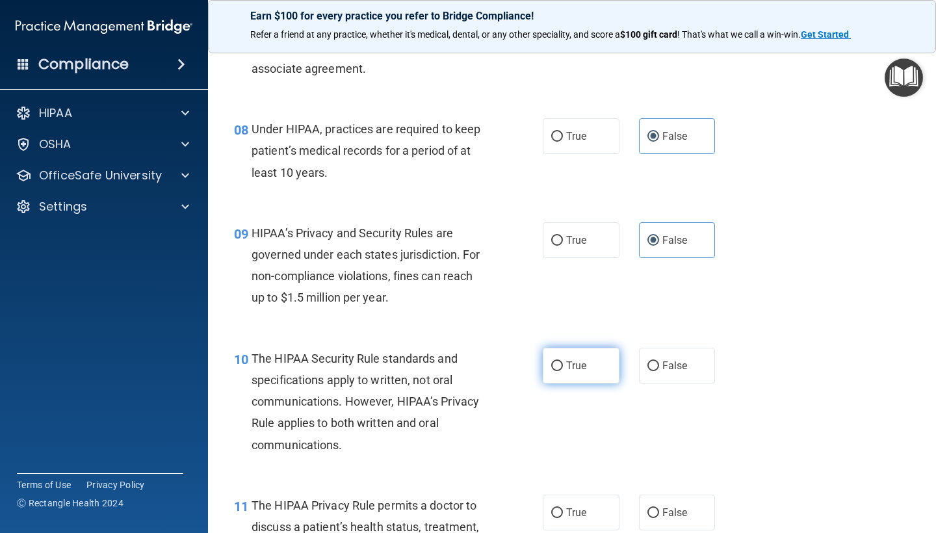
click at [567, 359] on span "True" at bounding box center [576, 365] width 20 height 12
click at [563, 361] on input "True" at bounding box center [557, 366] width 12 height 10
radio input "true"
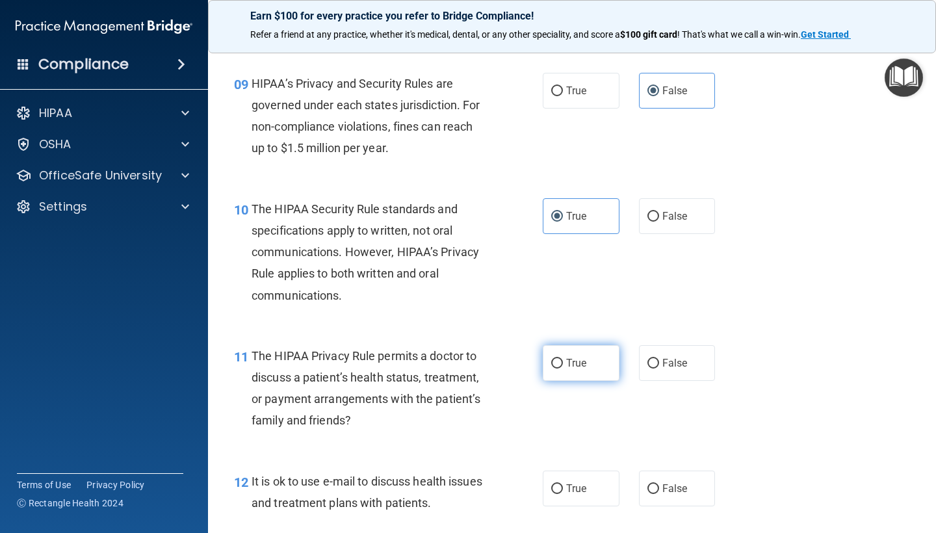
scroll to position [1110, 0]
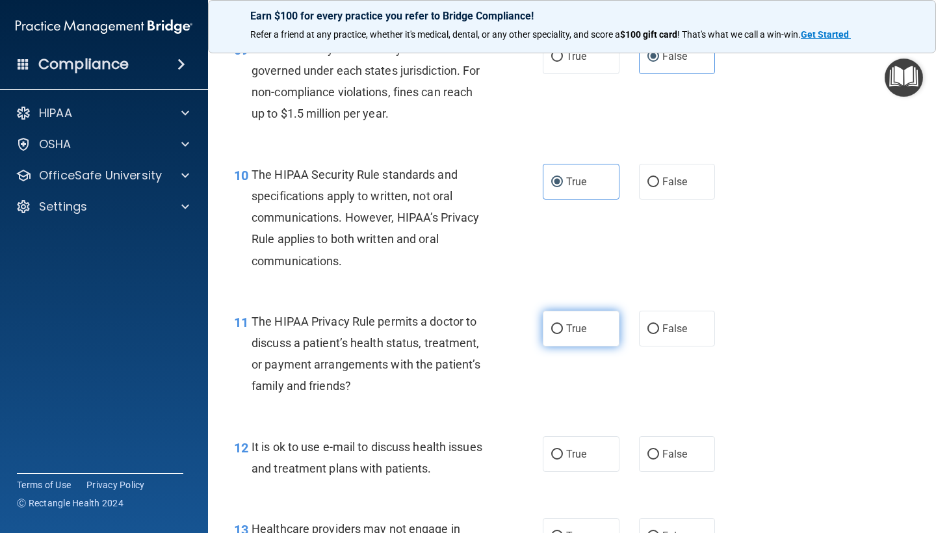
click at [598, 327] on label "True" at bounding box center [581, 329] width 77 height 36
click at [563, 327] on input "True" at bounding box center [557, 329] width 12 height 10
radio input "true"
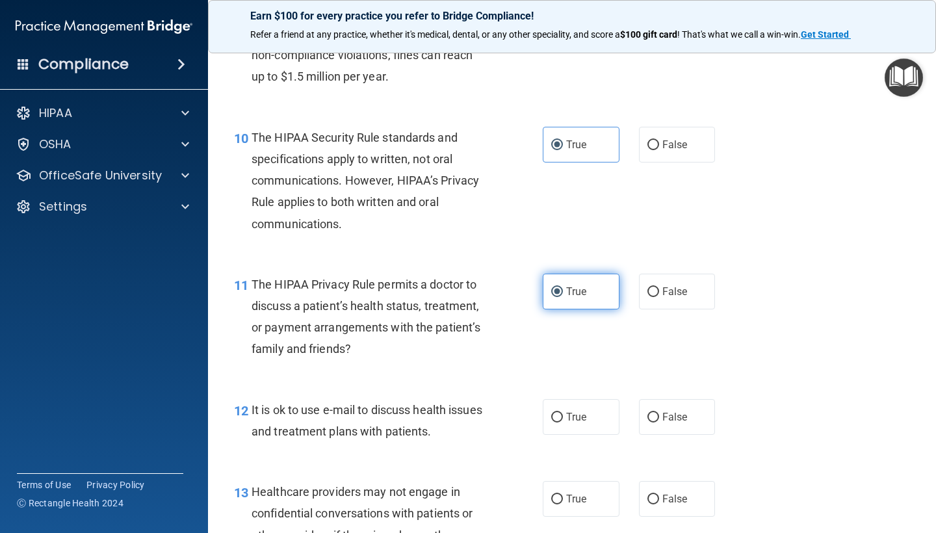
scroll to position [1148, 0]
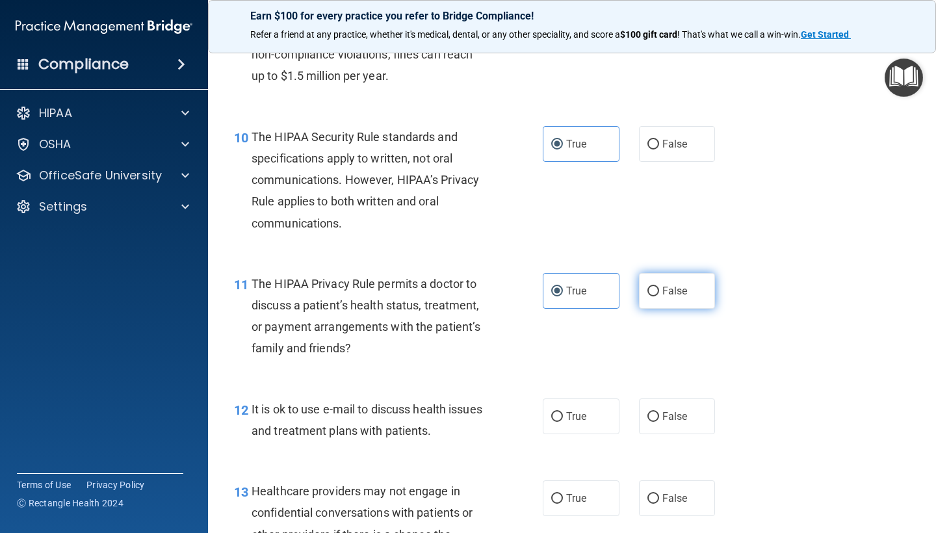
click at [690, 288] on label "False" at bounding box center [677, 291] width 77 height 36
click at [659, 288] on input "False" at bounding box center [653, 292] width 12 height 10
radio input "true"
radio input "false"
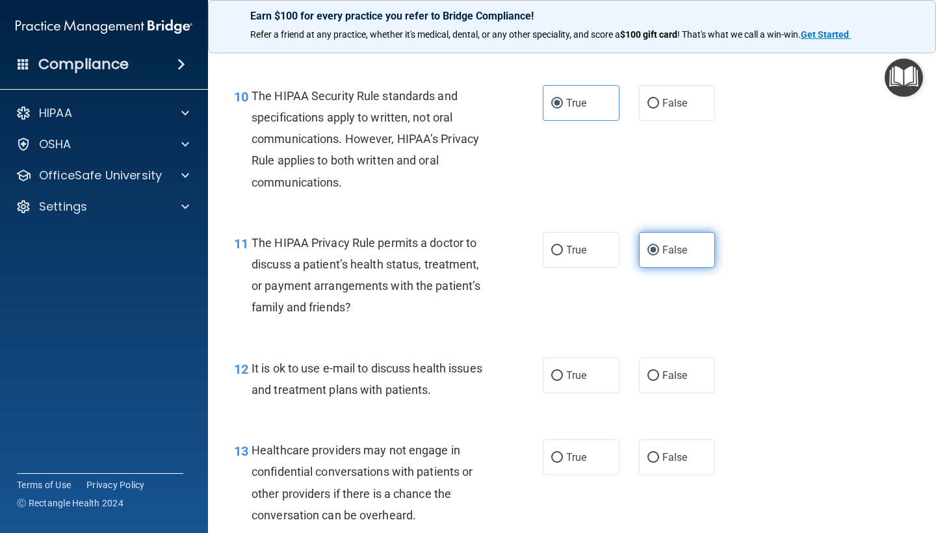
scroll to position [1194, 0]
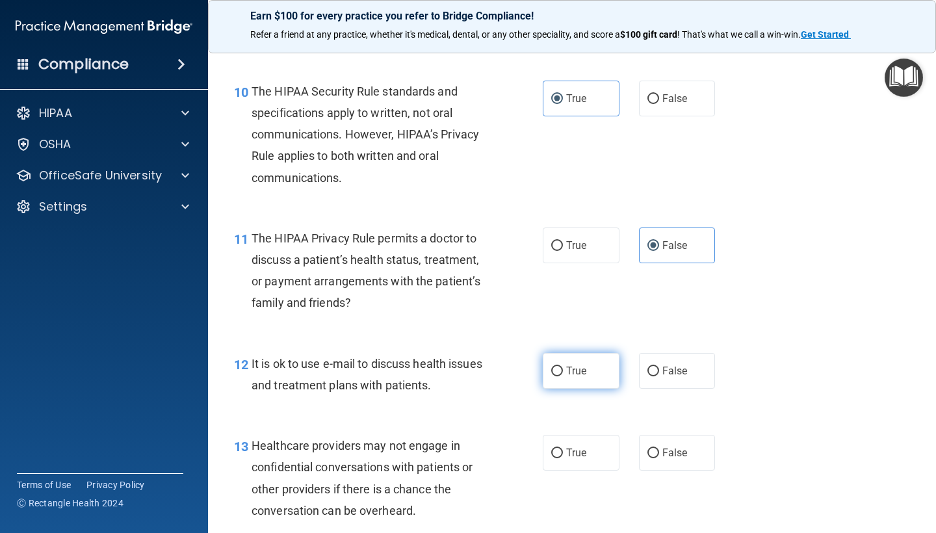
click at [584, 374] on label "True" at bounding box center [581, 371] width 77 height 36
click at [563, 374] on input "True" at bounding box center [557, 371] width 12 height 10
radio input "true"
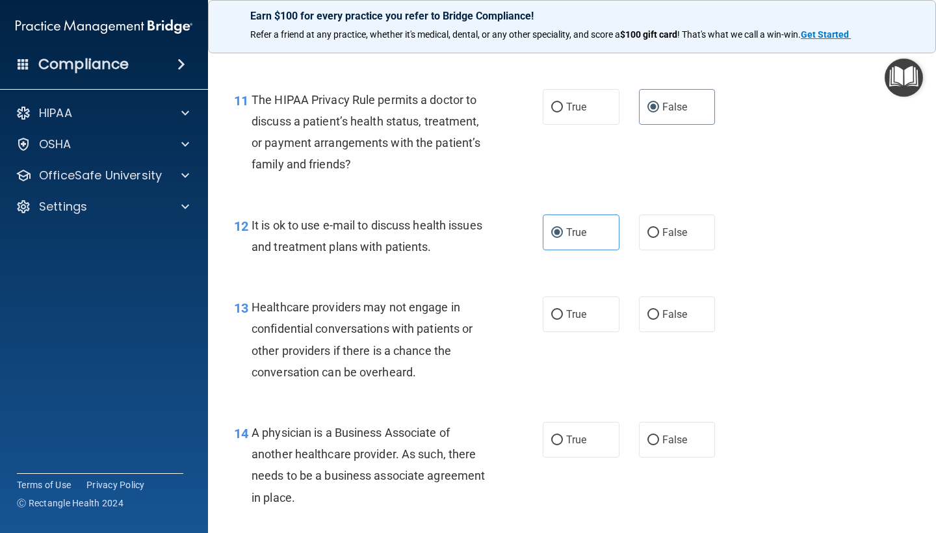
scroll to position [1335, 0]
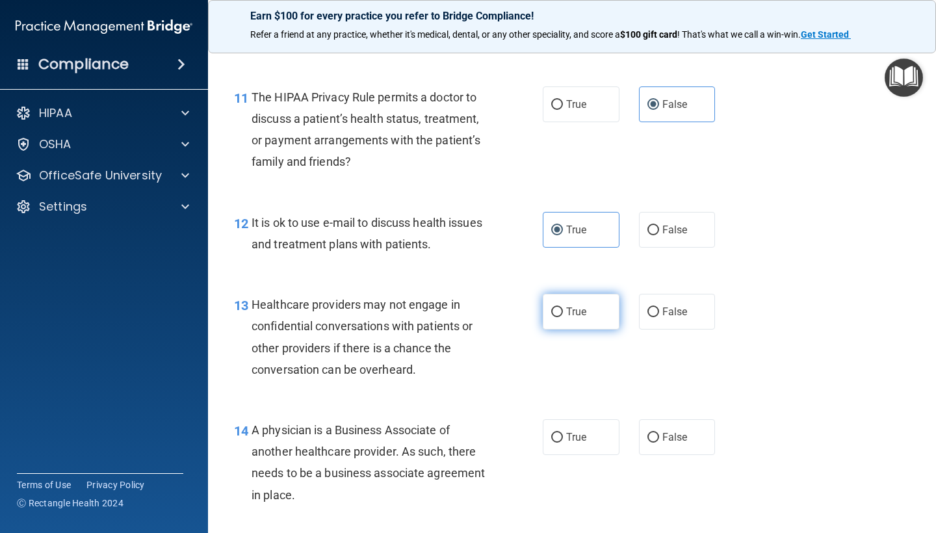
click at [565, 304] on label "True" at bounding box center [581, 312] width 77 height 36
click at [563, 307] on input "True" at bounding box center [557, 312] width 12 height 10
radio input "true"
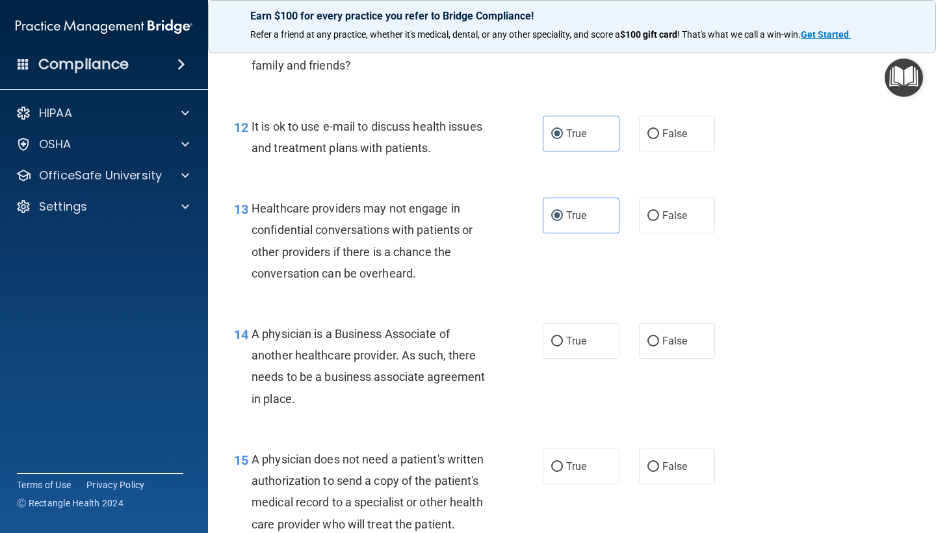
scroll to position [1443, 0]
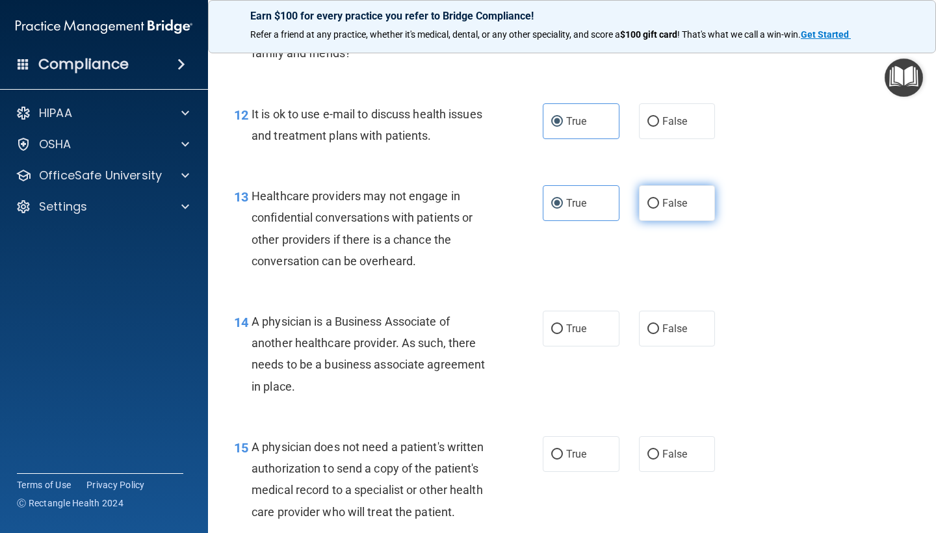
click at [673, 197] on span "False" at bounding box center [674, 203] width 25 height 12
click at [659, 199] on input "False" at bounding box center [653, 204] width 12 height 10
radio input "true"
radio input "false"
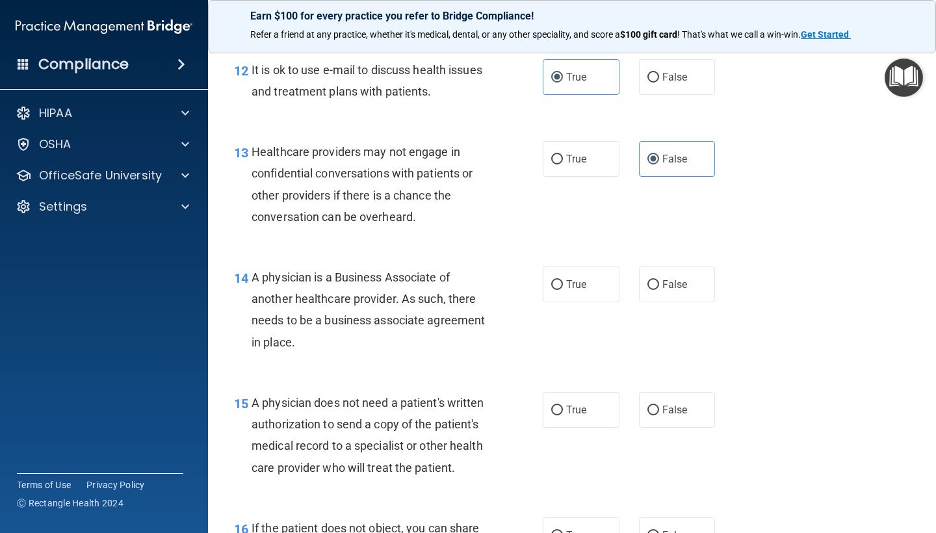
scroll to position [1498, 0]
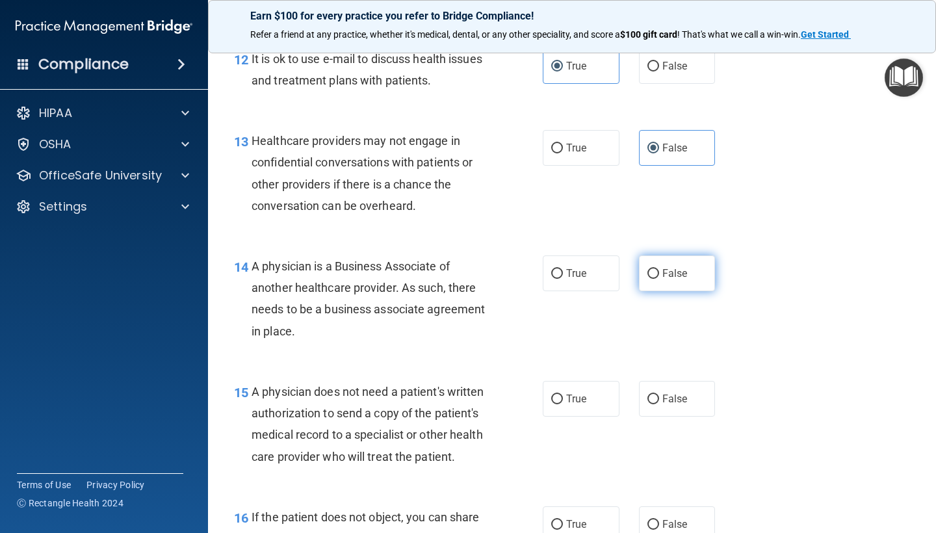
click at [666, 267] on span "False" at bounding box center [674, 273] width 25 height 12
click at [659, 269] on input "False" at bounding box center [653, 274] width 12 height 10
radio input "true"
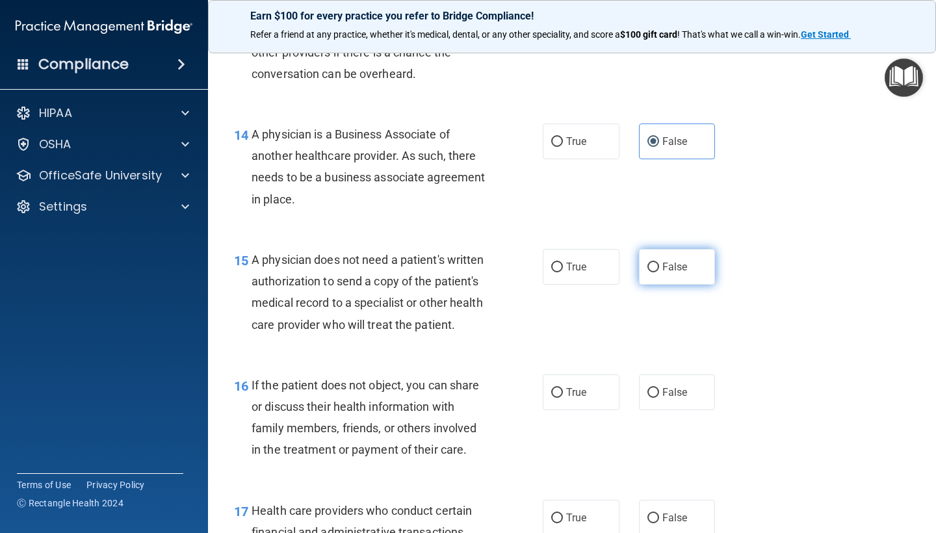
scroll to position [1637, 0]
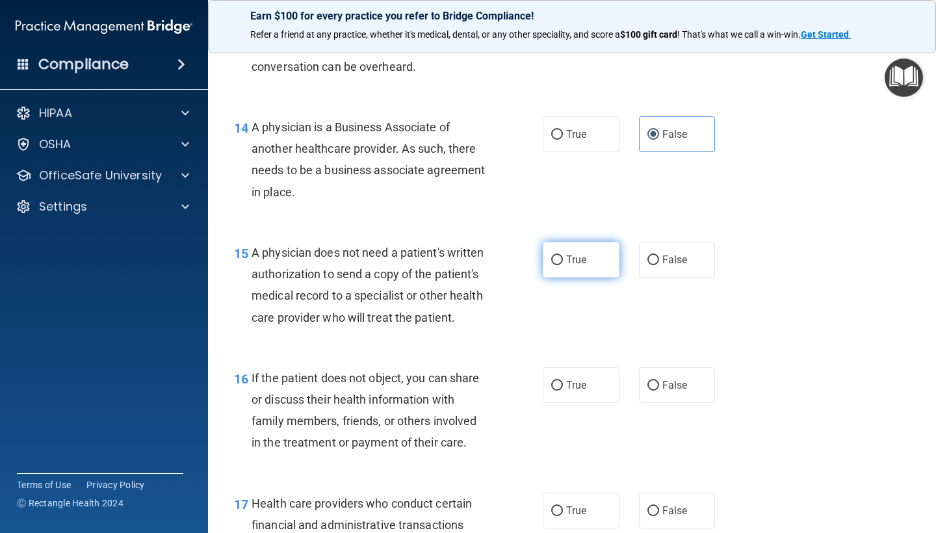
click at [554, 259] on label "True" at bounding box center [581, 260] width 77 height 36
click at [554, 259] on input "True" at bounding box center [557, 260] width 12 height 10
radio input "true"
click at [671, 254] on span "False" at bounding box center [674, 259] width 25 height 12
click at [659, 255] on input "False" at bounding box center [653, 260] width 12 height 10
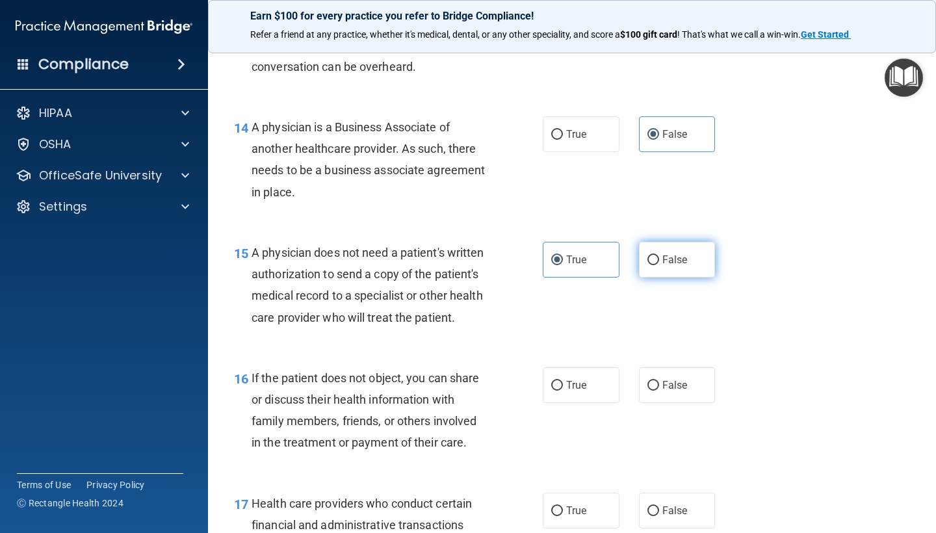
radio input "true"
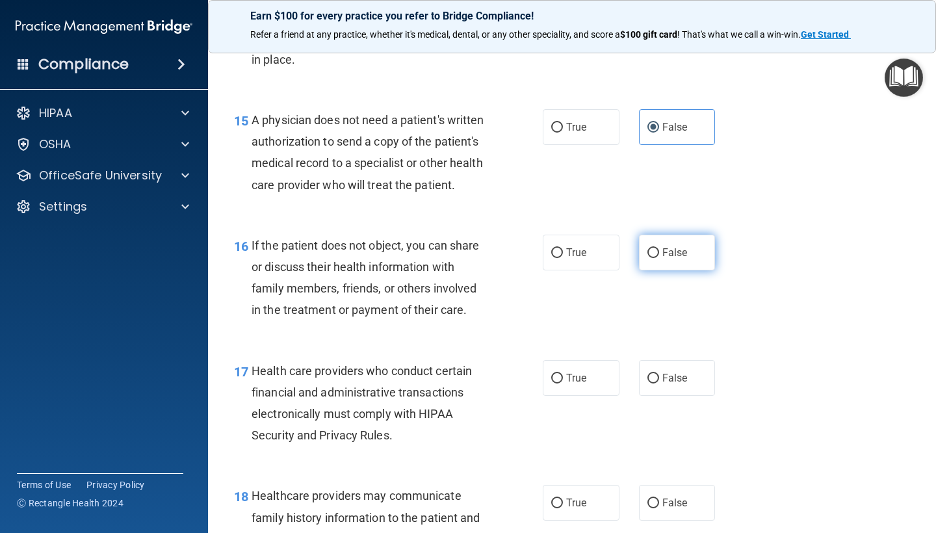
scroll to position [1806, 0]
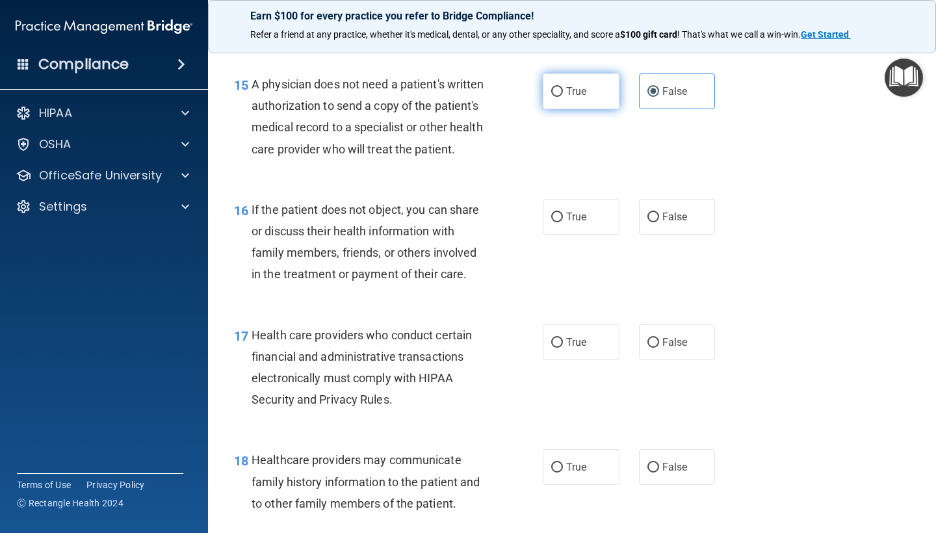
click at [581, 85] on span "True" at bounding box center [576, 91] width 20 height 12
click at [563, 87] on input "True" at bounding box center [557, 92] width 12 height 10
radio input "true"
radio input "false"
click at [563, 218] on label "True" at bounding box center [581, 217] width 77 height 36
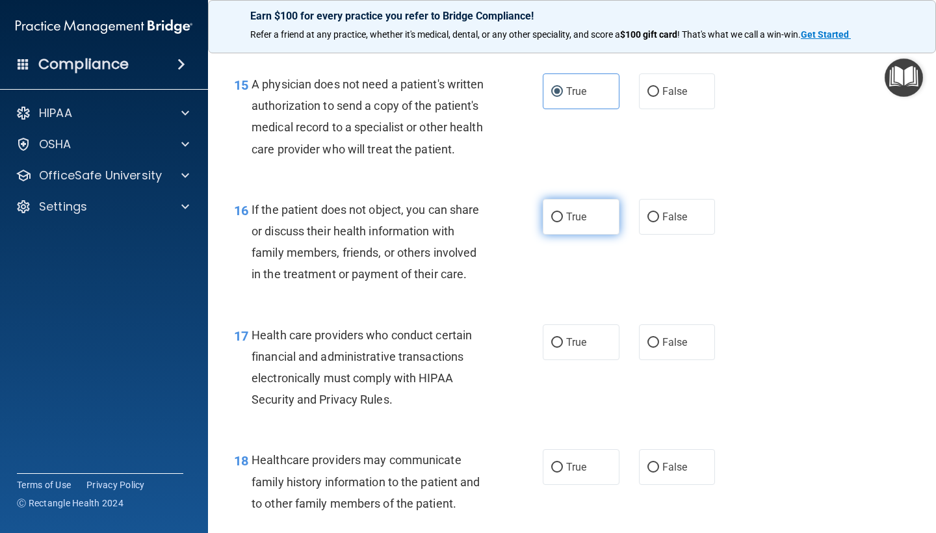
click at [563, 218] on input "True" at bounding box center [557, 217] width 12 height 10
radio input "true"
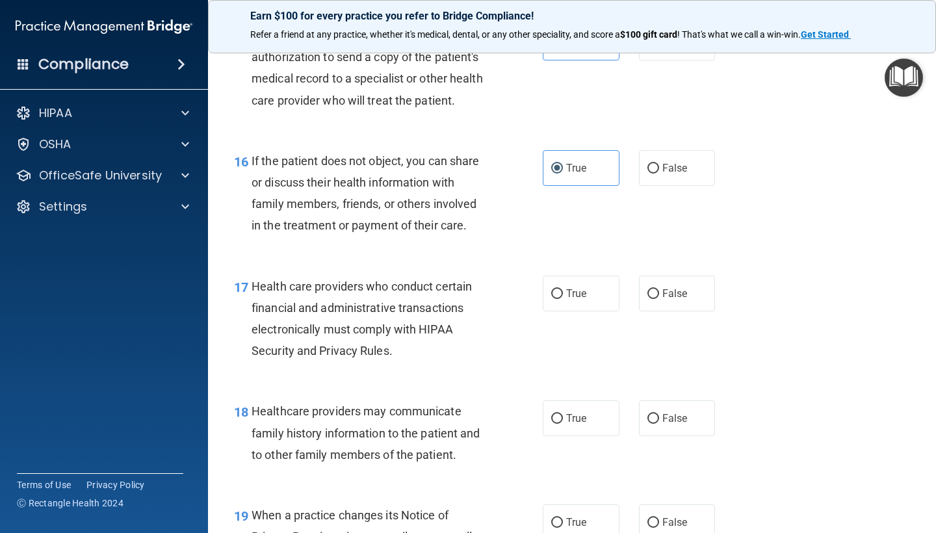
scroll to position [1903, 0]
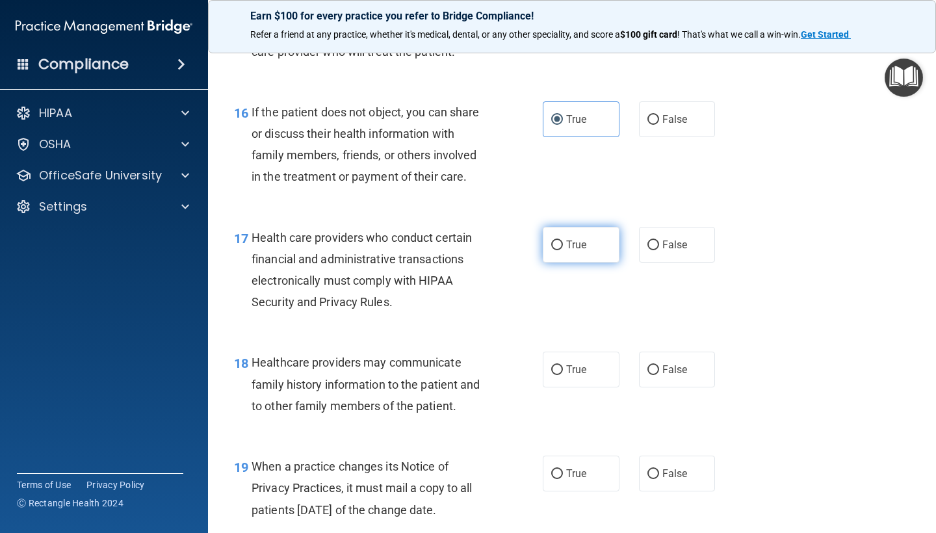
click at [569, 238] on span "True" at bounding box center [576, 244] width 20 height 12
click at [563, 240] on input "True" at bounding box center [557, 245] width 12 height 10
radio input "true"
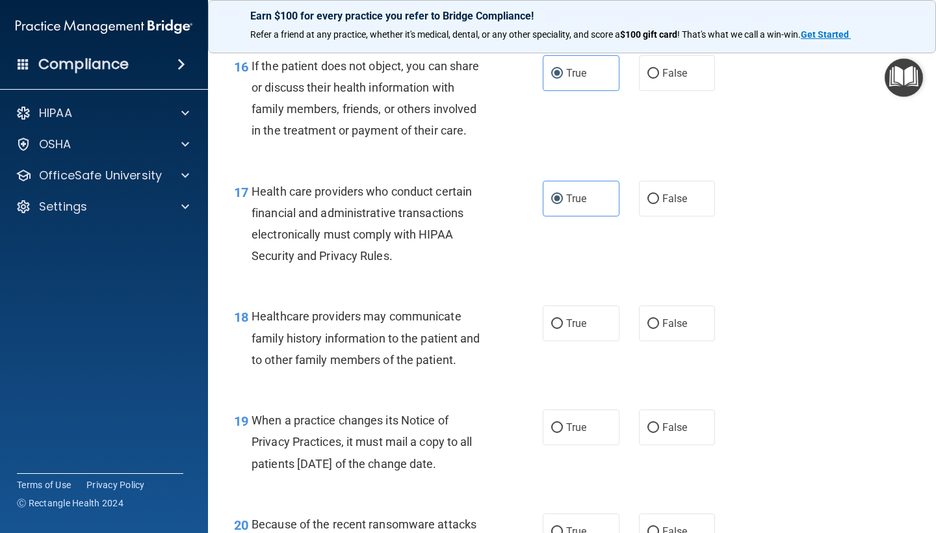
scroll to position [1993, 0]
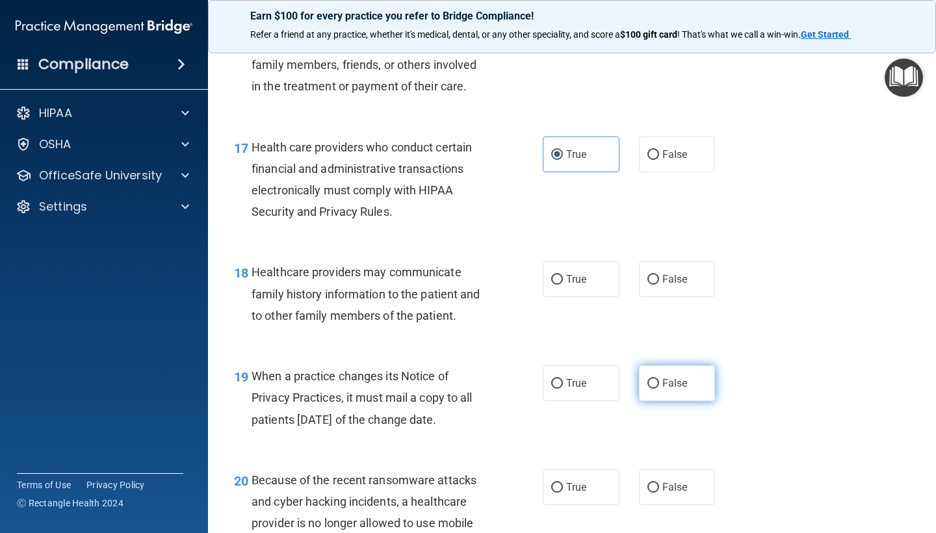
click at [654, 379] on input "False" at bounding box center [653, 384] width 12 height 10
radio input "true"
click at [668, 273] on span "False" at bounding box center [674, 279] width 25 height 12
click at [659, 275] on input "False" at bounding box center [653, 280] width 12 height 10
radio input "true"
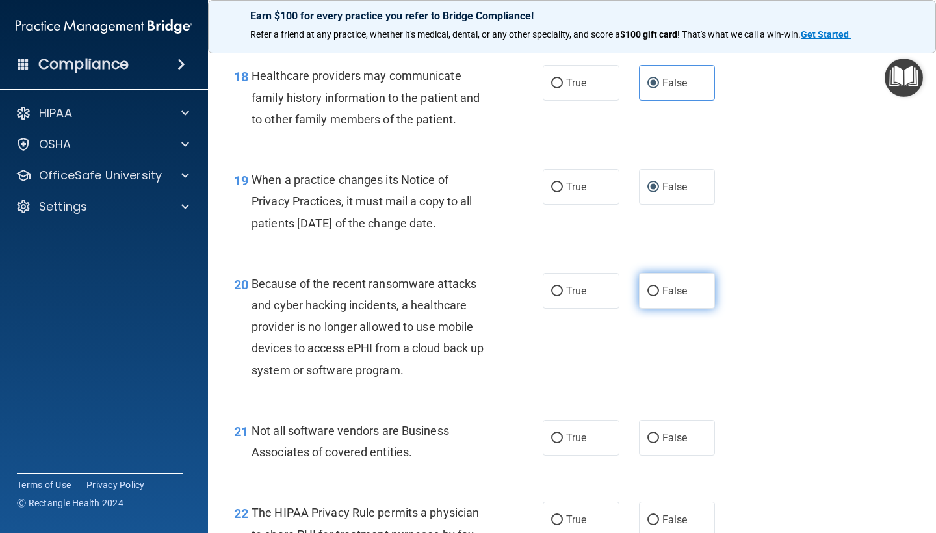
scroll to position [2218, 0]
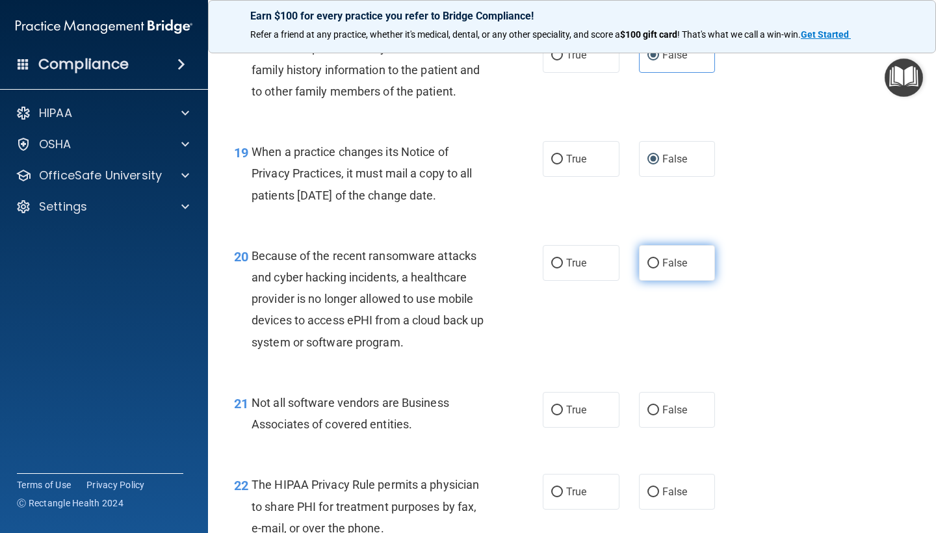
click at [663, 245] on label "False" at bounding box center [677, 263] width 77 height 36
click at [659, 259] on input "False" at bounding box center [653, 264] width 12 height 10
radio input "true"
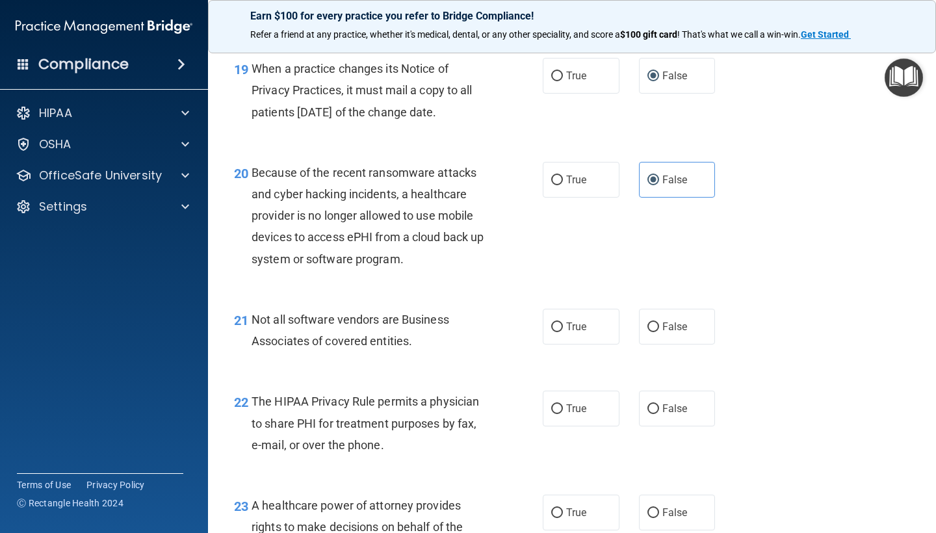
scroll to position [2301, 0]
click at [574, 320] on span "True" at bounding box center [576, 326] width 20 height 12
click at [563, 322] on input "True" at bounding box center [557, 327] width 12 height 10
radio input "true"
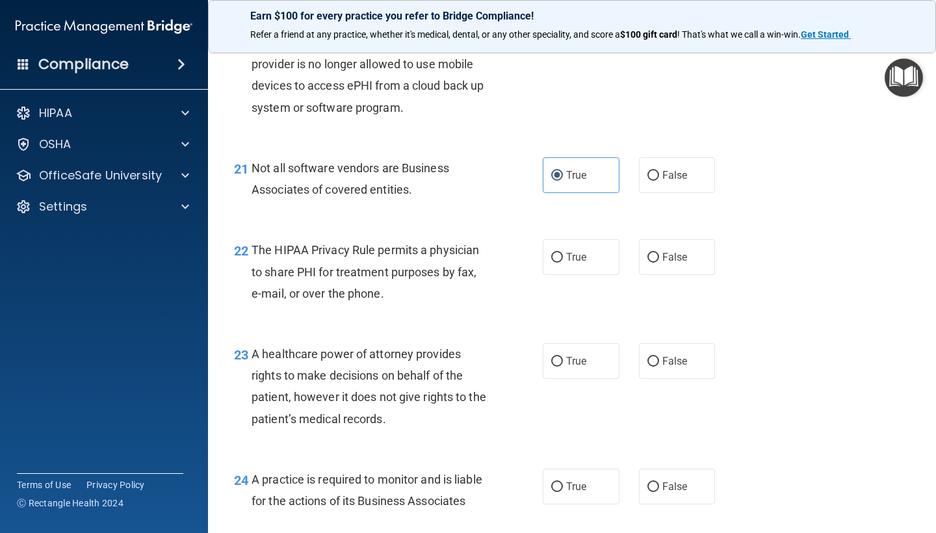
scroll to position [2462, 0]
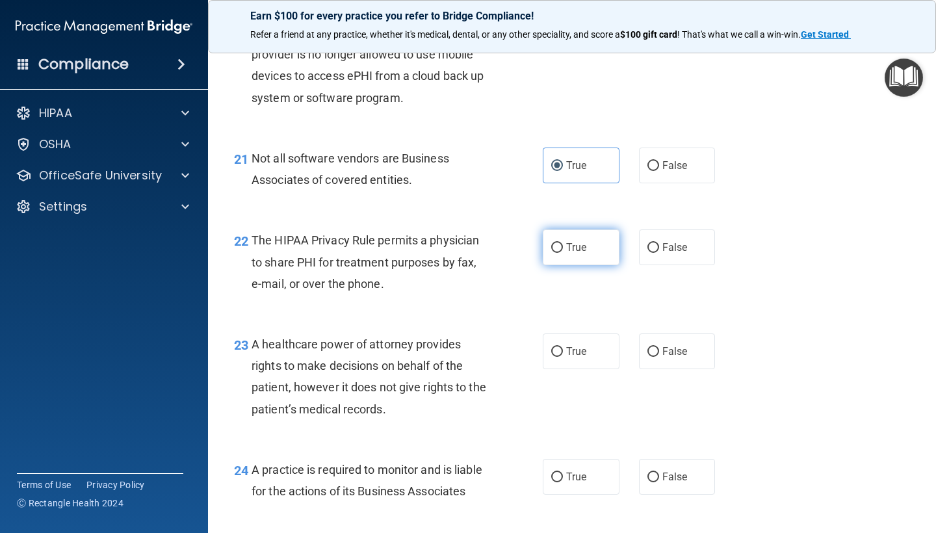
click at [556, 243] on input "True" at bounding box center [557, 248] width 12 height 10
radio input "true"
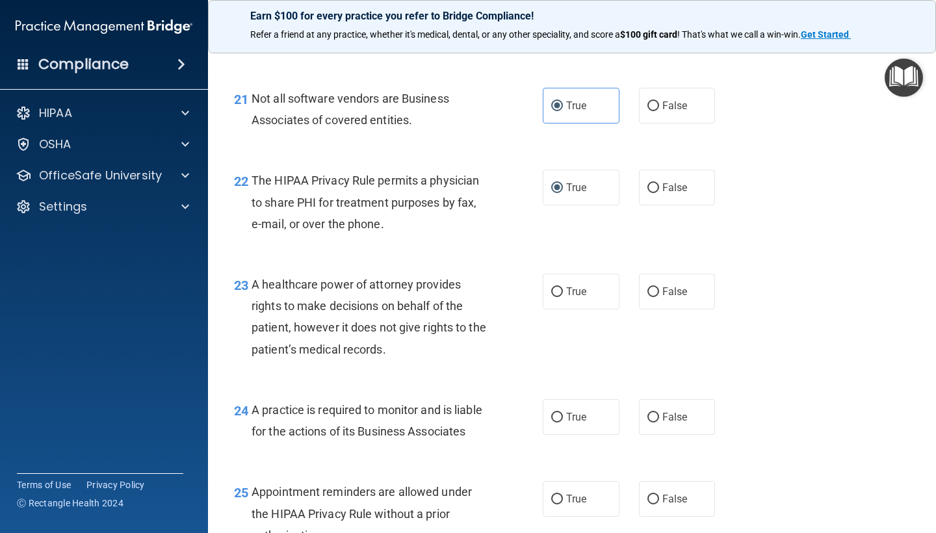
scroll to position [2530, 0]
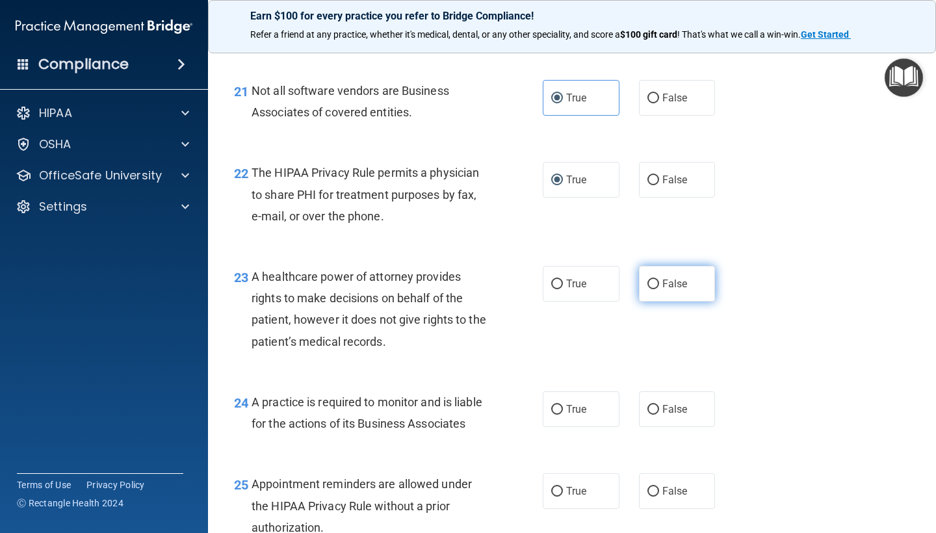
click at [660, 274] on label "False" at bounding box center [677, 284] width 77 height 36
click at [659, 279] on input "False" at bounding box center [653, 284] width 12 height 10
radio input "true"
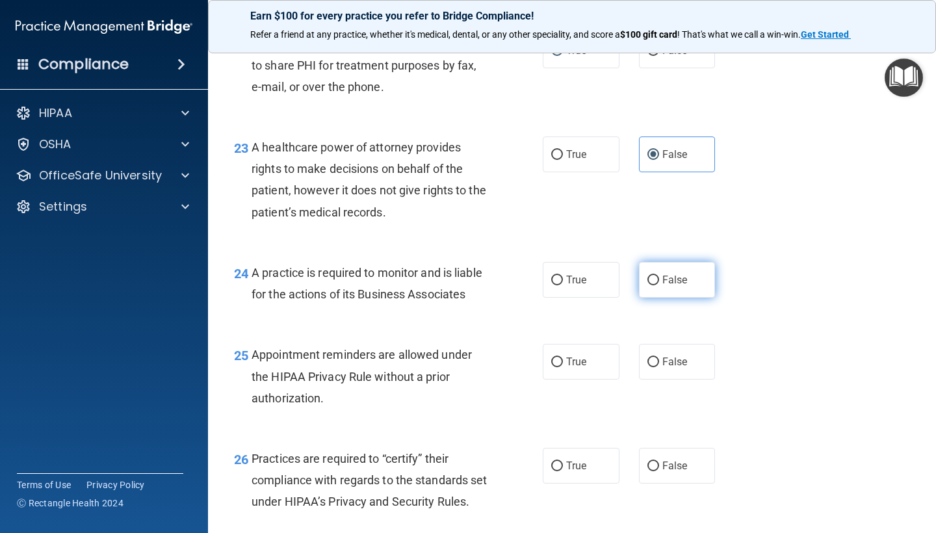
scroll to position [2682, 0]
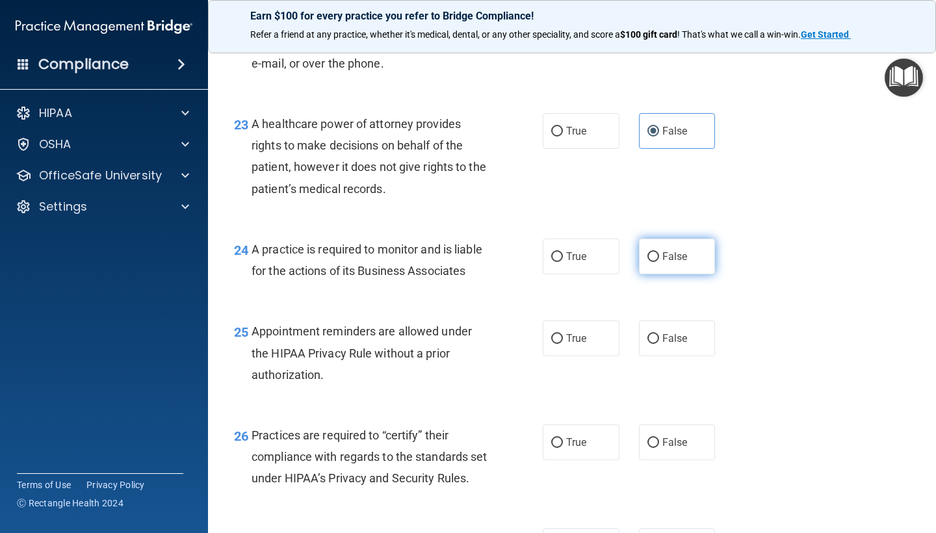
click at [658, 252] on input "False" at bounding box center [653, 257] width 12 height 10
radio input "true"
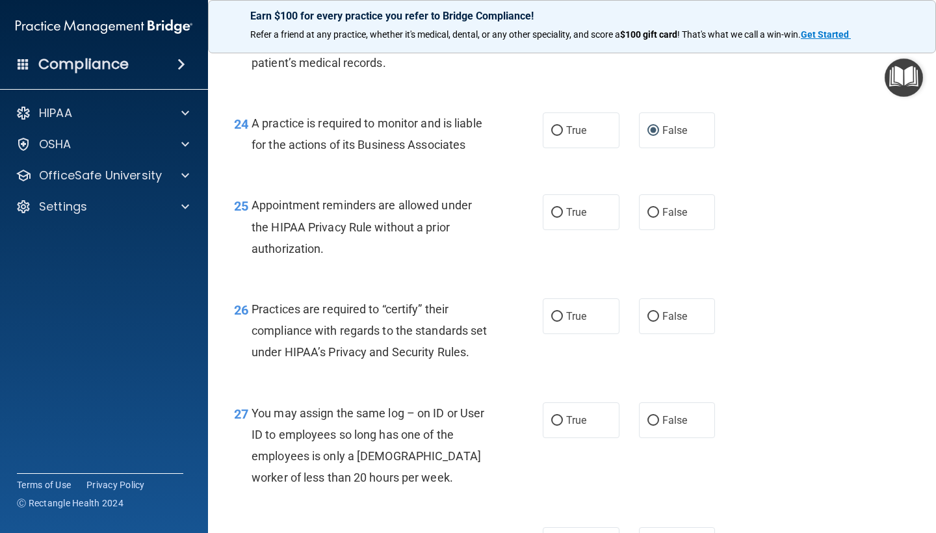
scroll to position [2810, 0]
click at [593, 212] on label "True" at bounding box center [581, 211] width 77 height 36
click at [563, 212] on input "True" at bounding box center [557, 212] width 12 height 10
radio input "true"
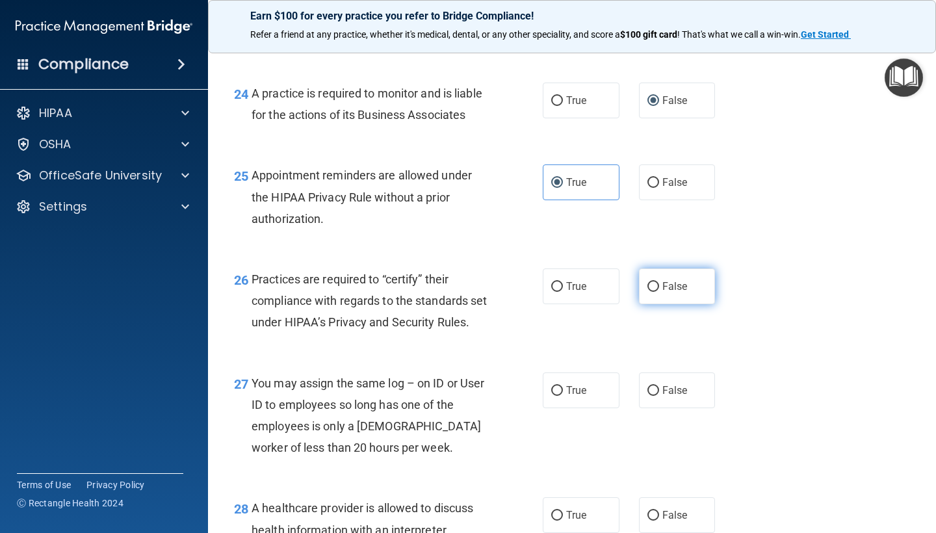
click at [650, 282] on input "False" at bounding box center [653, 287] width 12 height 10
radio input "true"
click at [656, 395] on input "False" at bounding box center [653, 391] width 12 height 10
radio input "true"
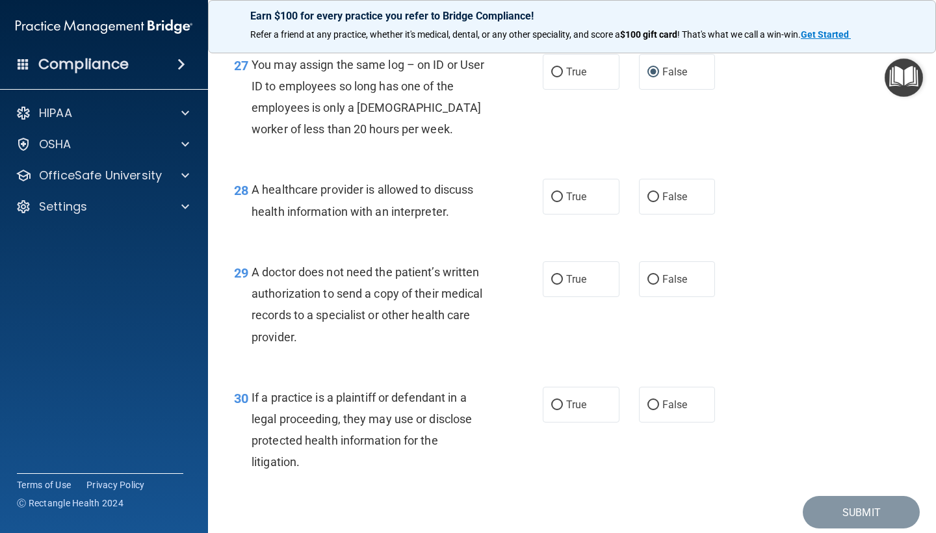
scroll to position [3197, 0]
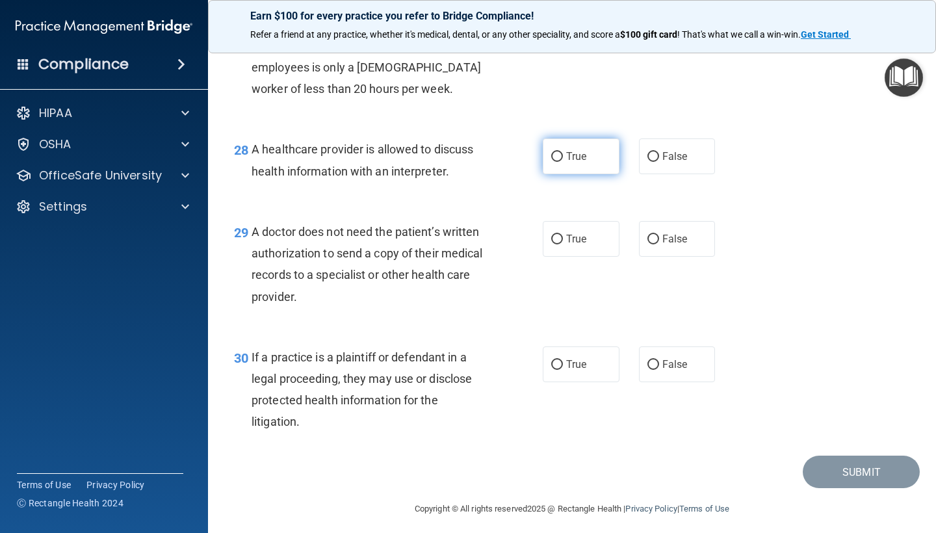
click at [575, 162] on span "True" at bounding box center [576, 156] width 20 height 12
click at [563, 162] on input "True" at bounding box center [557, 157] width 12 height 10
radio input "true"
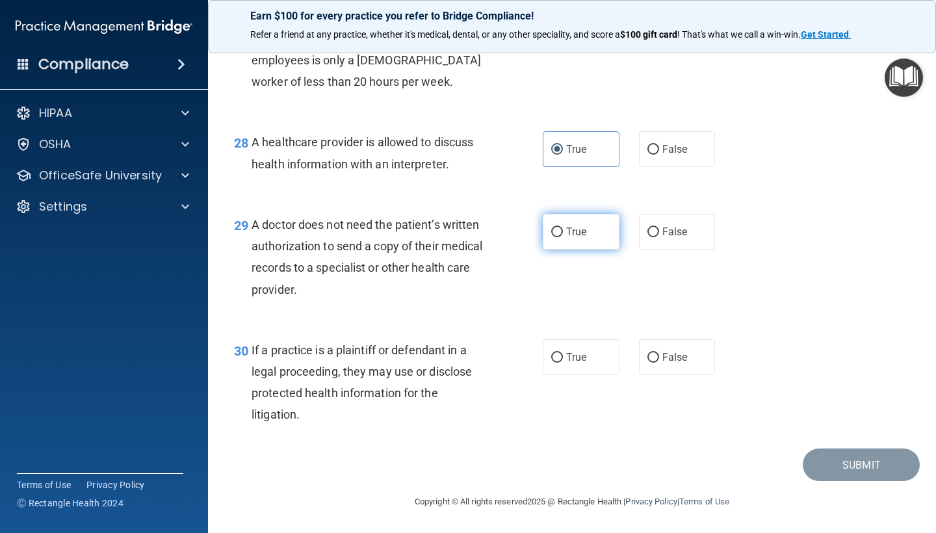
scroll to position [3209, 0]
click at [573, 235] on span "True" at bounding box center [576, 231] width 20 height 12
click at [563, 235] on input "True" at bounding box center [557, 232] width 12 height 10
radio input "true"
click at [573, 353] on span "True" at bounding box center [576, 357] width 20 height 12
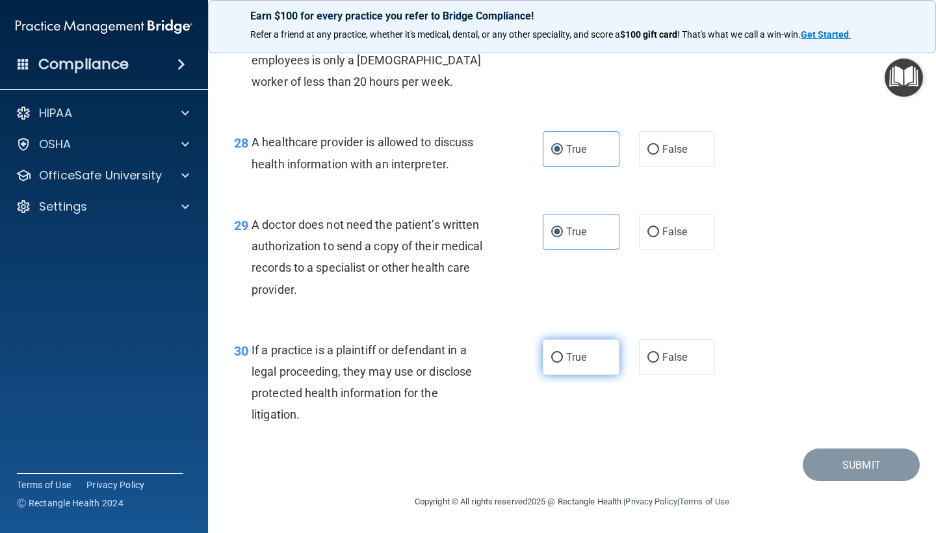
click at [563, 353] on input "True" at bounding box center [557, 358] width 12 height 10
radio input "true"
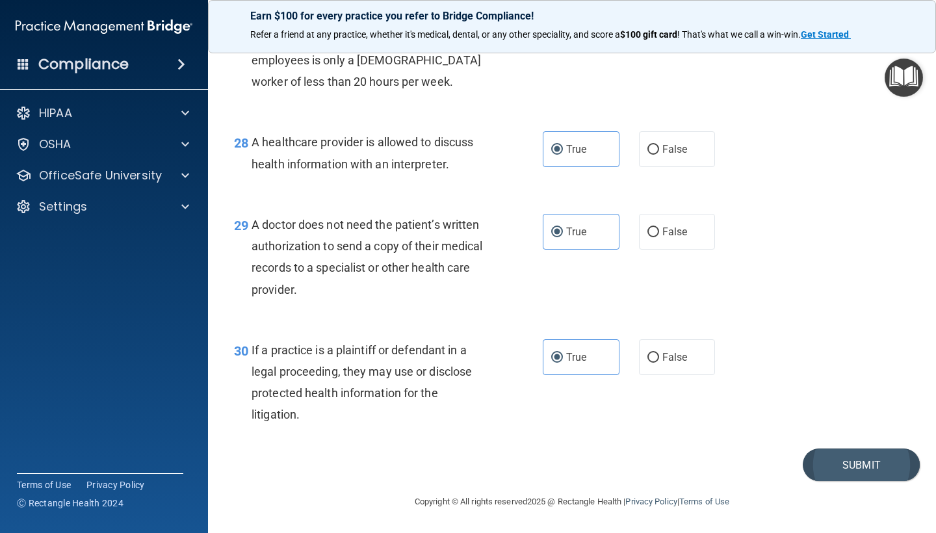
click at [840, 468] on button "Submit" at bounding box center [860, 464] width 117 height 33
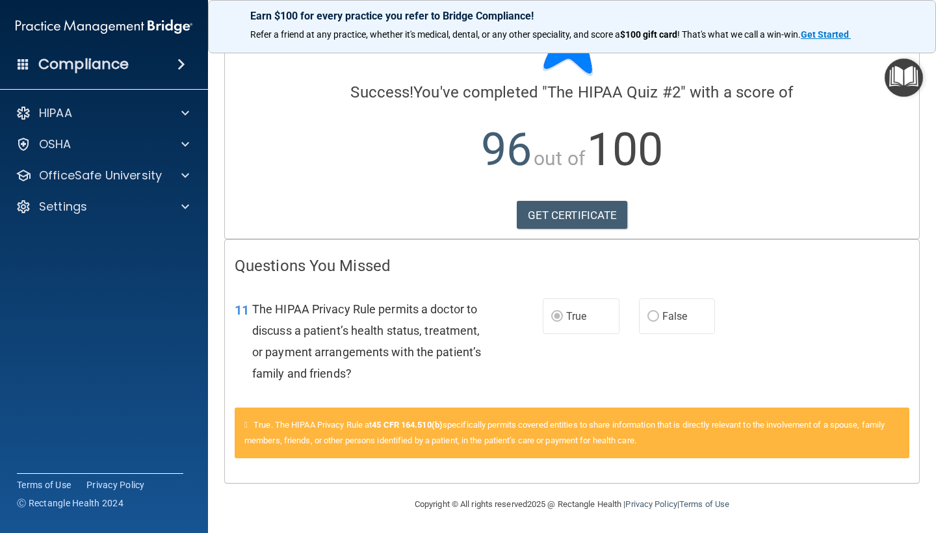
scroll to position [66, 0]
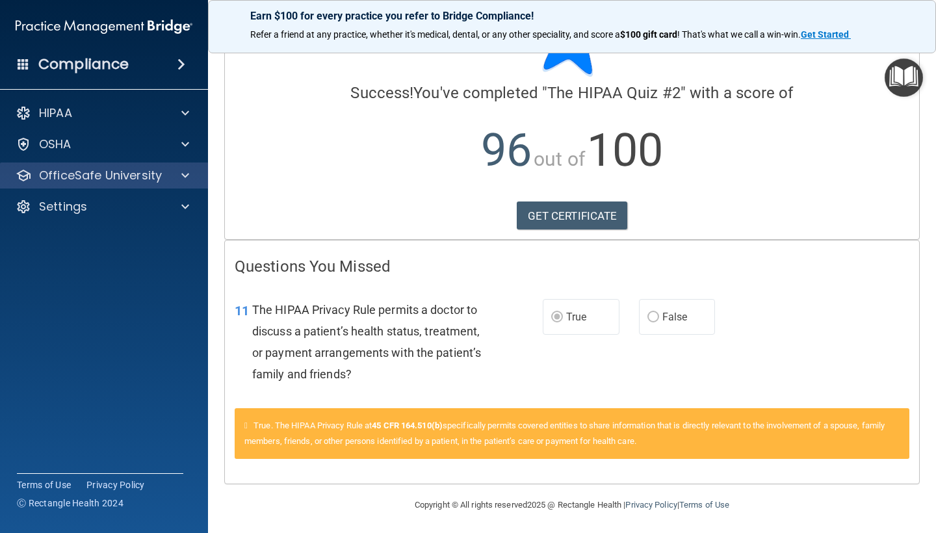
click at [194, 178] on div at bounding box center [183, 176] width 32 height 16
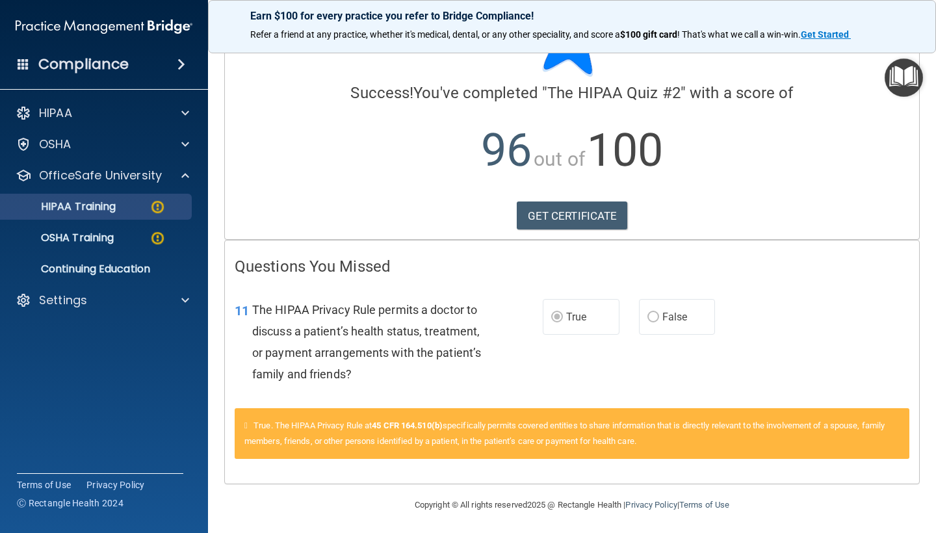
click at [151, 207] on img at bounding box center [157, 207] width 16 height 16
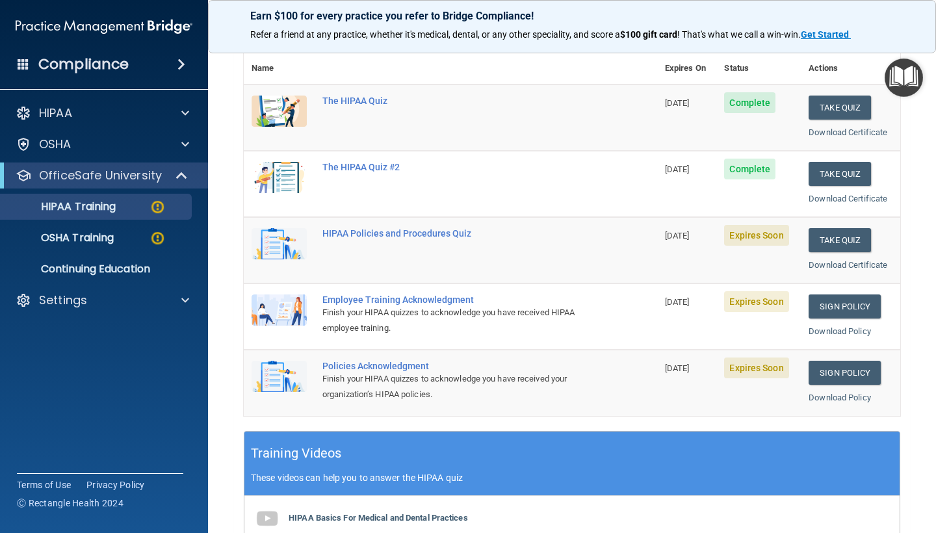
scroll to position [107, 0]
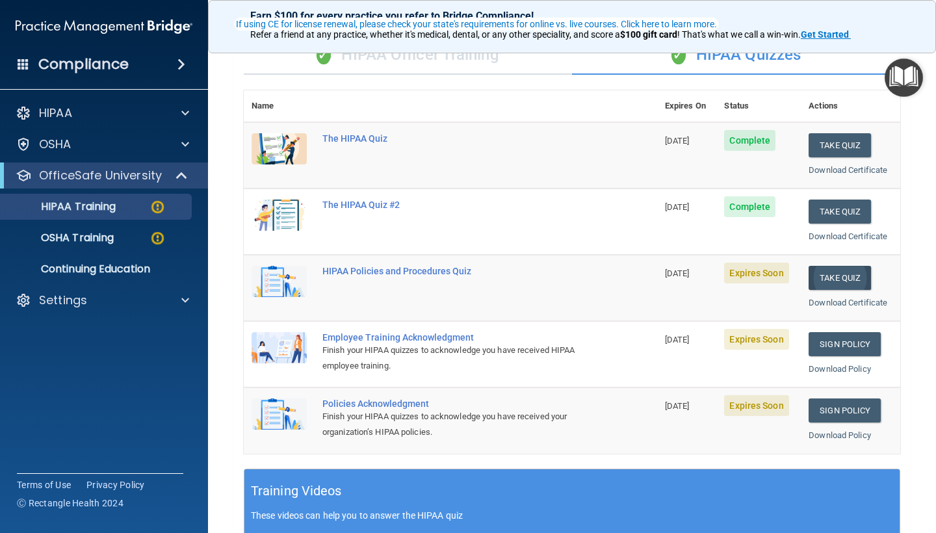
click at [845, 274] on button "Take Quiz" at bounding box center [839, 278] width 62 height 24
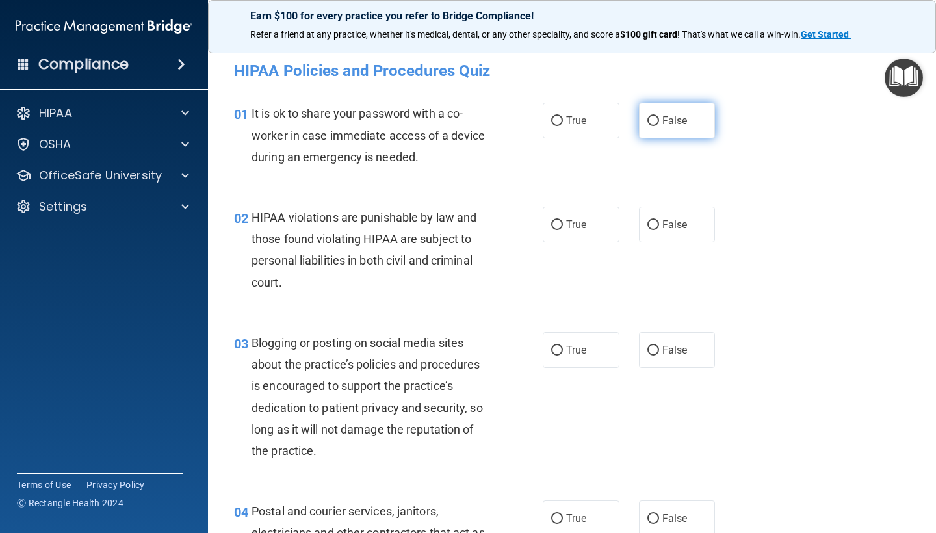
click at [669, 129] on label "False" at bounding box center [677, 121] width 77 height 36
click at [659, 126] on input "False" at bounding box center [653, 121] width 12 height 10
radio input "true"
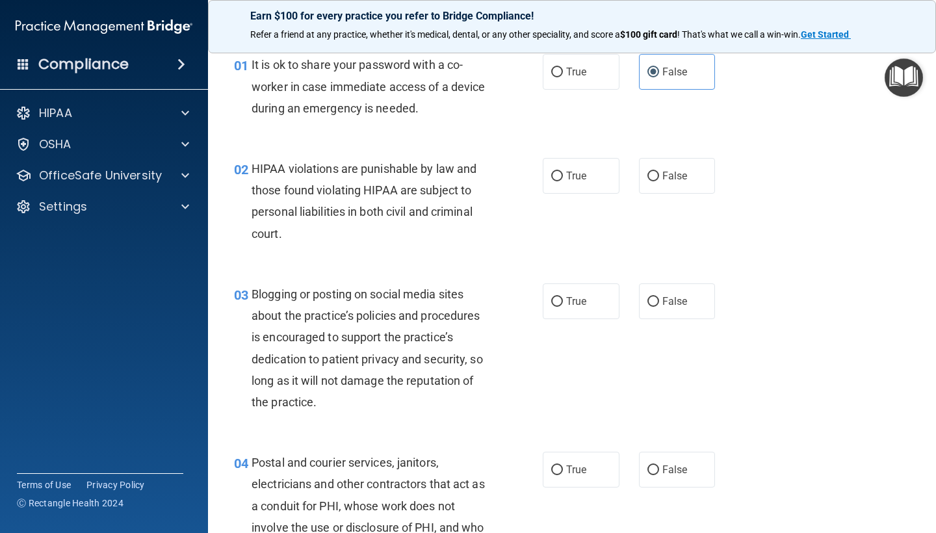
scroll to position [83, 0]
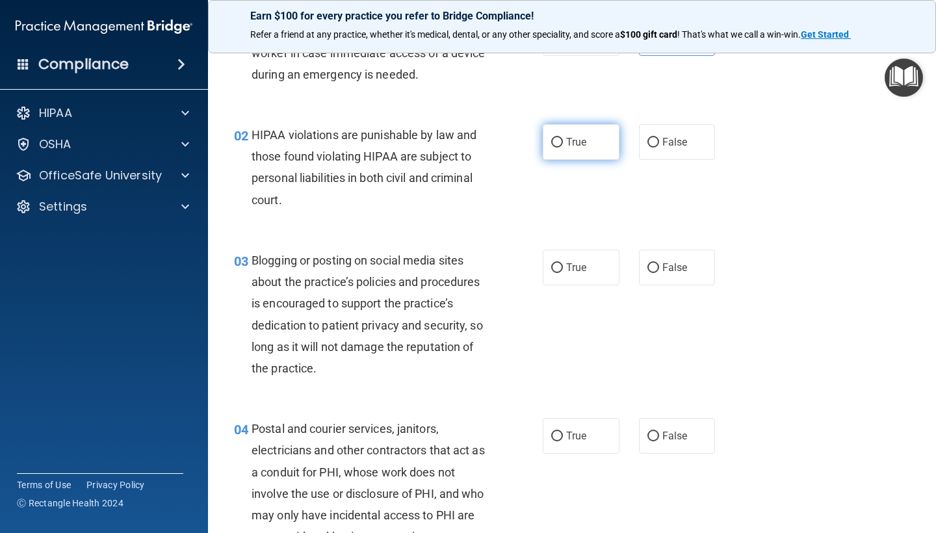
click at [565, 142] on label "True" at bounding box center [581, 142] width 77 height 36
click at [563, 142] on input "True" at bounding box center [557, 143] width 12 height 10
radio input "true"
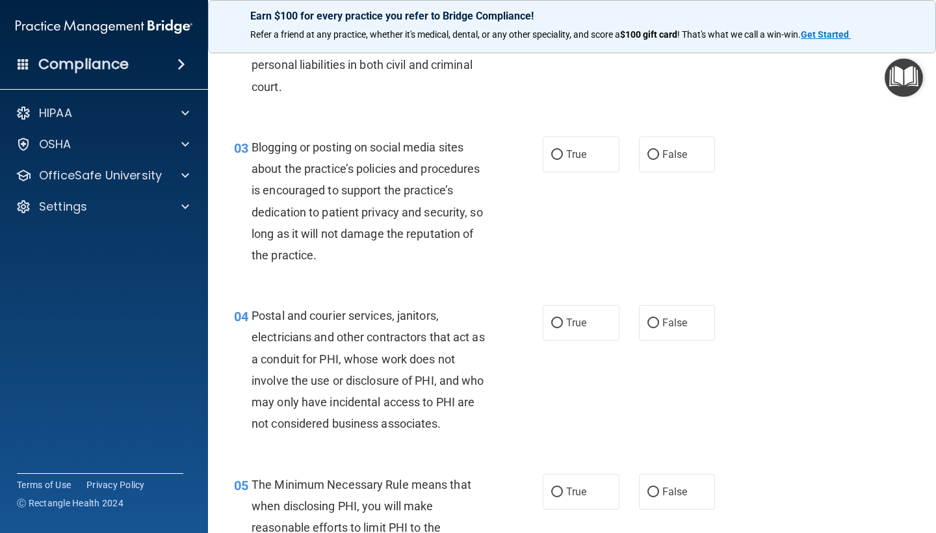
scroll to position [200, 0]
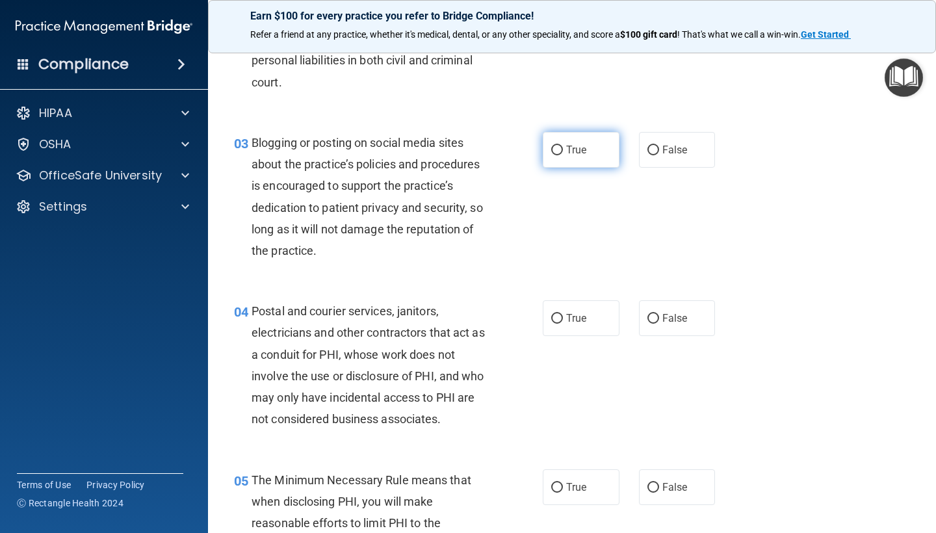
click at [590, 160] on label "True" at bounding box center [581, 150] width 77 height 36
click at [563, 155] on input "True" at bounding box center [557, 151] width 12 height 10
radio input "true"
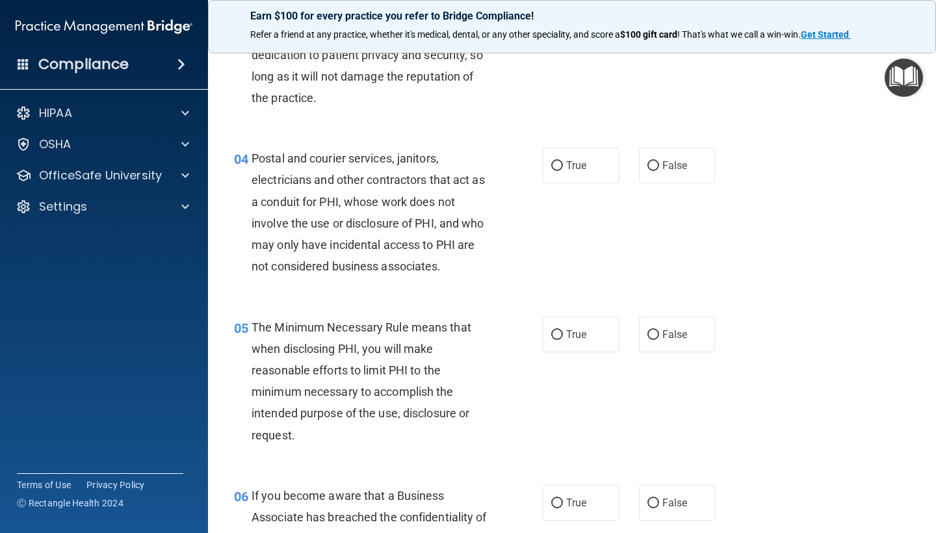
scroll to position [354, 0]
click at [666, 166] on span "False" at bounding box center [674, 164] width 25 height 12
click at [659, 166] on input "False" at bounding box center [653, 165] width 12 height 10
radio input "true"
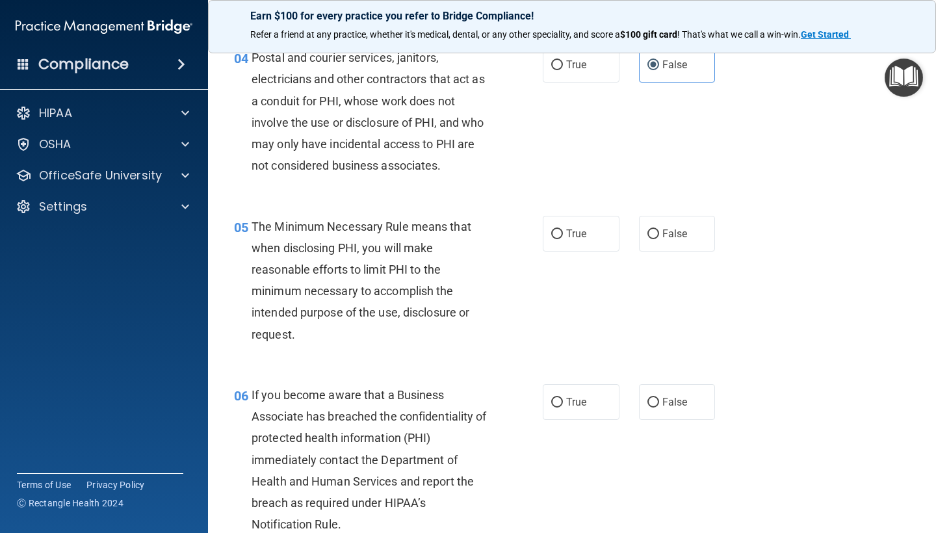
scroll to position [455, 0]
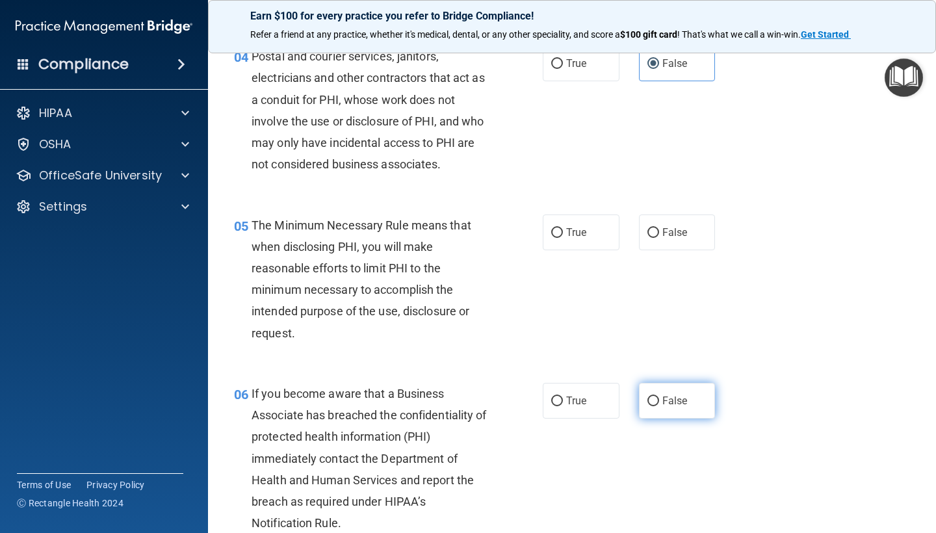
click at [670, 389] on label "False" at bounding box center [677, 401] width 77 height 36
click at [659, 396] on input "False" at bounding box center [653, 401] width 12 height 10
radio input "true"
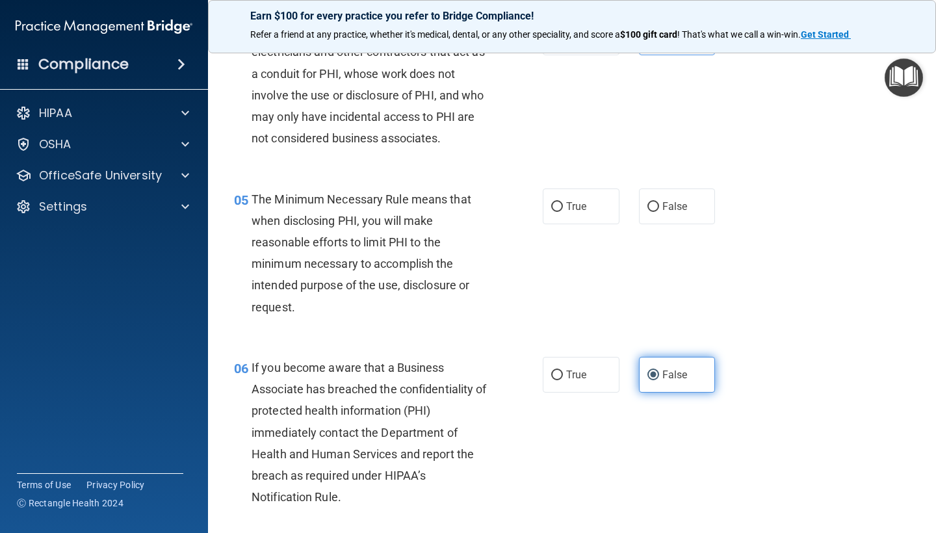
scroll to position [485, 0]
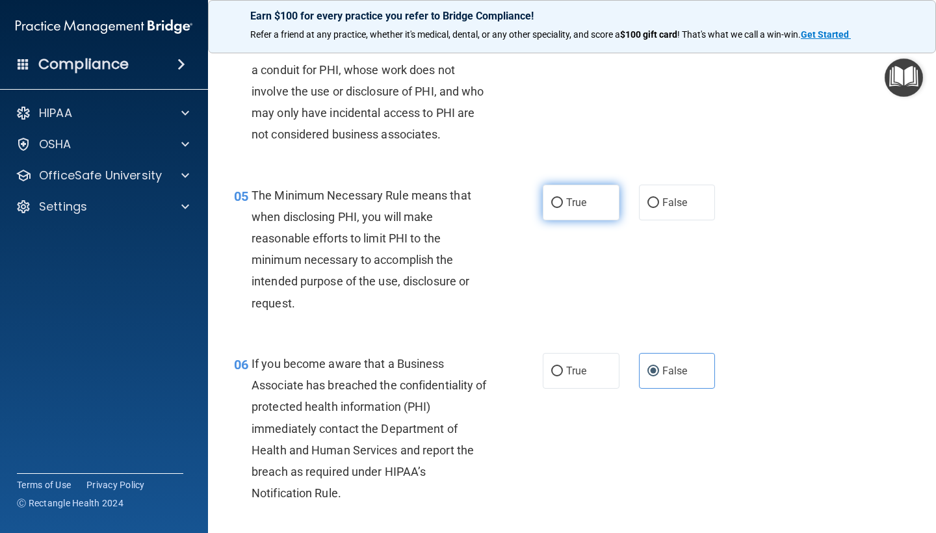
click at [583, 205] on span "True" at bounding box center [576, 202] width 20 height 12
click at [563, 205] on input "True" at bounding box center [557, 203] width 12 height 10
radio input "true"
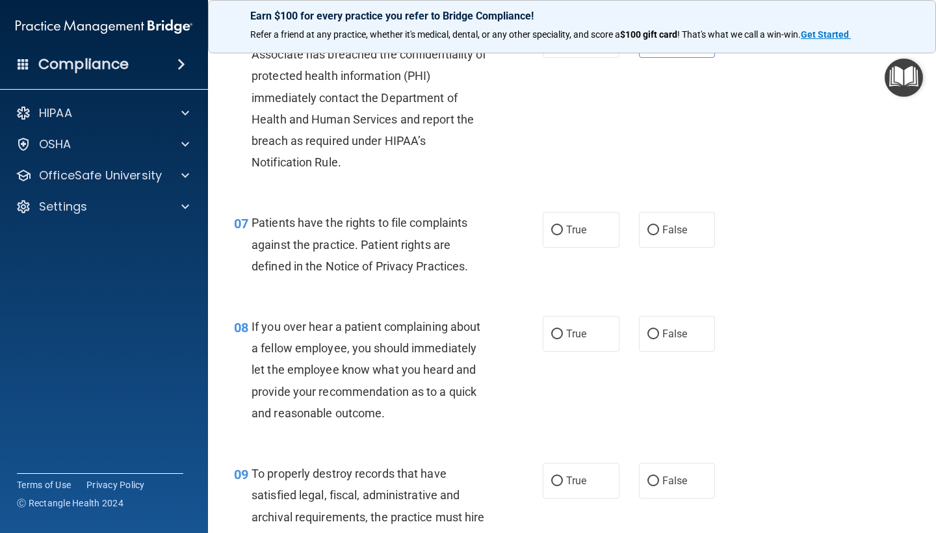
scroll to position [816, 0]
click at [586, 223] on span "True" at bounding box center [576, 229] width 20 height 12
click at [563, 225] on input "True" at bounding box center [557, 230] width 12 height 10
radio input "true"
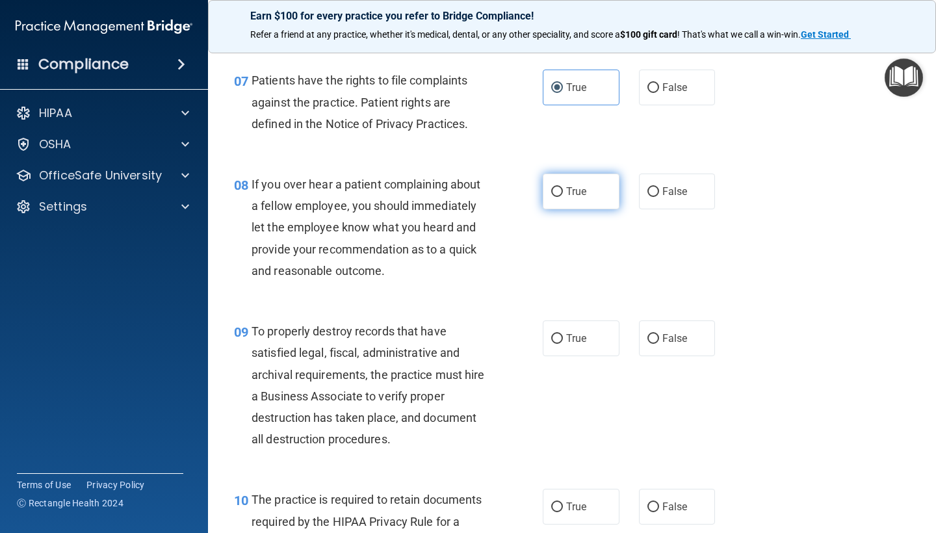
scroll to position [964, 0]
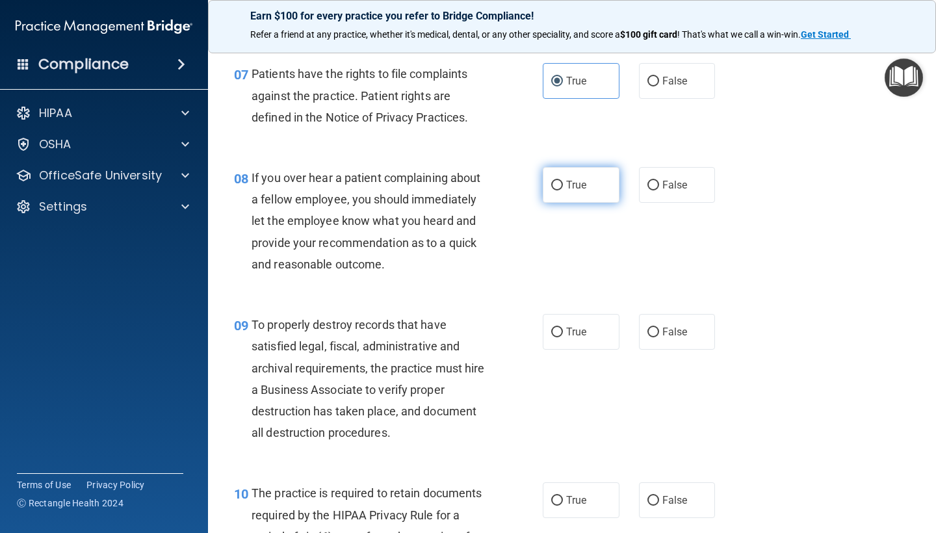
click at [597, 173] on label "True" at bounding box center [581, 185] width 77 height 36
click at [563, 181] on input "True" at bounding box center [557, 186] width 12 height 10
radio input "true"
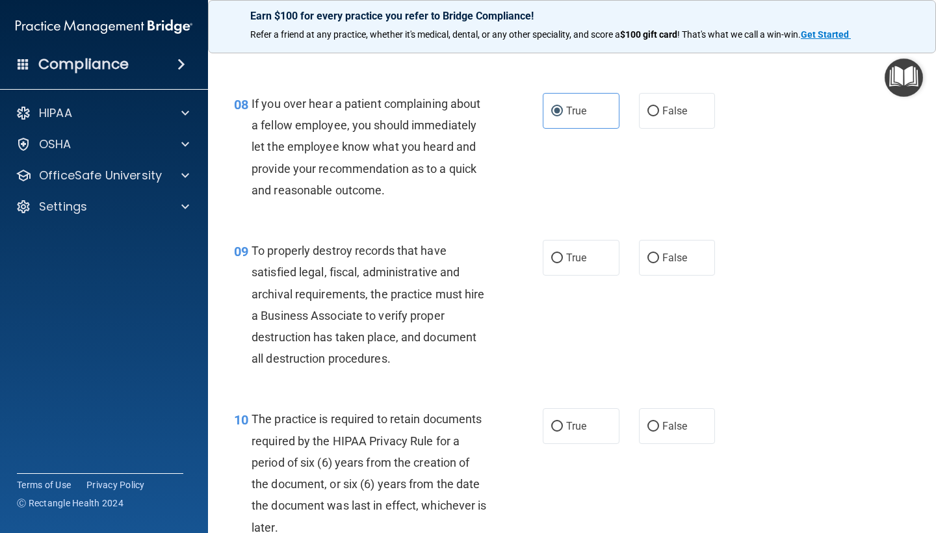
scroll to position [1058, 0]
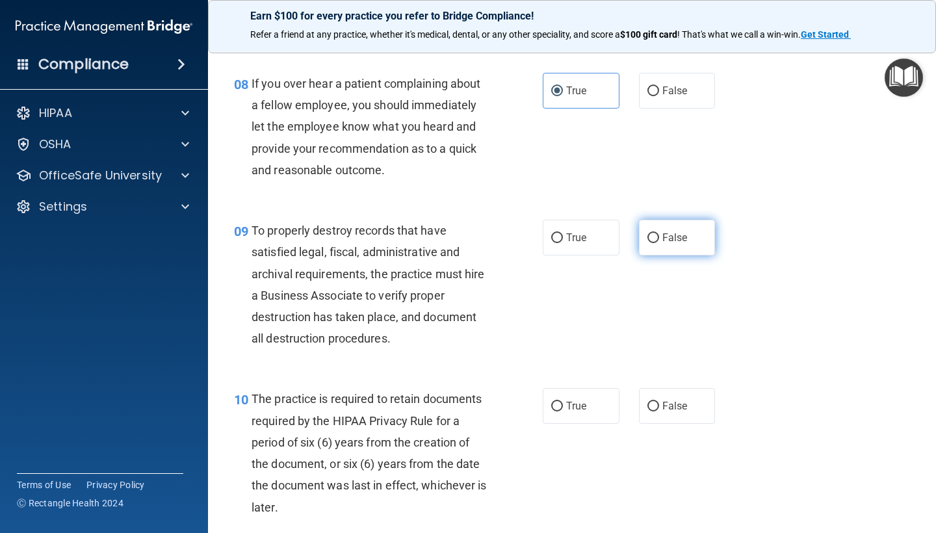
click at [648, 233] on input "False" at bounding box center [653, 238] width 12 height 10
radio input "true"
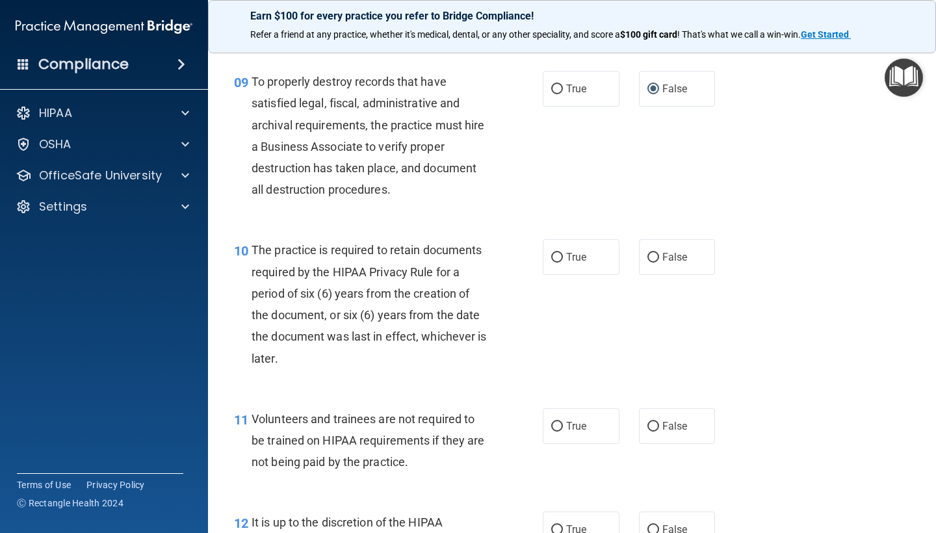
scroll to position [1223, 0]
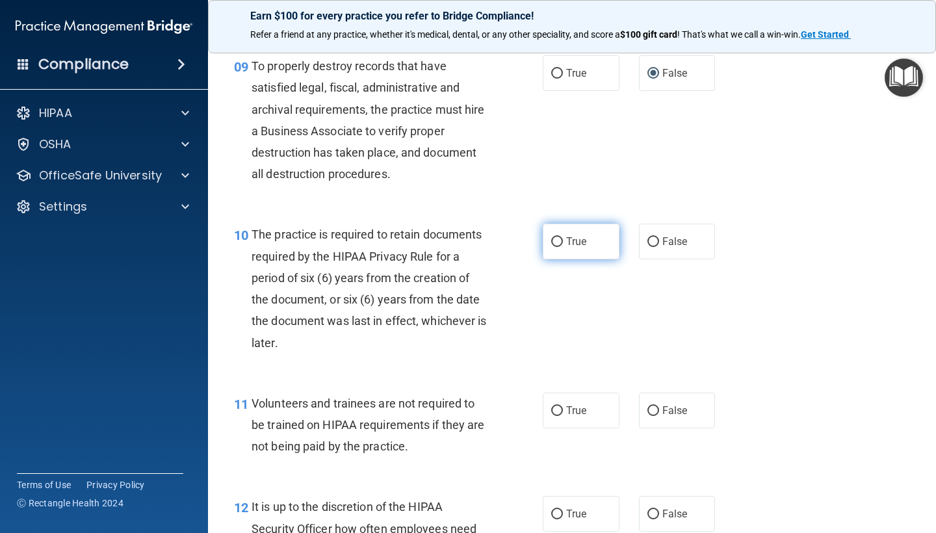
click at [601, 235] on label "True" at bounding box center [581, 242] width 77 height 36
click at [563, 237] on input "True" at bounding box center [557, 242] width 12 height 10
radio input "true"
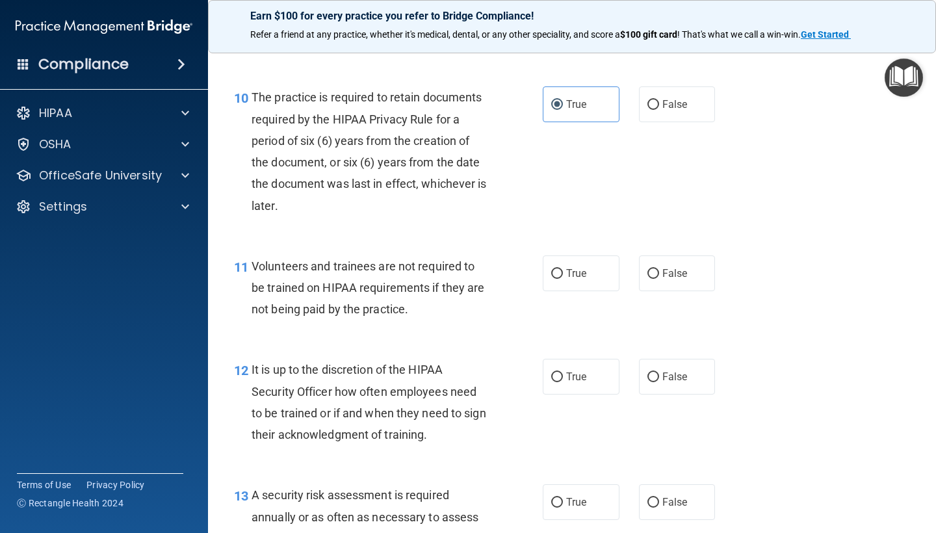
scroll to position [1363, 0]
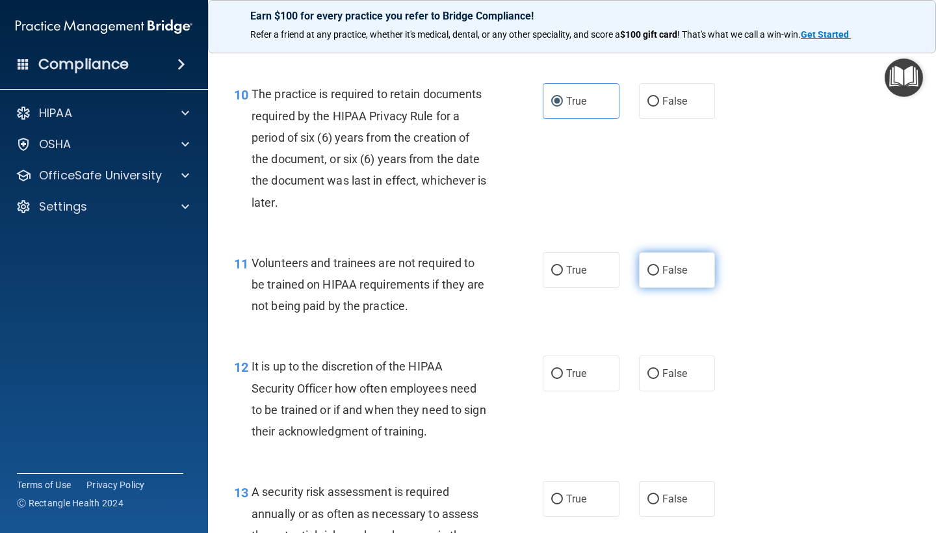
click at [675, 267] on span "False" at bounding box center [674, 270] width 25 height 12
click at [659, 267] on input "False" at bounding box center [653, 271] width 12 height 10
radio input "true"
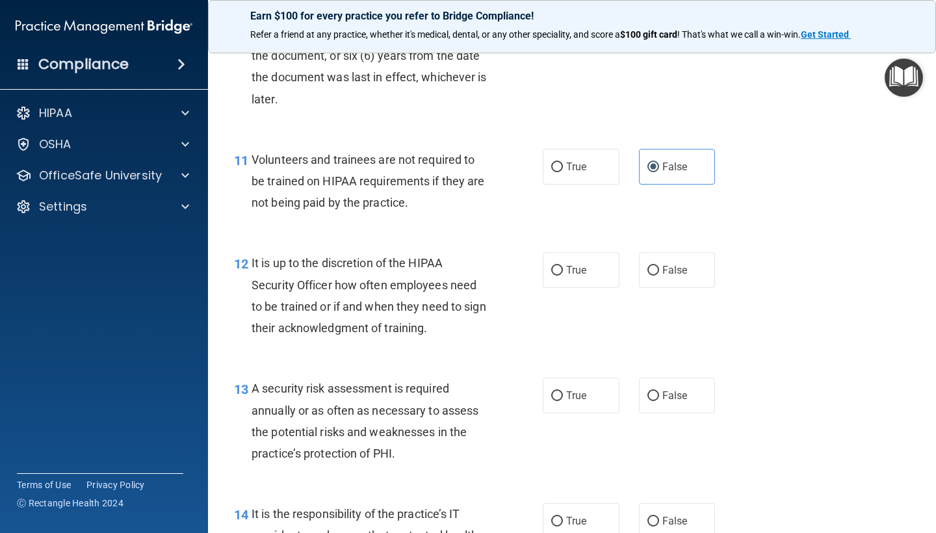
scroll to position [1482, 0]
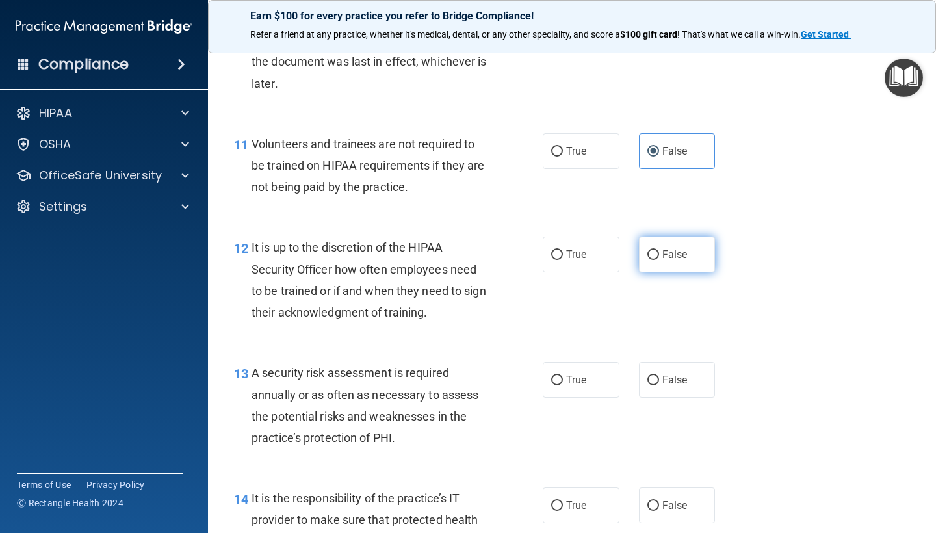
click at [676, 254] on label "False" at bounding box center [677, 255] width 77 height 36
click at [659, 254] on input "False" at bounding box center [653, 255] width 12 height 10
radio input "true"
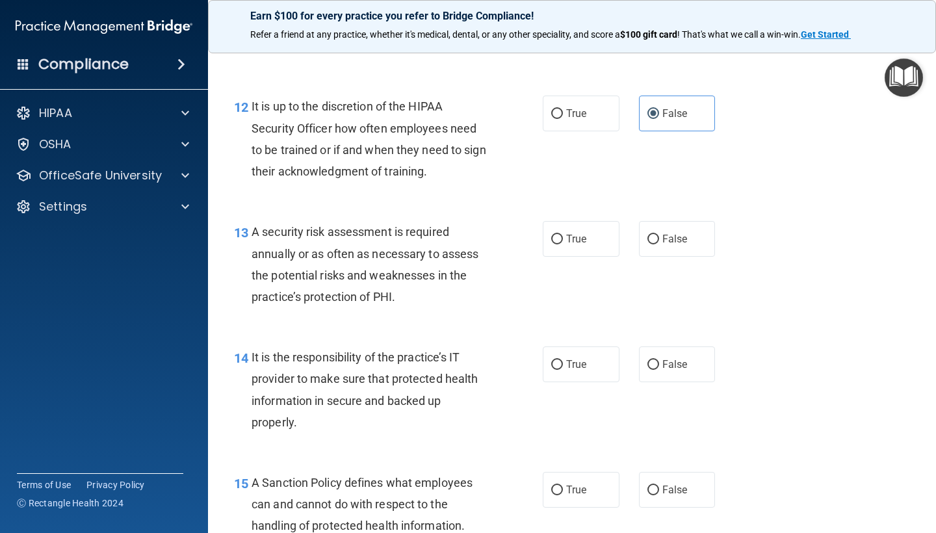
scroll to position [1624, 0]
click at [584, 231] on span "True" at bounding box center [576, 237] width 20 height 12
click at [563, 233] on input "True" at bounding box center [557, 238] width 12 height 10
radio input "true"
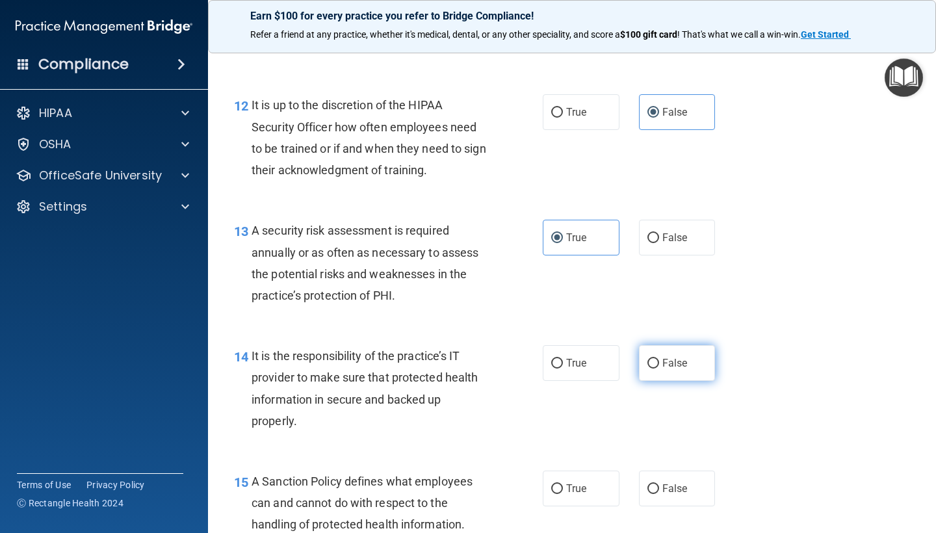
click at [663, 365] on label "False" at bounding box center [677, 363] width 77 height 36
click at [659, 365] on input "False" at bounding box center [653, 364] width 12 height 10
radio input "true"
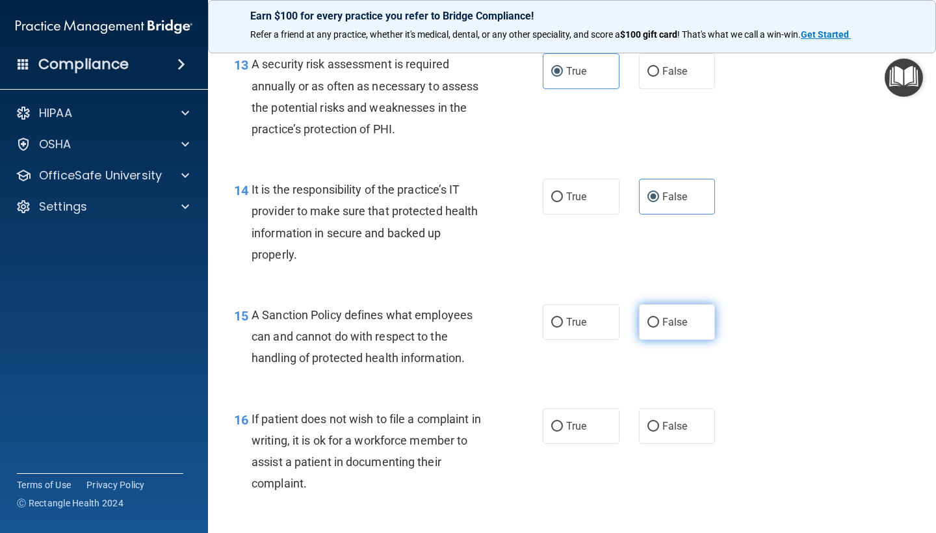
scroll to position [1807, 0]
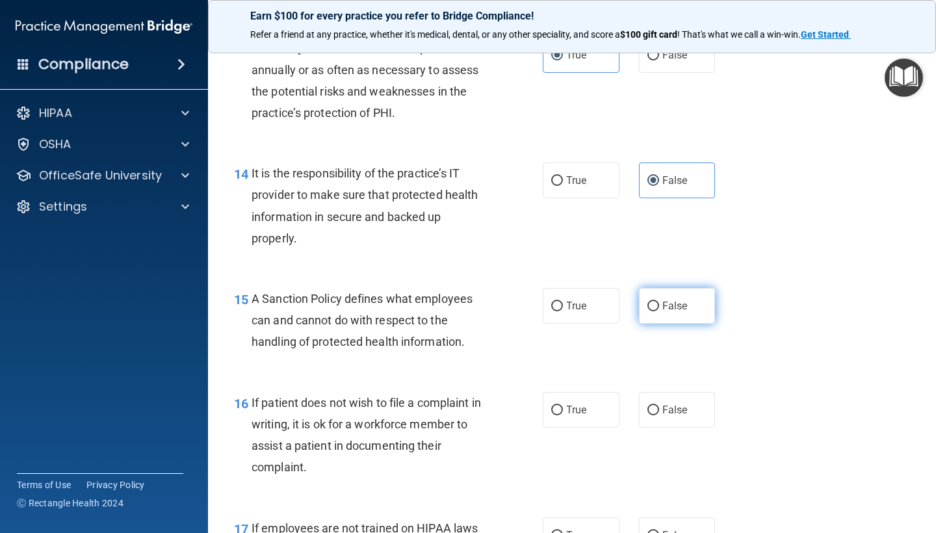
click at [650, 301] on input "False" at bounding box center [653, 306] width 12 height 10
radio input "true"
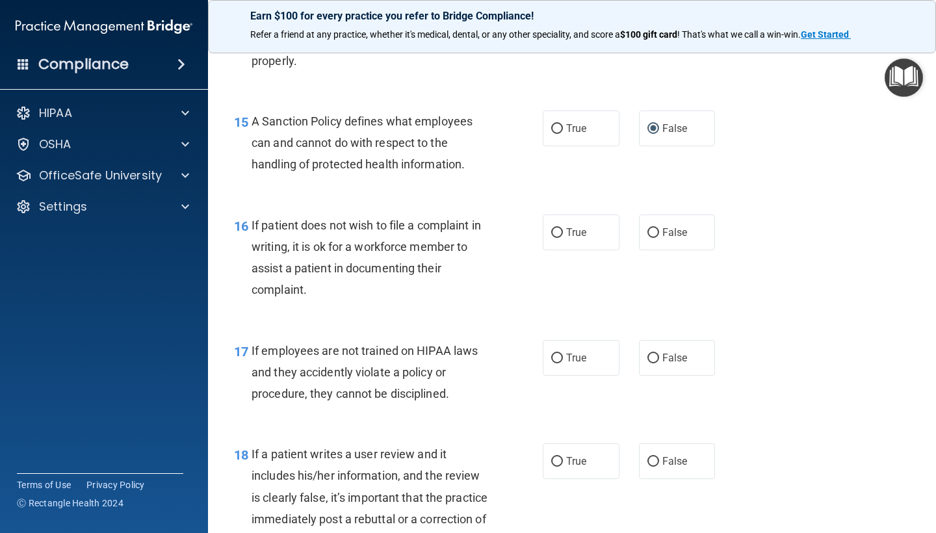
scroll to position [1990, 0]
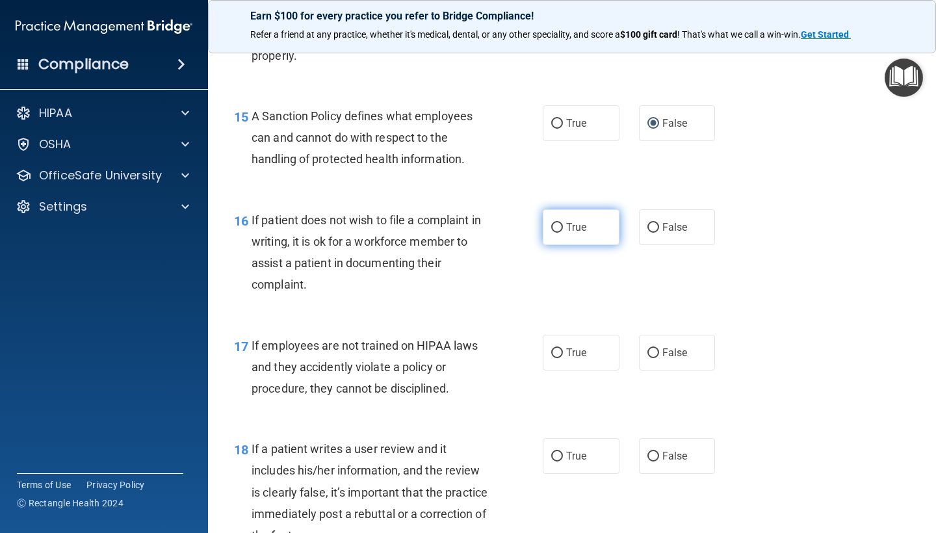
click at [565, 226] on label "True" at bounding box center [581, 227] width 77 height 36
click at [563, 226] on input "True" at bounding box center [557, 228] width 12 height 10
radio input "true"
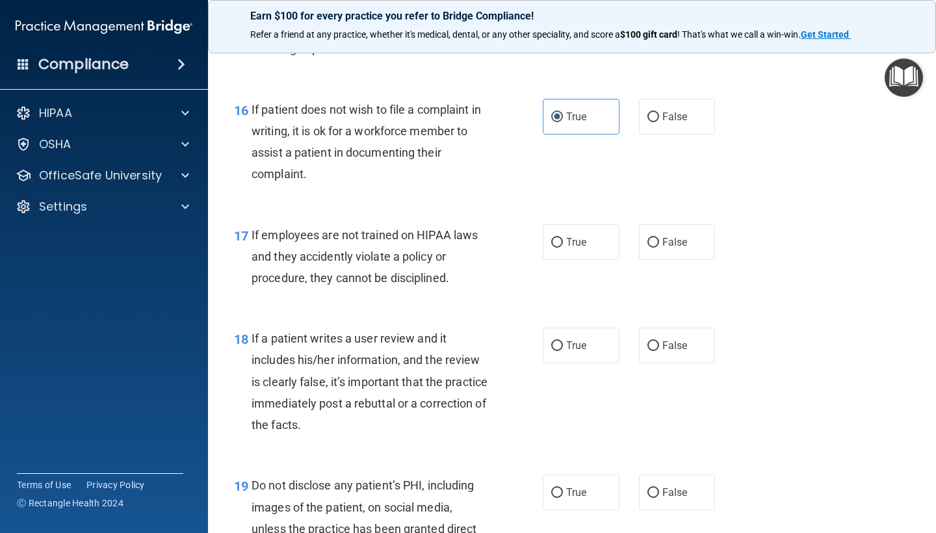
scroll to position [2107, 0]
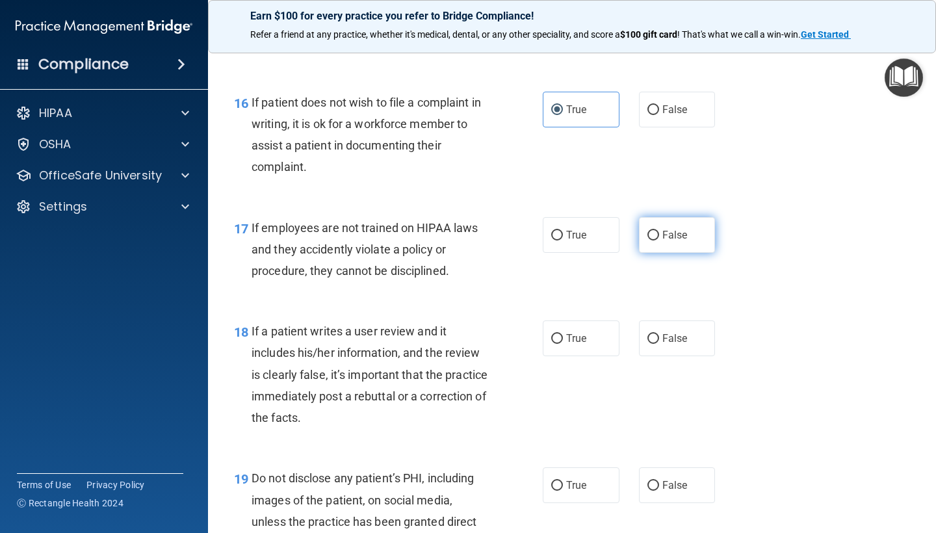
click at [689, 225] on label "False" at bounding box center [677, 235] width 77 height 36
click at [659, 231] on input "False" at bounding box center [653, 236] width 12 height 10
radio input "true"
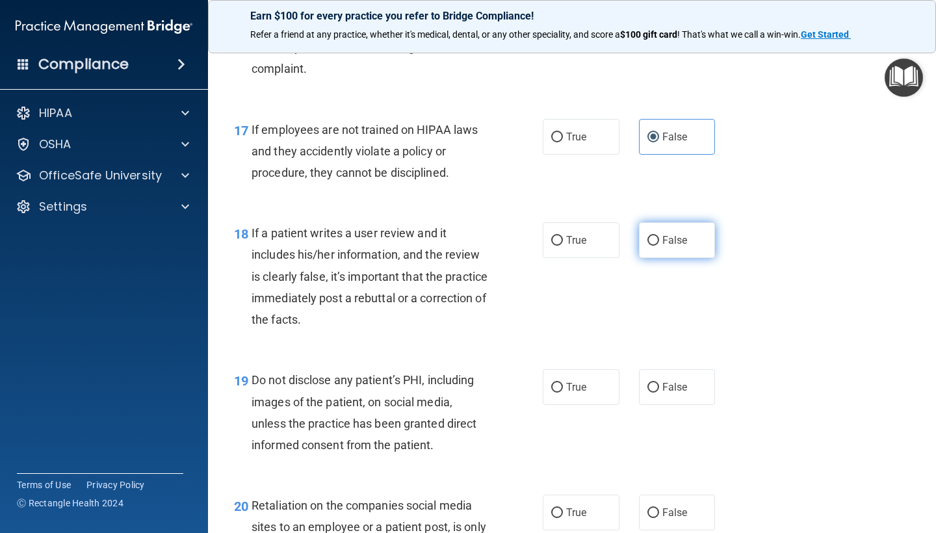
scroll to position [2206, 0]
click at [671, 233] on span "False" at bounding box center [674, 239] width 25 height 12
click at [659, 235] on input "False" at bounding box center [653, 240] width 12 height 10
radio input "true"
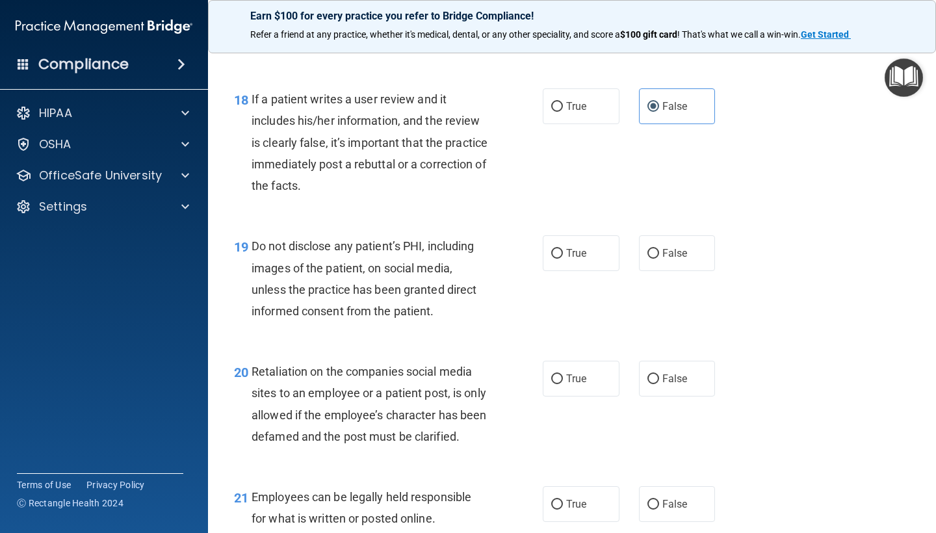
scroll to position [2340, 0]
click at [552, 248] on input "True" at bounding box center [557, 253] width 12 height 10
radio input "true"
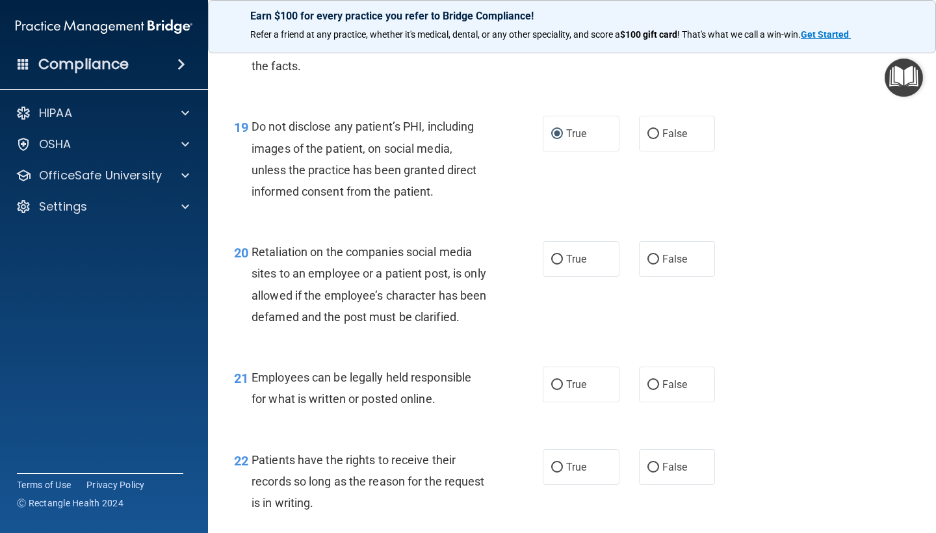
scroll to position [2459, 0]
click at [679, 252] on span "False" at bounding box center [674, 258] width 25 height 12
click at [659, 254] on input "False" at bounding box center [653, 259] width 12 height 10
radio input "true"
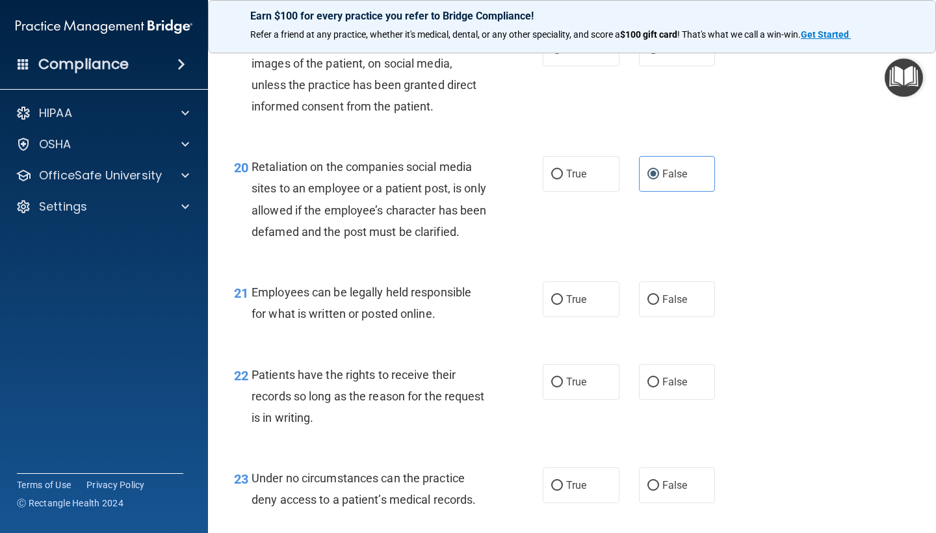
scroll to position [2597, 0]
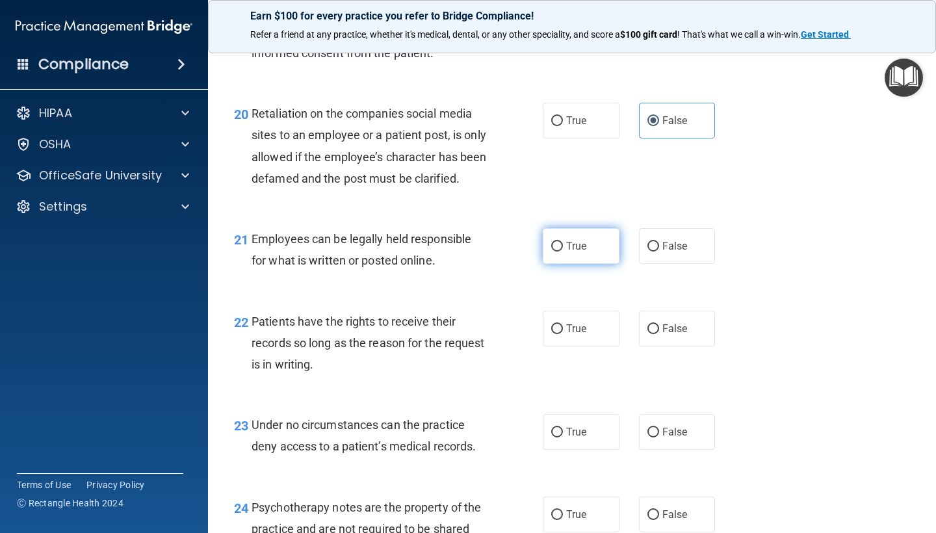
click at [576, 250] on span "True" at bounding box center [576, 246] width 20 height 12
click at [563, 250] on input "True" at bounding box center [557, 247] width 12 height 10
radio input "true"
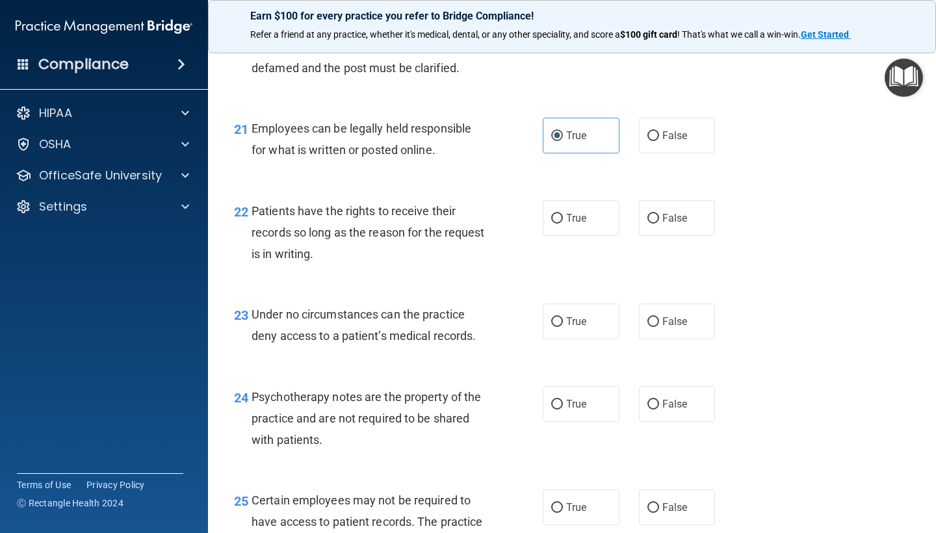
scroll to position [2708, 0]
click at [657, 223] on input "False" at bounding box center [653, 218] width 12 height 10
radio input "true"
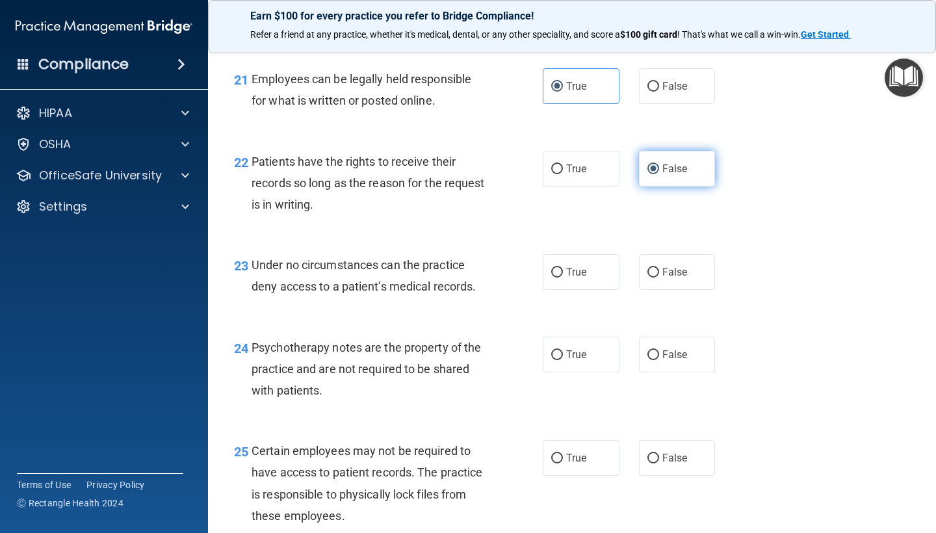
scroll to position [2758, 0]
click at [576, 285] on label "True" at bounding box center [581, 271] width 77 height 36
click at [563, 277] on input "True" at bounding box center [557, 272] width 12 height 10
radio input "true"
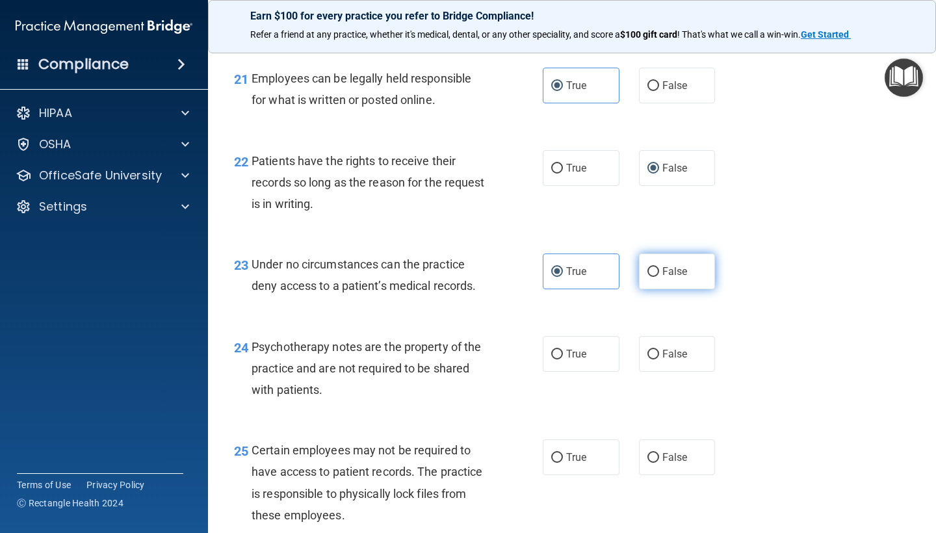
click at [669, 289] on label "False" at bounding box center [677, 271] width 77 height 36
click at [659, 277] on input "False" at bounding box center [653, 272] width 12 height 10
radio input "true"
radio input "false"
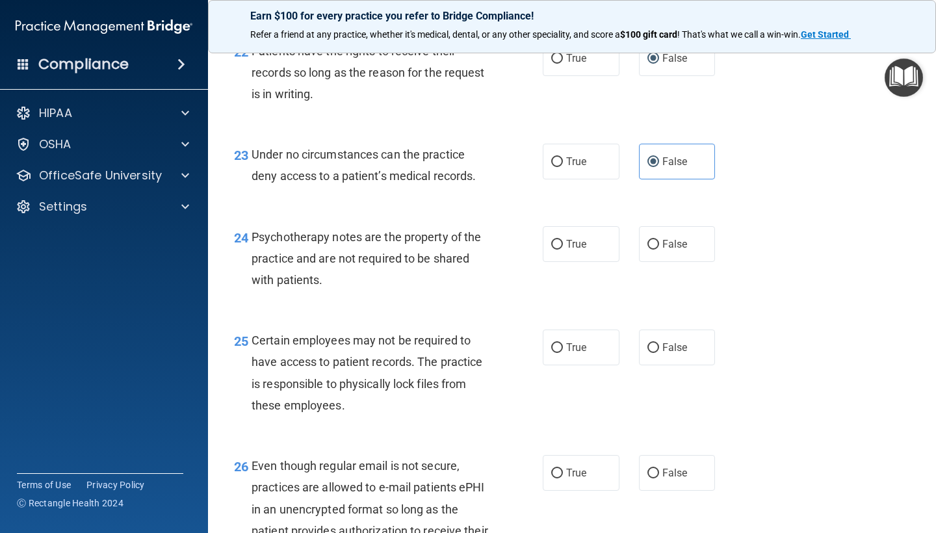
scroll to position [2872, 0]
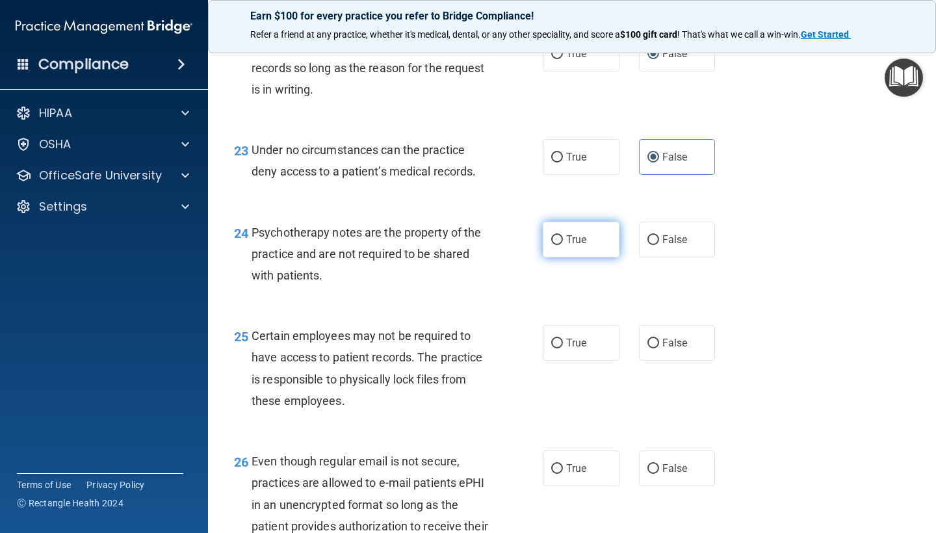
click at [574, 257] on label "True" at bounding box center [581, 240] width 77 height 36
click at [563, 245] on input "True" at bounding box center [557, 240] width 12 height 10
radio input "true"
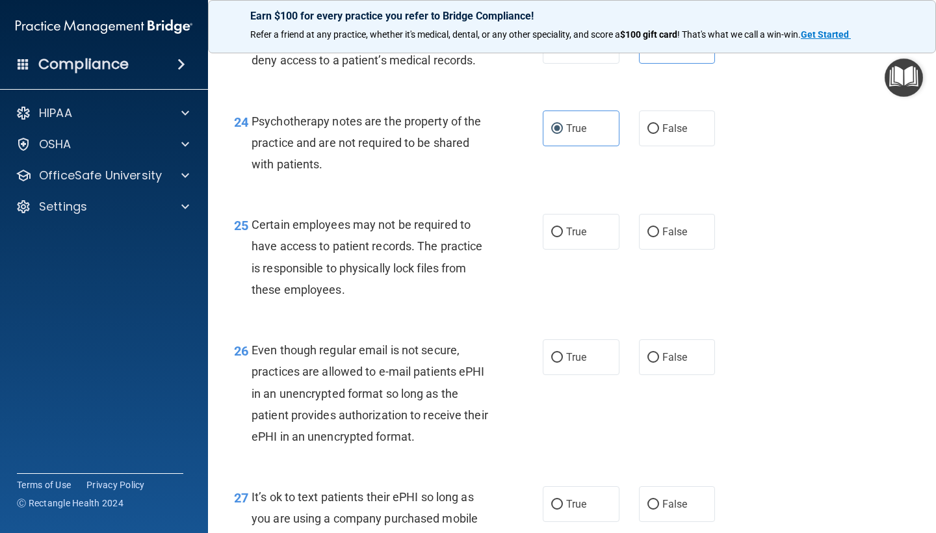
scroll to position [3008, 0]
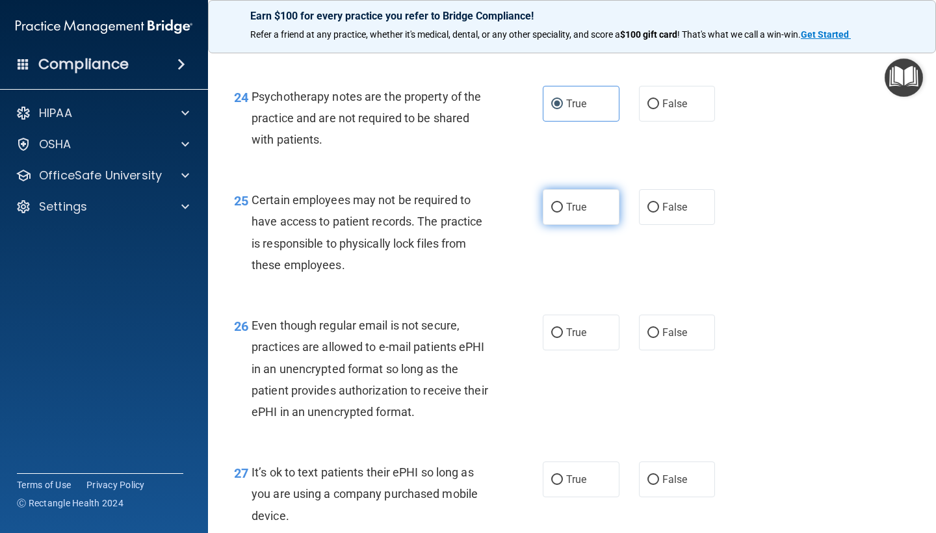
click at [569, 204] on label "True" at bounding box center [581, 207] width 77 height 36
click at [563, 204] on input "True" at bounding box center [557, 208] width 12 height 10
radio input "true"
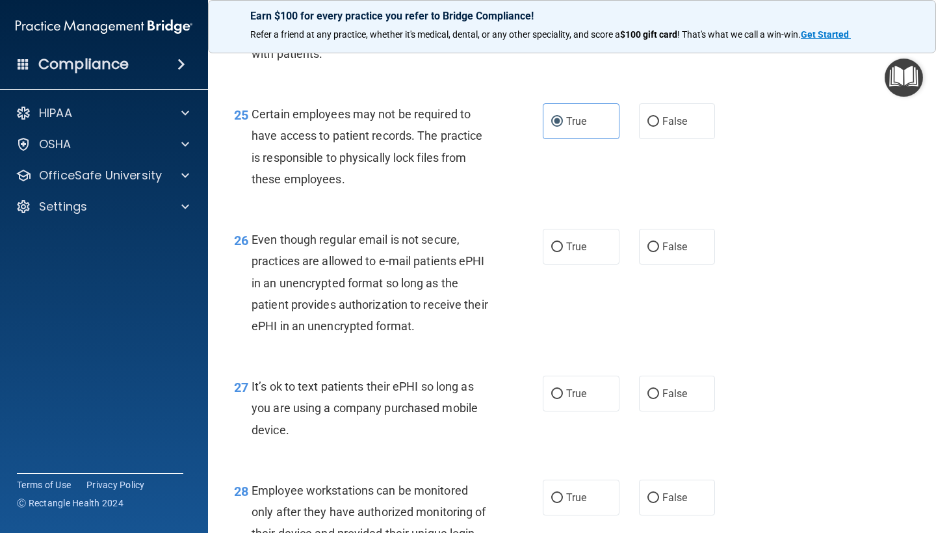
scroll to position [3103, 0]
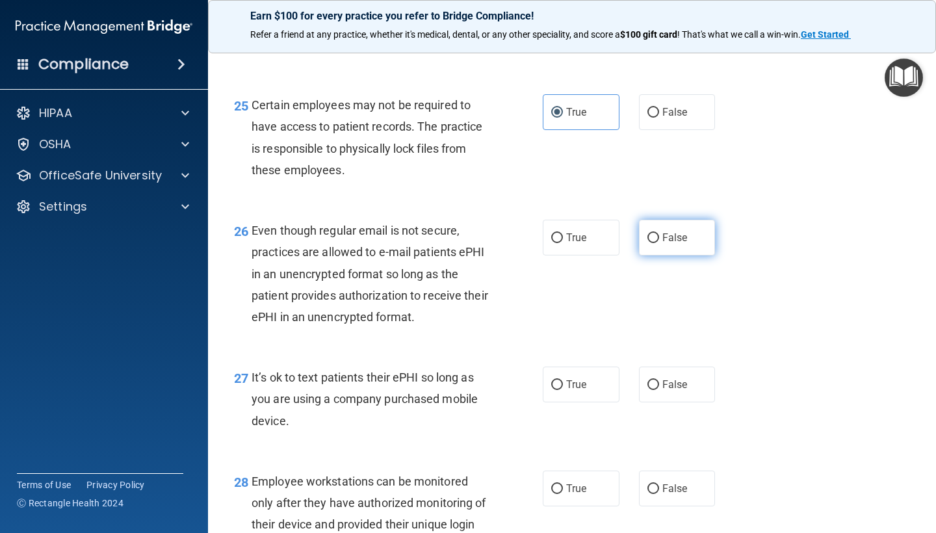
click at [686, 240] on span "False" at bounding box center [674, 237] width 25 height 12
click at [659, 240] on input "False" at bounding box center [653, 238] width 12 height 10
radio input "true"
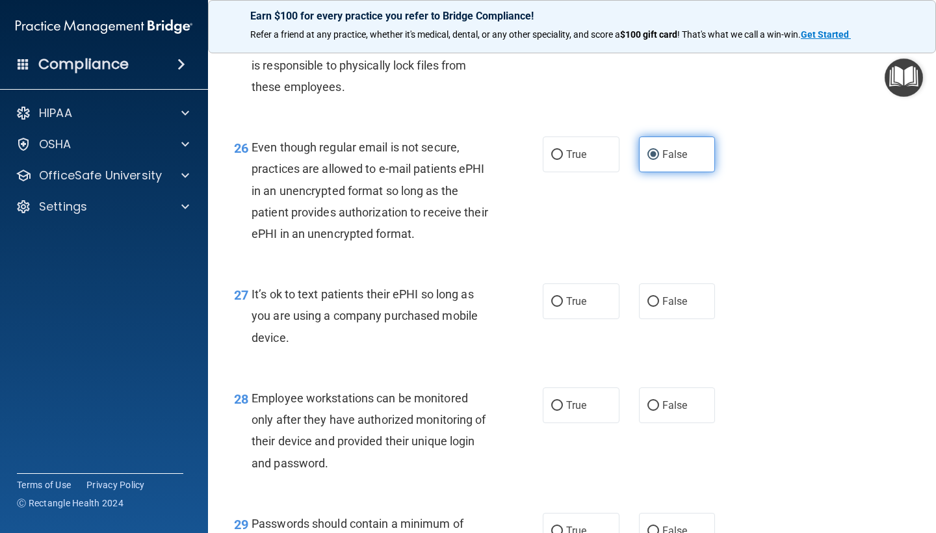
scroll to position [3187, 0]
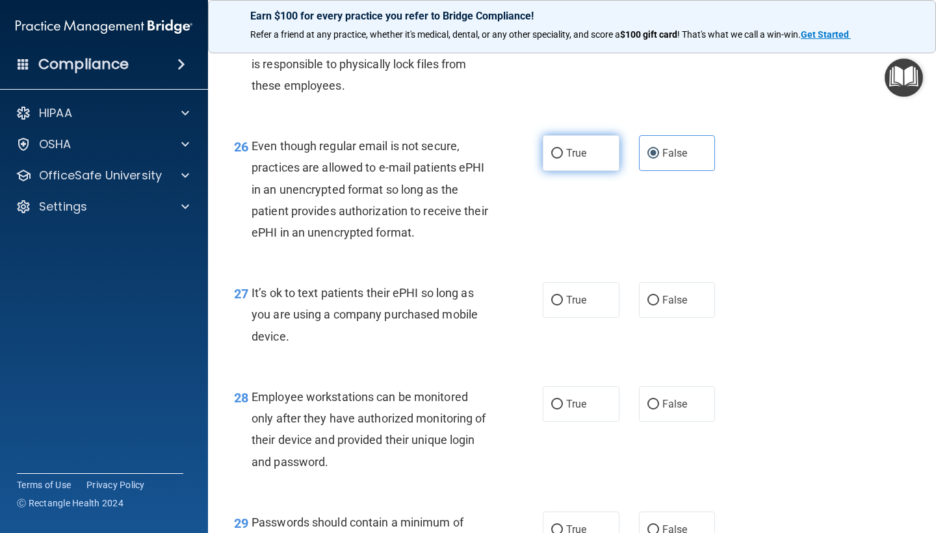
click at [584, 155] on span "True" at bounding box center [576, 153] width 20 height 12
click at [563, 155] on input "True" at bounding box center [557, 154] width 12 height 10
radio input "true"
radio input "false"
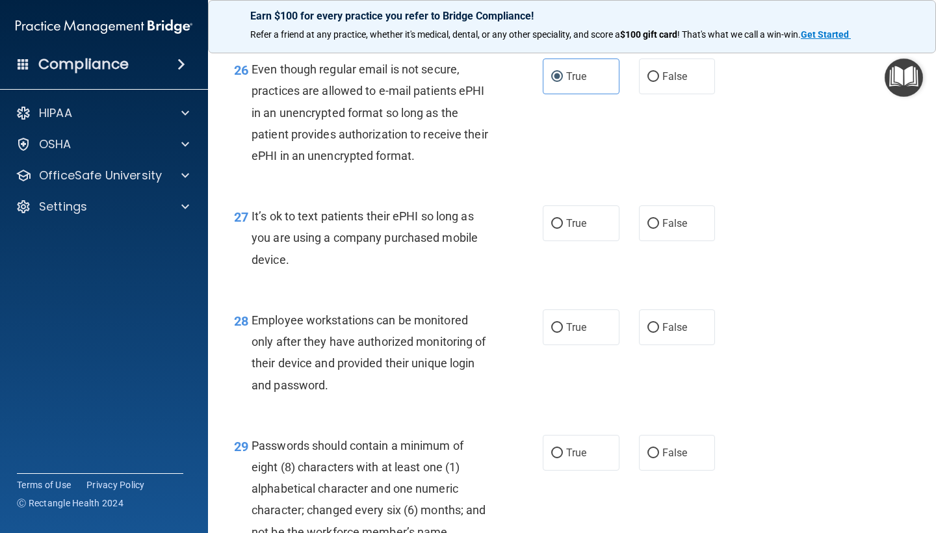
scroll to position [3266, 0]
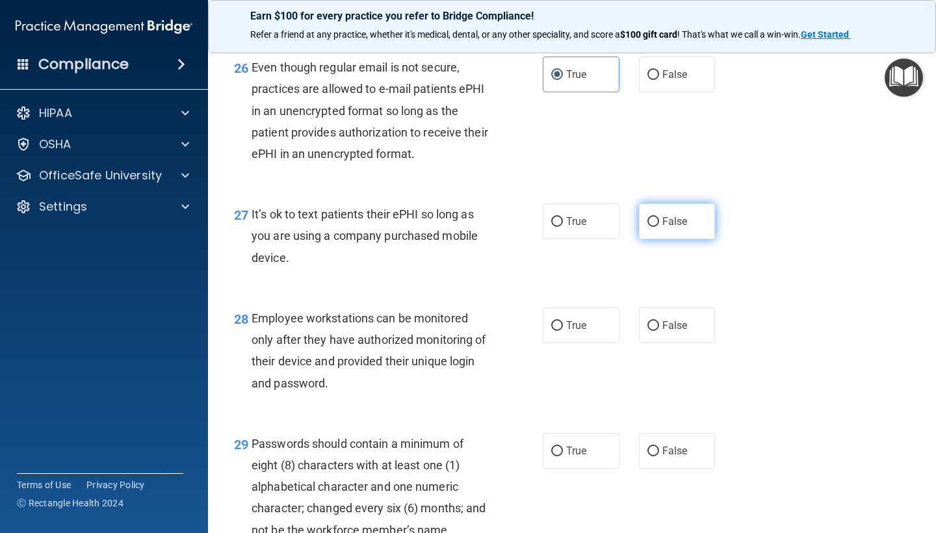
click at [659, 224] on label "False" at bounding box center [677, 221] width 77 height 36
click at [659, 224] on input "False" at bounding box center [653, 222] width 12 height 10
radio input "true"
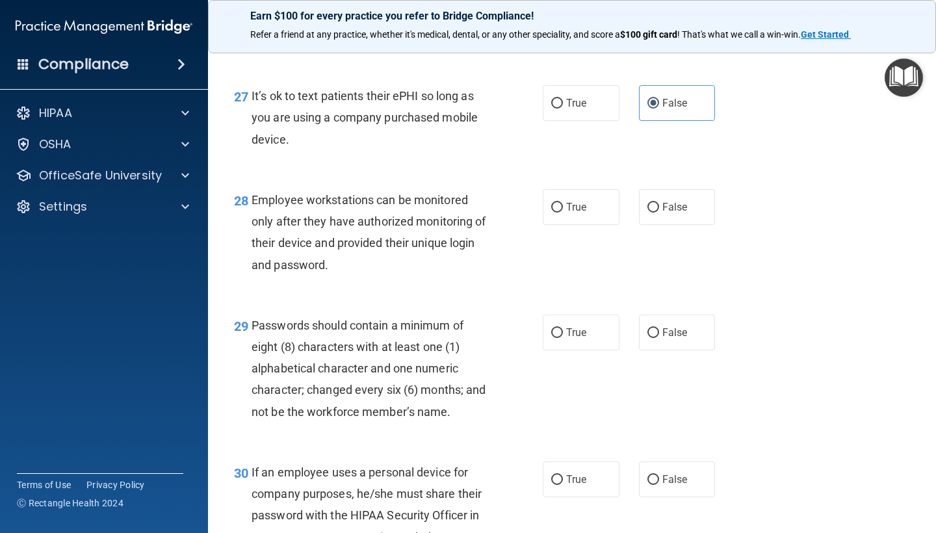
scroll to position [3410, 0]
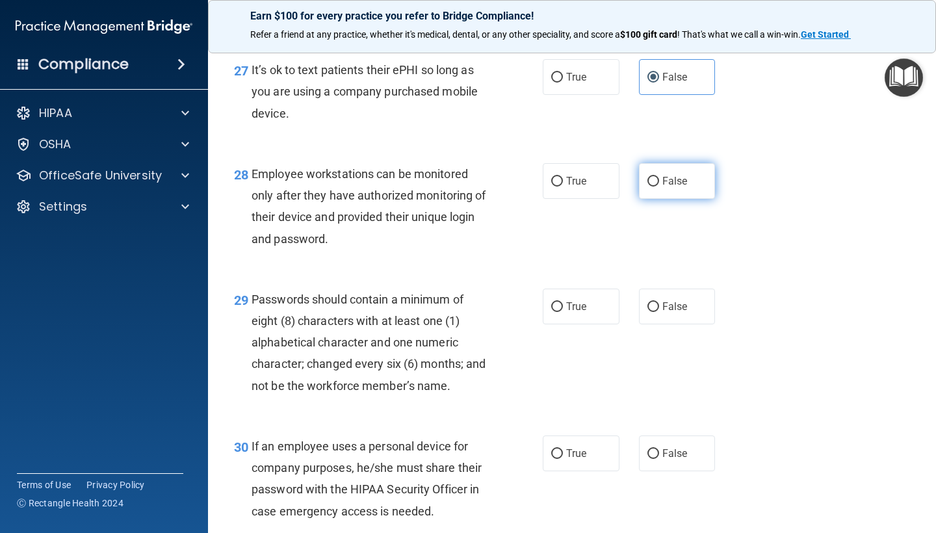
click at [689, 185] on label "False" at bounding box center [677, 181] width 77 height 36
click at [659, 185] on input "False" at bounding box center [653, 182] width 12 height 10
radio input "true"
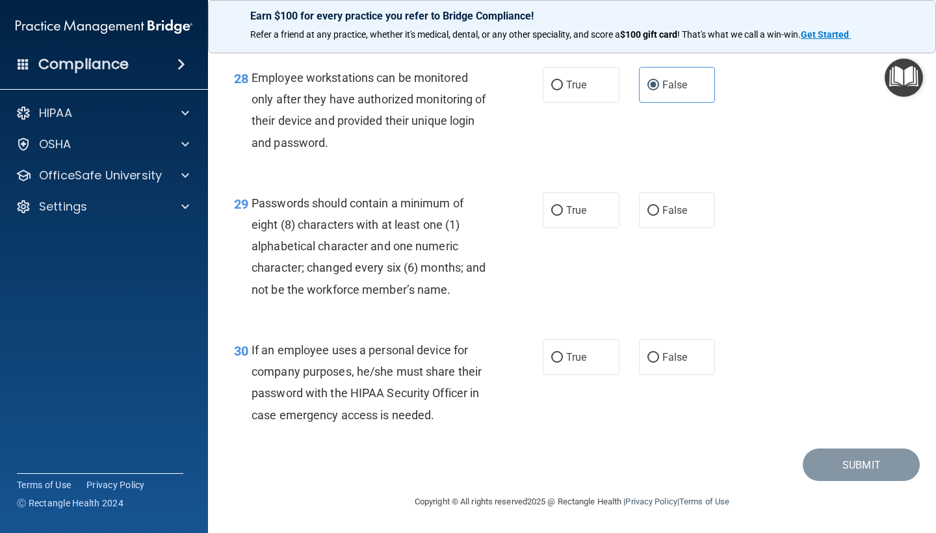
scroll to position [3509, 0]
click at [567, 205] on label "True" at bounding box center [581, 210] width 77 height 36
click at [563, 206] on input "True" at bounding box center [557, 211] width 12 height 10
radio input "true"
click at [661, 364] on label "False" at bounding box center [677, 357] width 77 height 36
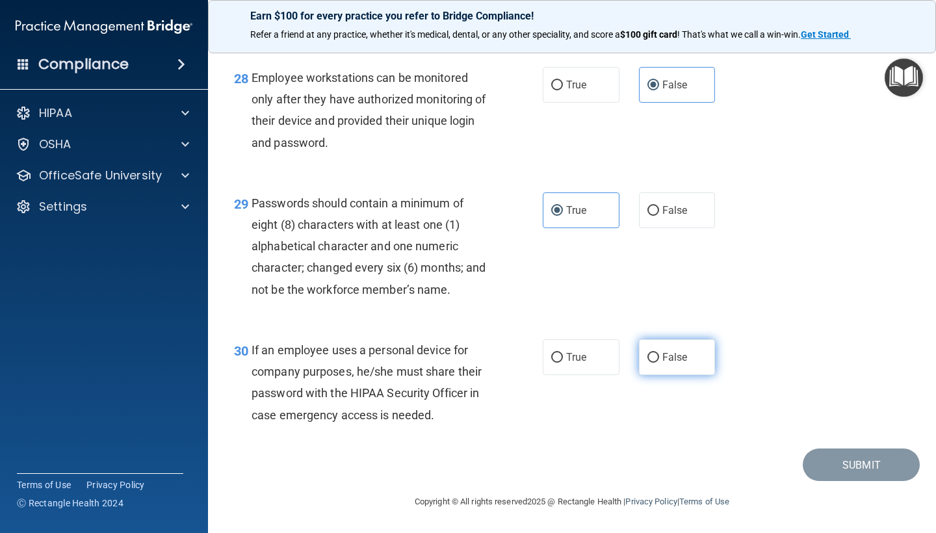
click at [659, 363] on input "False" at bounding box center [653, 358] width 12 height 10
radio input "true"
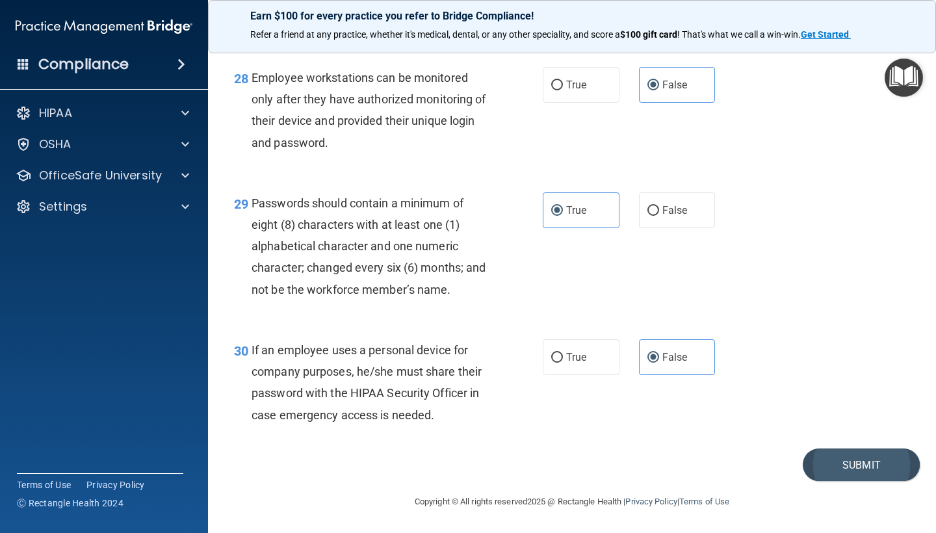
click at [866, 461] on button "Submit" at bounding box center [860, 464] width 117 height 33
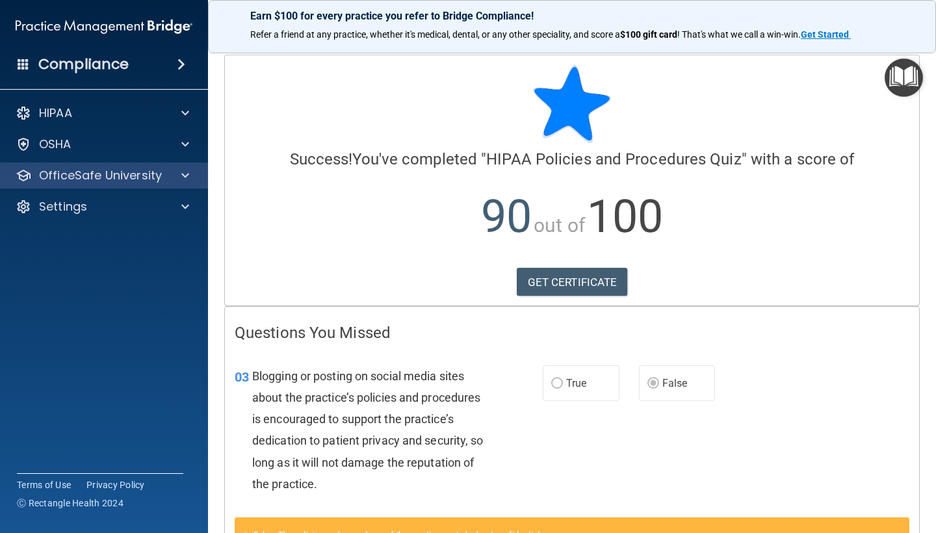
click at [144, 175] on p "OfficeSafe University" at bounding box center [100, 176] width 123 height 16
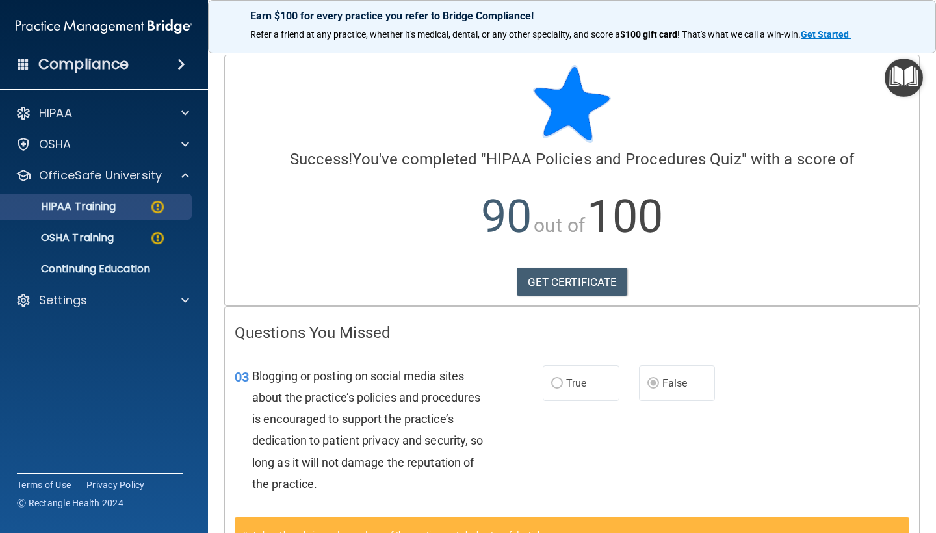
click at [138, 211] on div "HIPAA Training" at bounding box center [96, 206] width 177 height 13
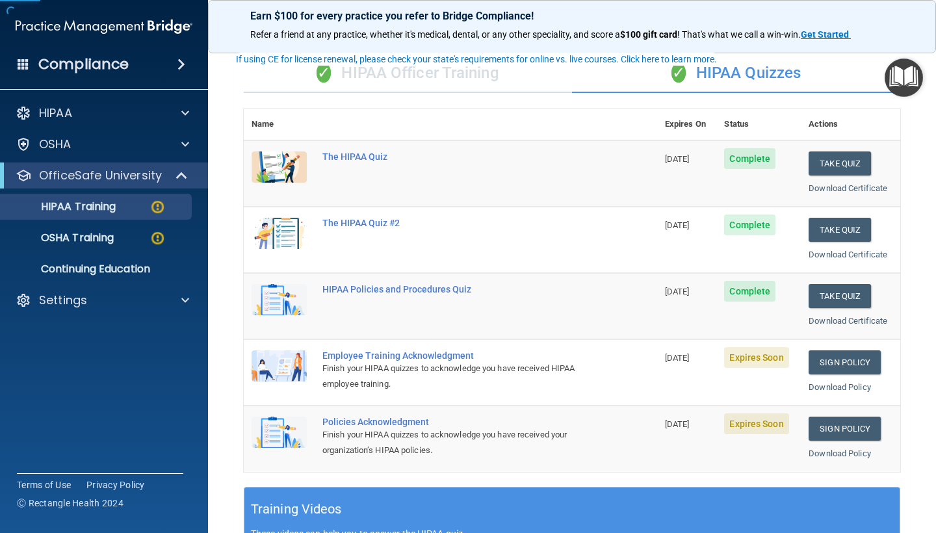
scroll to position [90, 0]
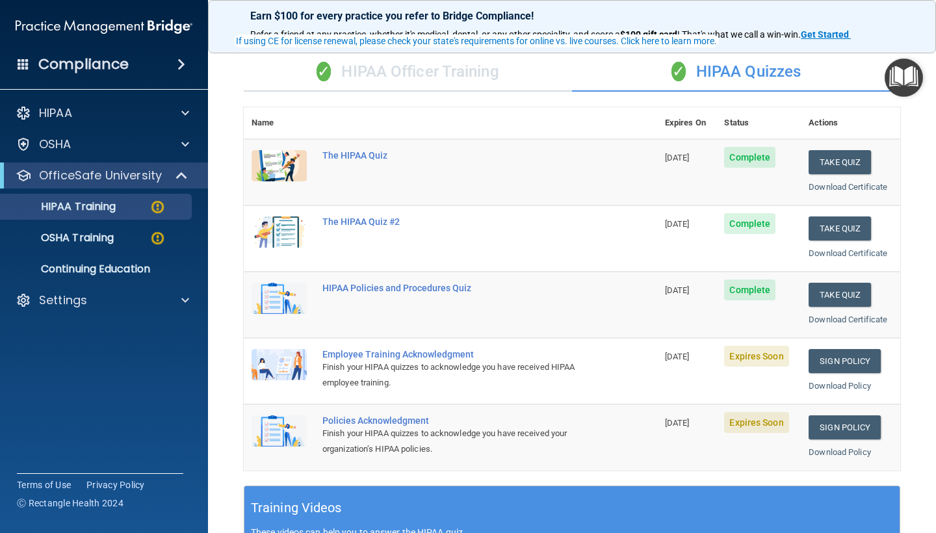
click at [824, 367] on td "Sign Policy Sign Policy Download Policy" at bounding box center [850, 371] width 99 height 66
click at [825, 349] on link "Sign Policy" at bounding box center [844, 361] width 72 height 24
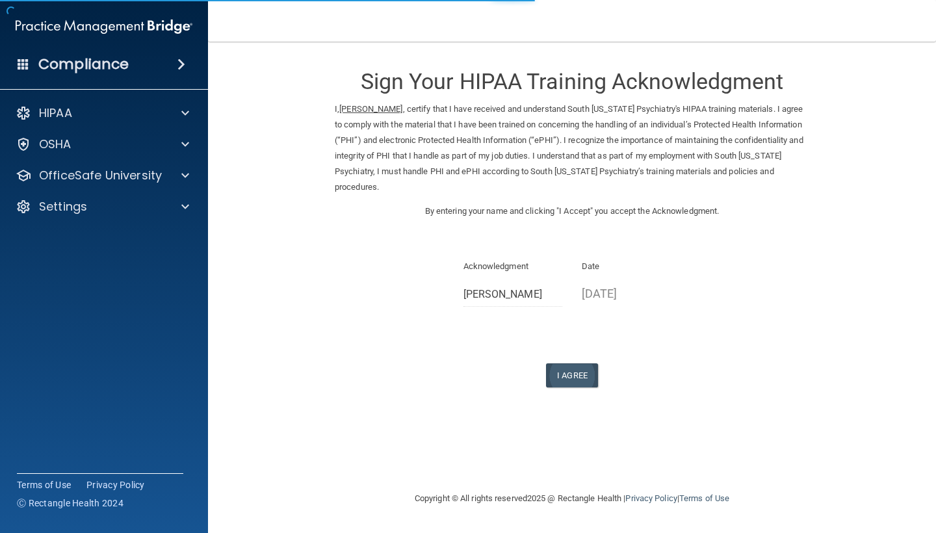
click at [570, 370] on button "I Agree" at bounding box center [572, 375] width 52 height 24
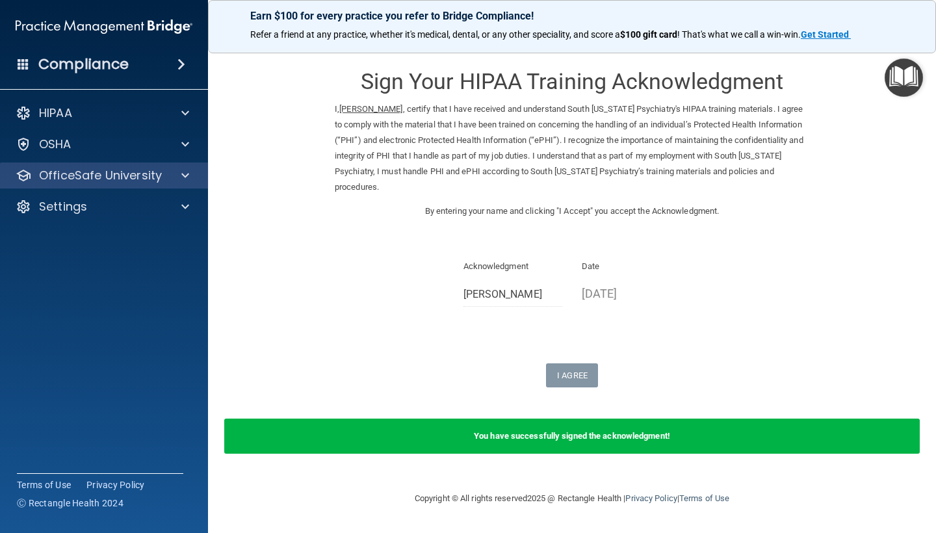
click at [110, 180] on p "OfficeSafe University" at bounding box center [100, 176] width 123 height 16
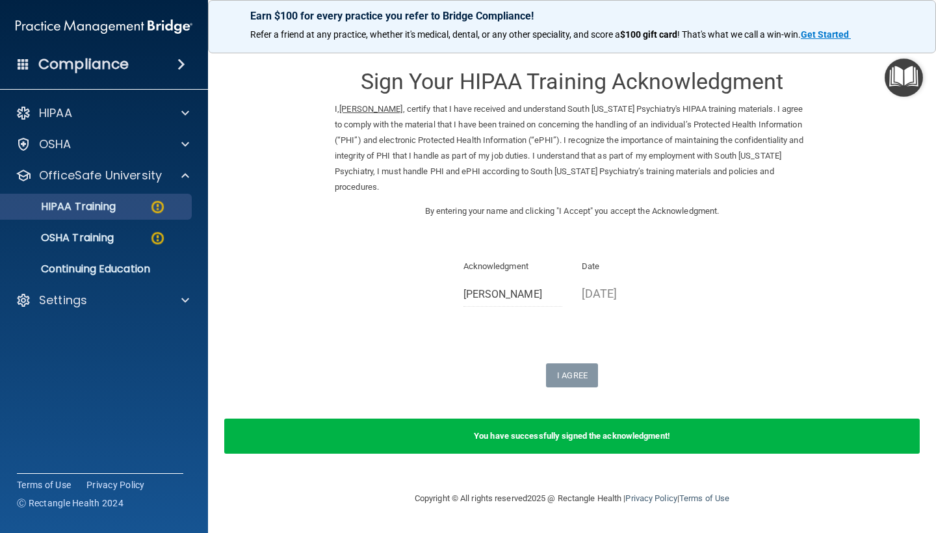
click at [116, 205] on p "HIPAA Training" at bounding box center [61, 206] width 107 height 13
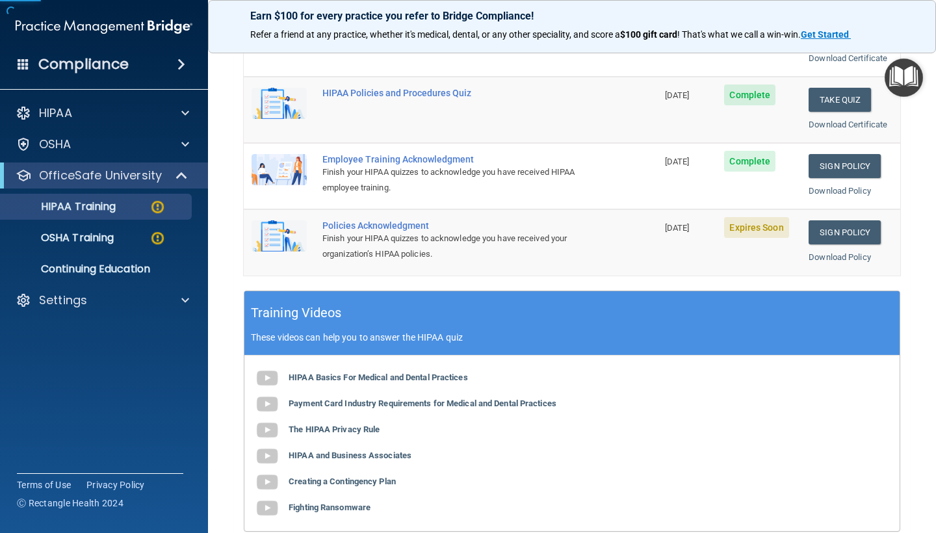
scroll to position [312, 0]
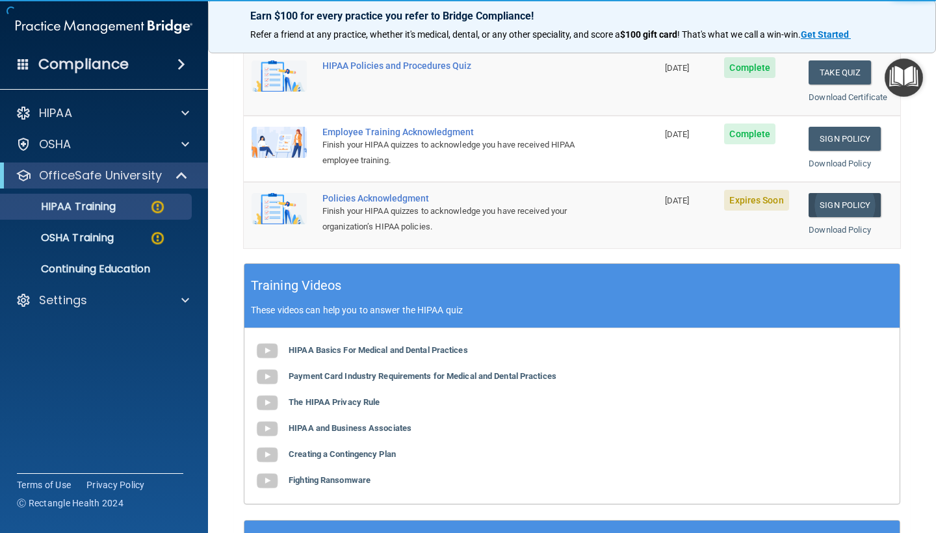
click at [840, 193] on link "Sign Policy" at bounding box center [844, 205] width 72 height 24
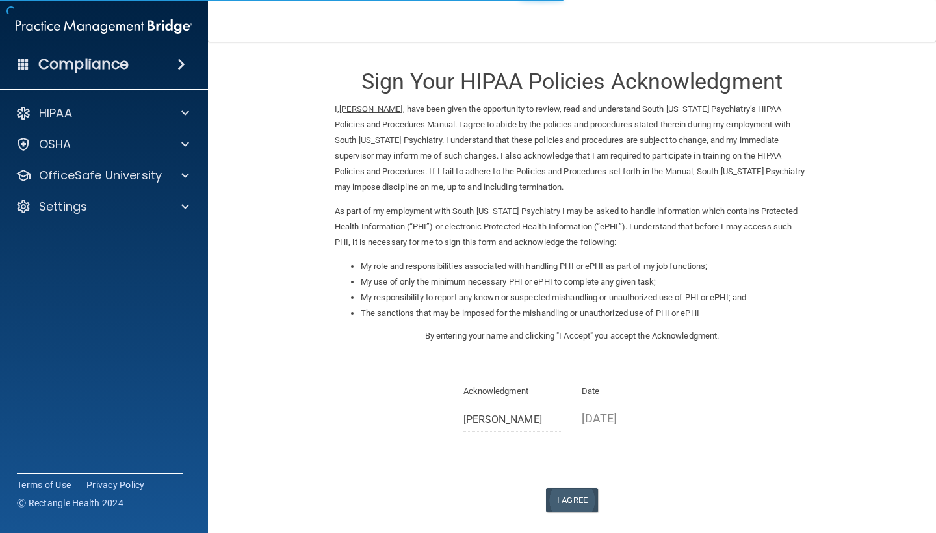
click at [570, 488] on button "I Agree" at bounding box center [572, 500] width 52 height 24
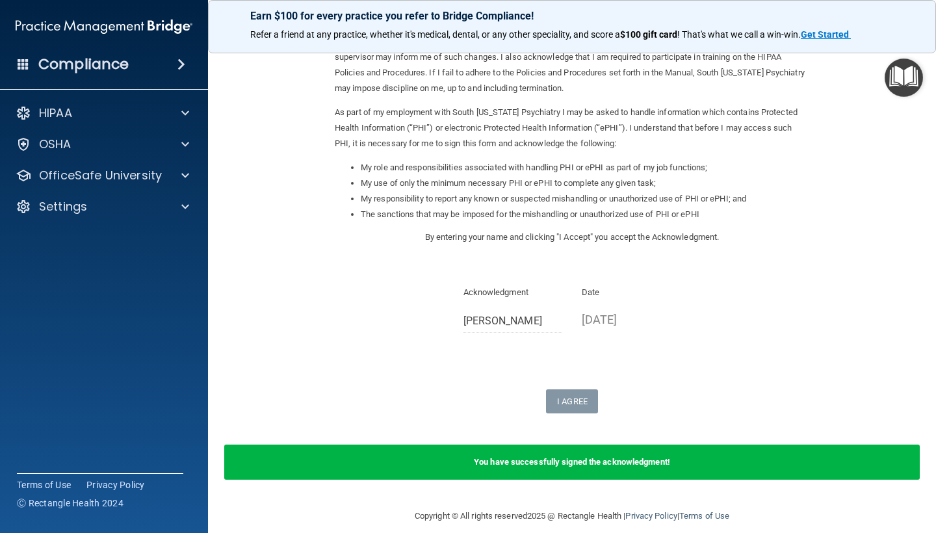
scroll to position [97, 0]
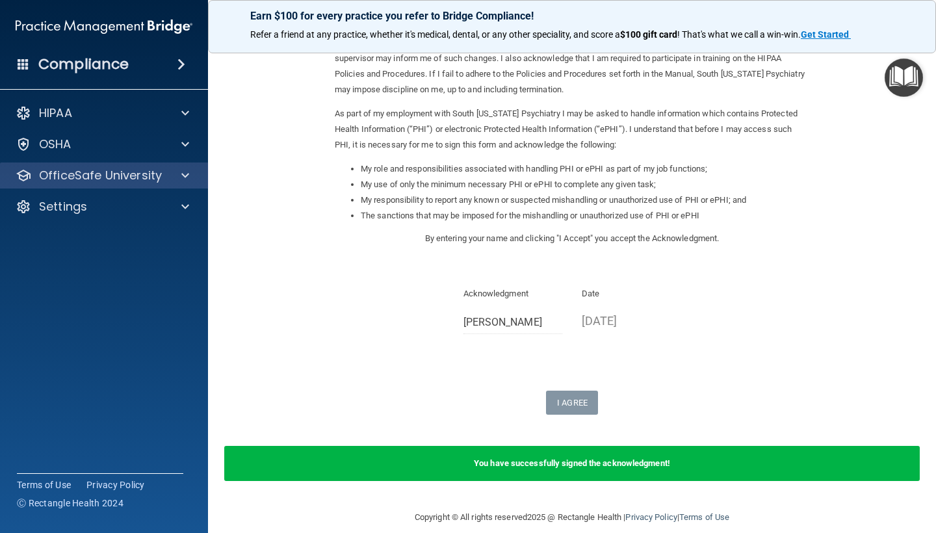
click at [146, 181] on p "OfficeSafe University" at bounding box center [100, 176] width 123 height 16
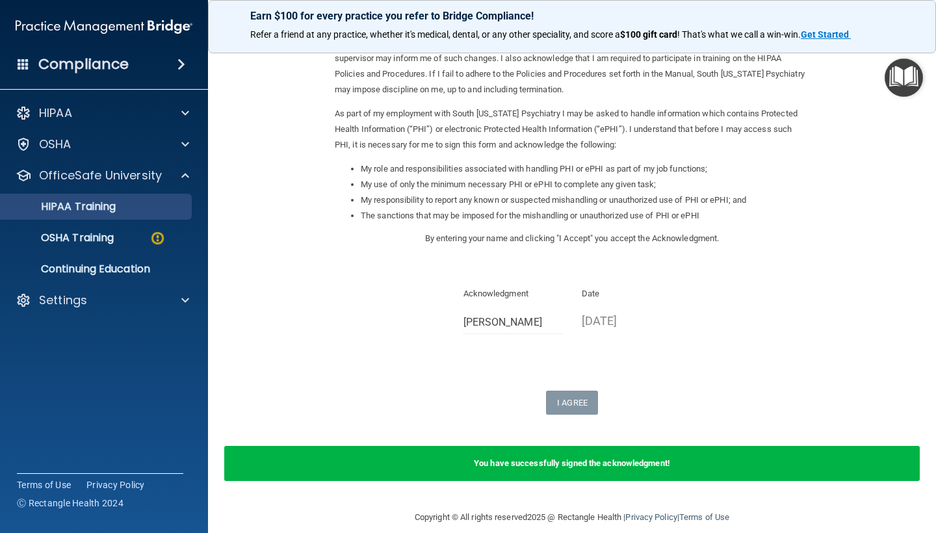
click at [130, 210] on div "HIPAA Training" at bounding box center [96, 206] width 177 height 13
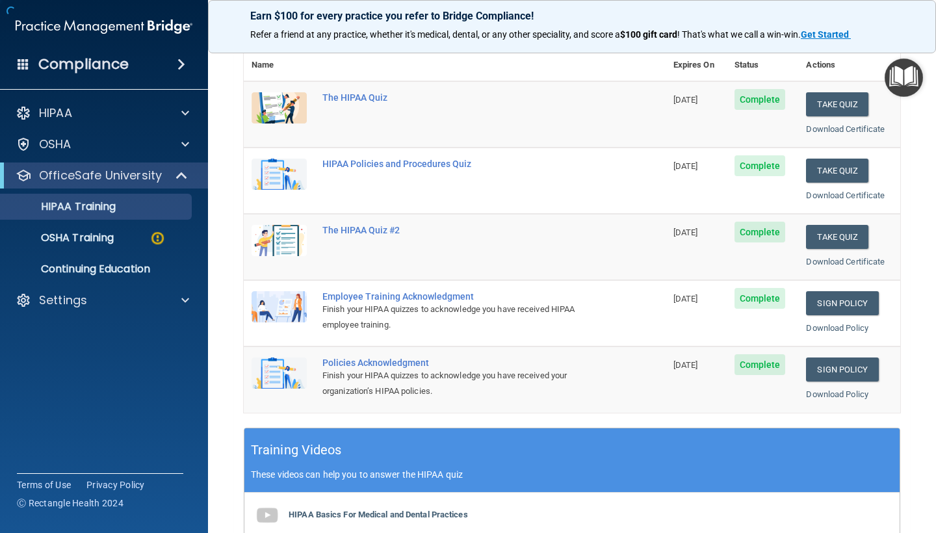
scroll to position [161, 0]
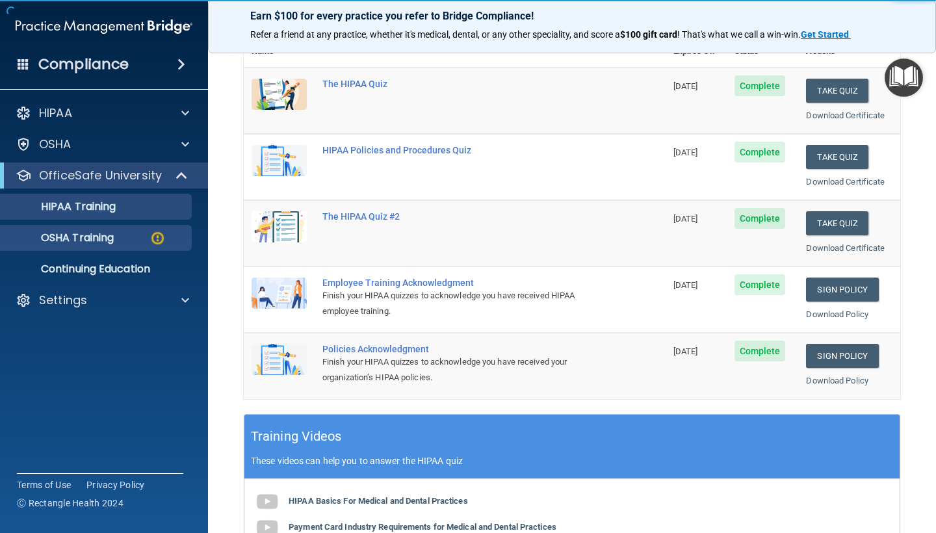
click at [142, 240] on div "OSHA Training" at bounding box center [96, 237] width 177 height 13
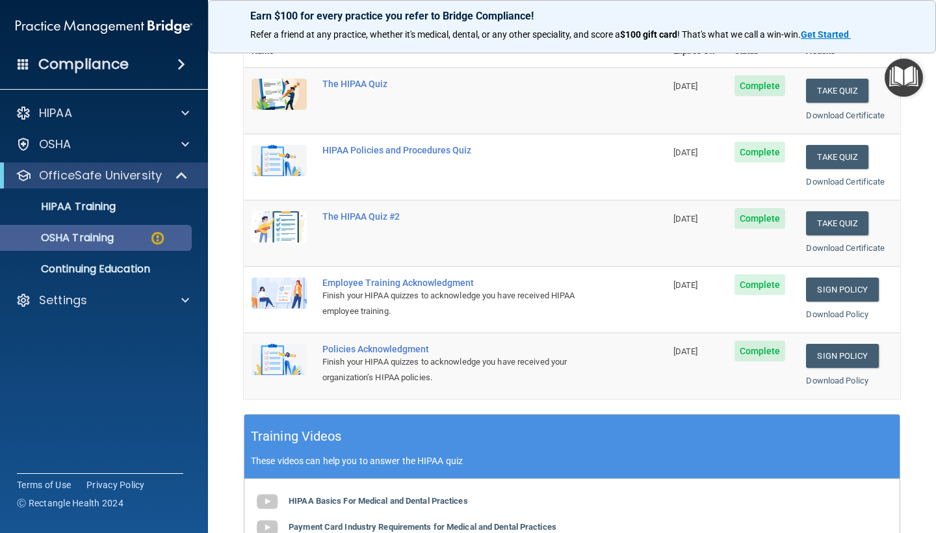
click at [135, 236] on div "OSHA Training" at bounding box center [96, 237] width 177 height 13
click at [93, 235] on p "OSHA Training" at bounding box center [60, 237] width 105 height 13
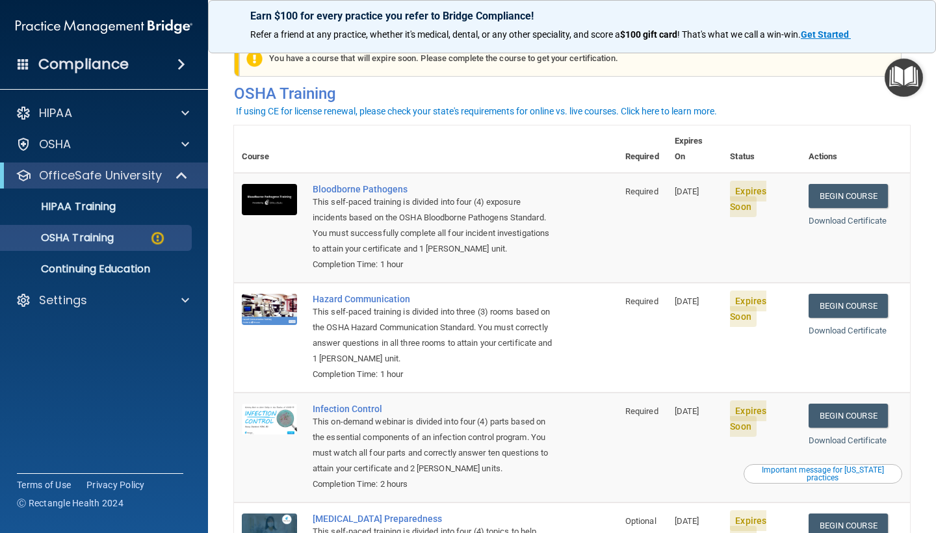
scroll to position [16, 0]
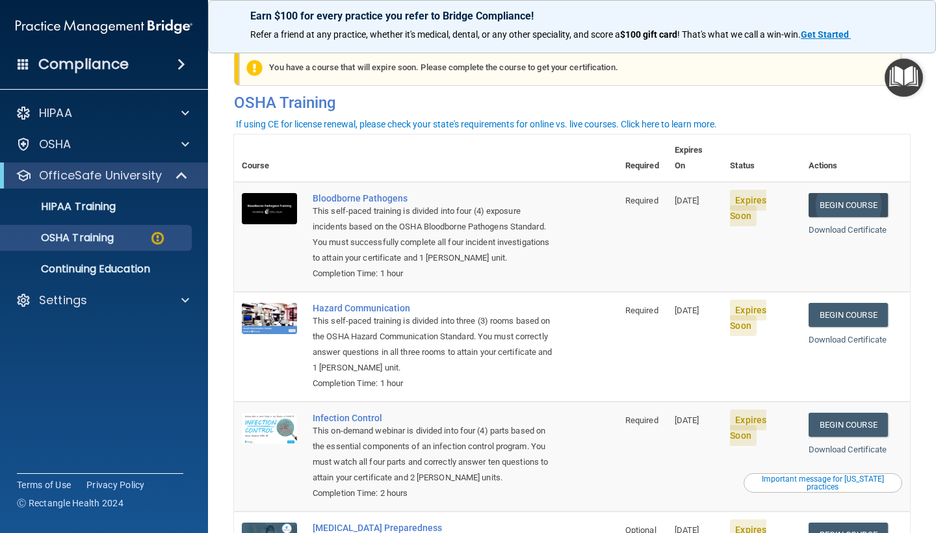
click at [821, 193] on link "Begin Course" at bounding box center [847, 205] width 79 height 24
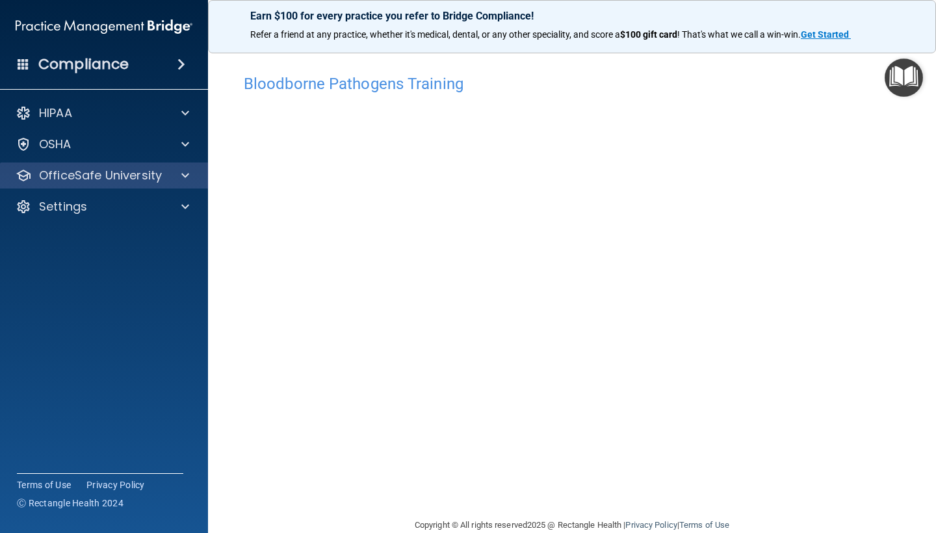
click at [166, 188] on div "OfficeSafe University" at bounding box center [104, 175] width 209 height 26
click at [179, 177] on div at bounding box center [183, 176] width 32 height 16
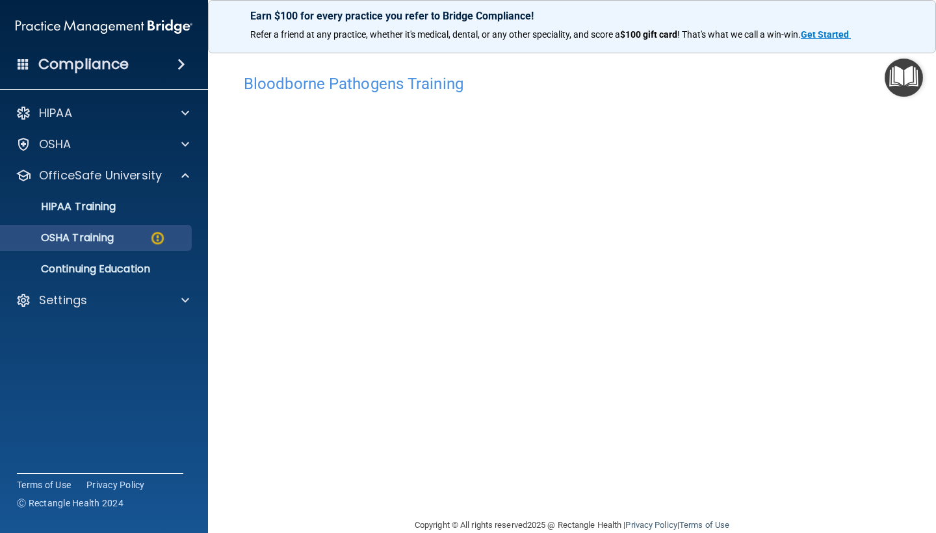
click at [144, 241] on div "OSHA Training" at bounding box center [96, 237] width 177 height 13
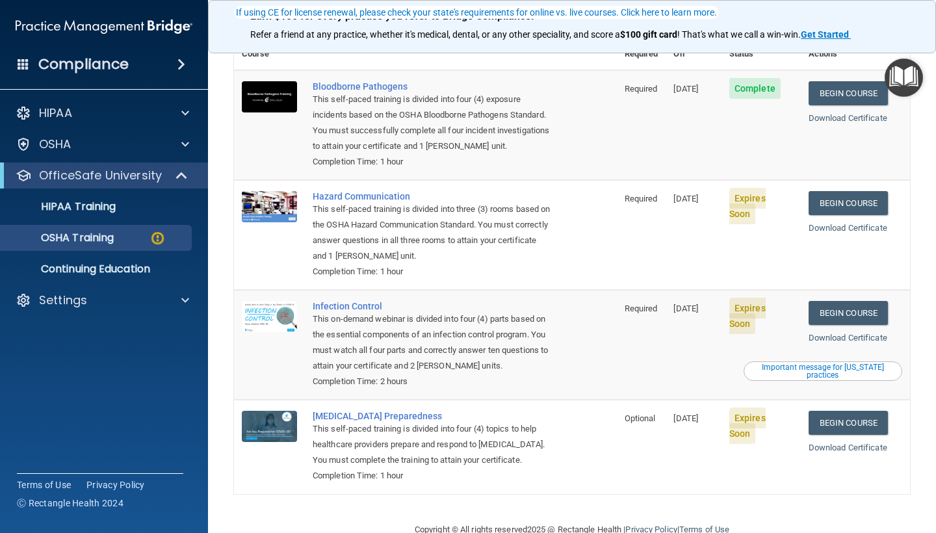
scroll to position [127, 0]
click at [864, 192] on link "Begin Course" at bounding box center [847, 204] width 79 height 24
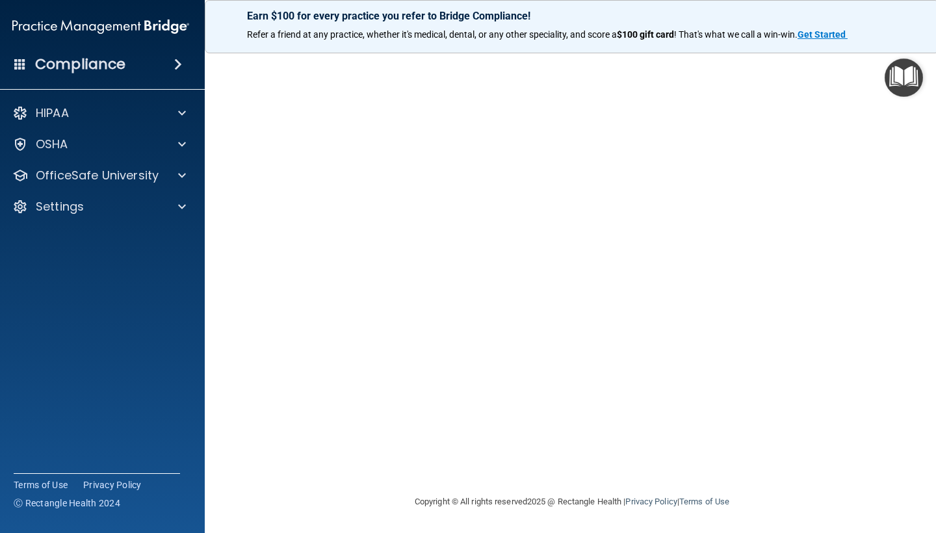
scroll to position [52, 0]
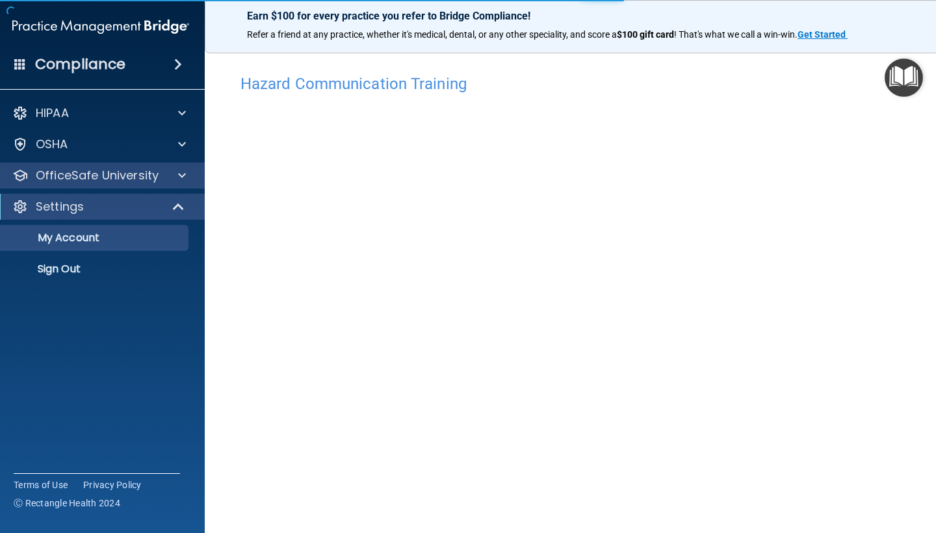
click at [171, 172] on div at bounding box center [180, 176] width 32 height 16
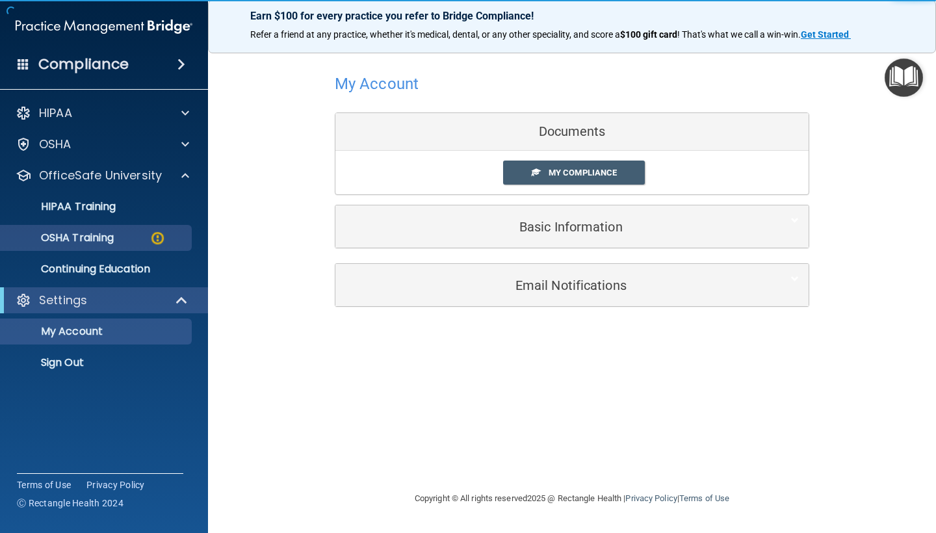
click at [149, 237] on div "OSHA Training" at bounding box center [96, 237] width 177 height 13
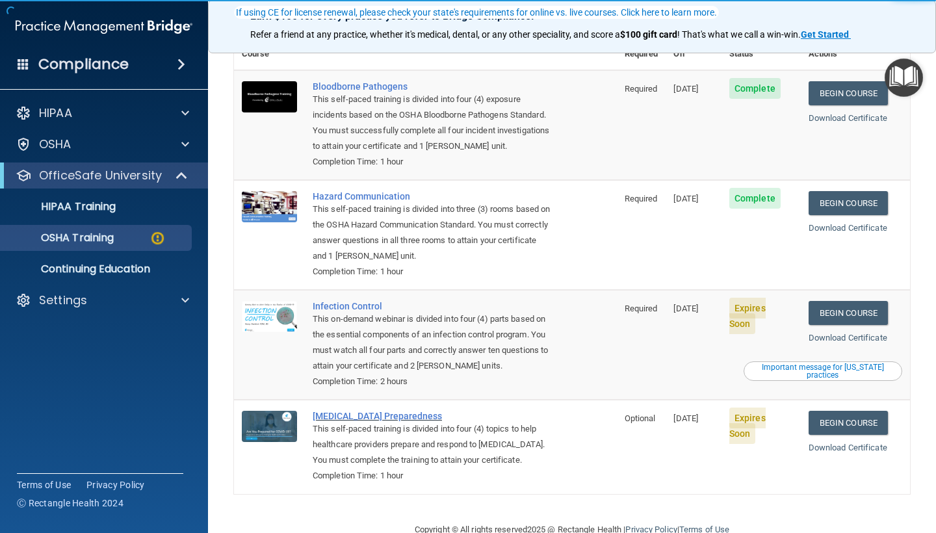
scroll to position [127, 0]
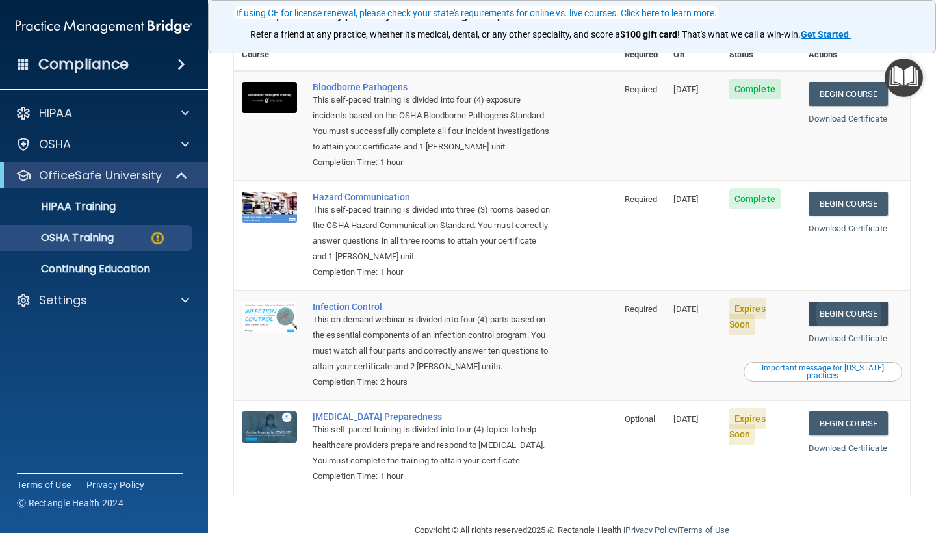
click at [875, 301] on link "Begin Course" at bounding box center [847, 313] width 79 height 24
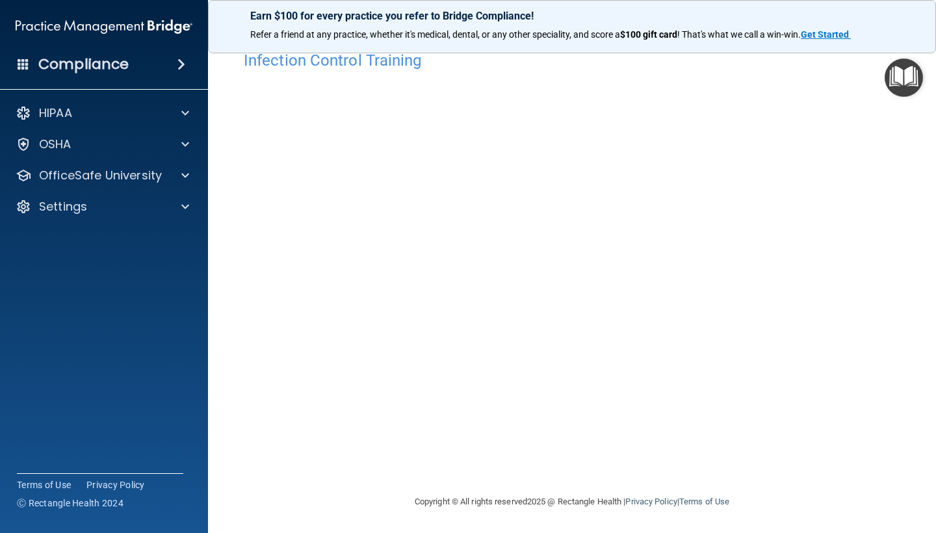
scroll to position [23, 0]
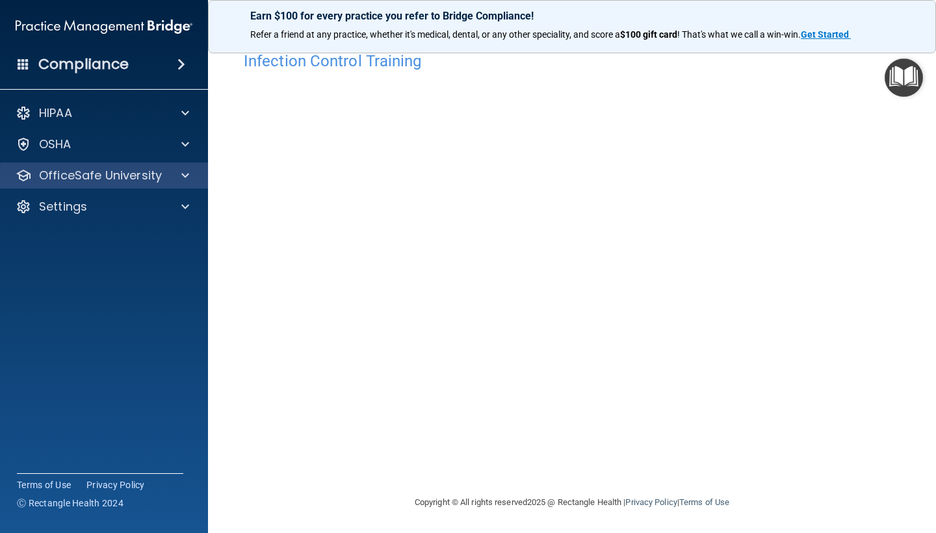
click at [180, 172] on div at bounding box center [183, 176] width 32 height 16
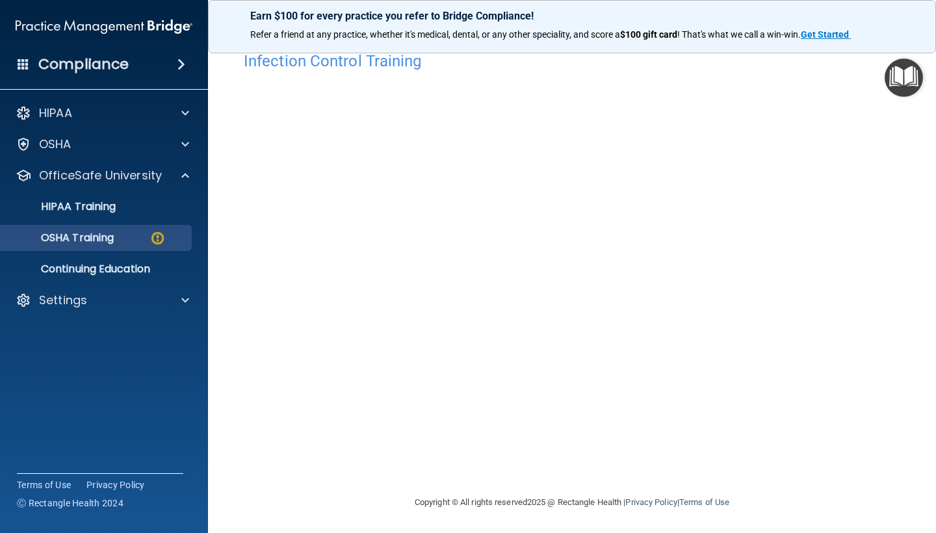
click at [160, 239] on img at bounding box center [157, 238] width 16 height 16
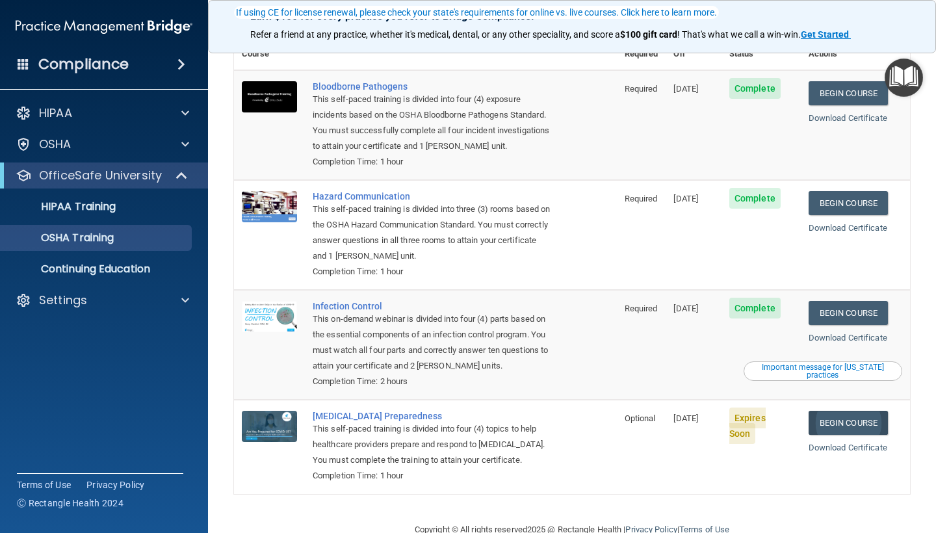
scroll to position [90, 0]
click at [836, 411] on link "Begin Course" at bounding box center [847, 423] width 79 height 24
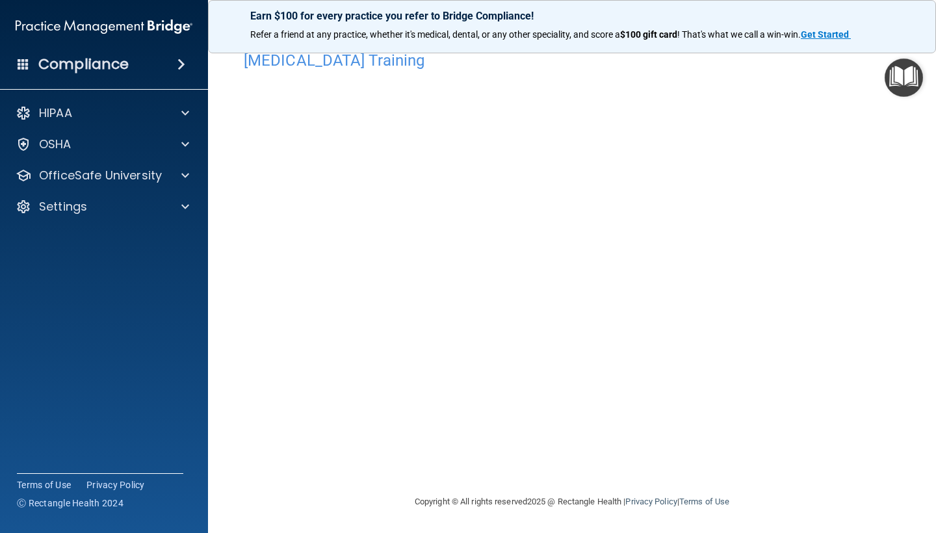
scroll to position [23, 0]
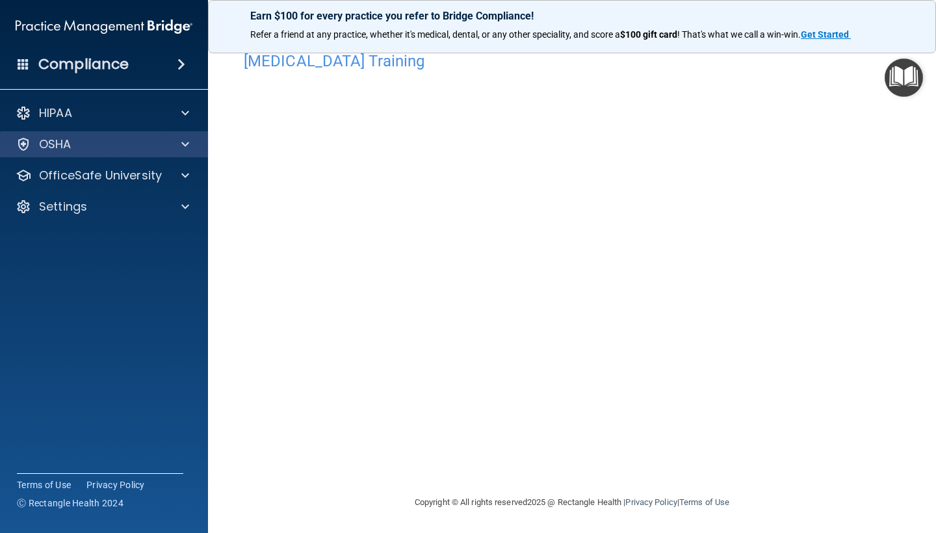
click at [194, 155] on div "OSHA" at bounding box center [104, 144] width 209 height 26
click at [187, 146] on span at bounding box center [185, 144] width 8 height 16
click at [146, 149] on div "OSHA" at bounding box center [86, 144] width 161 height 16
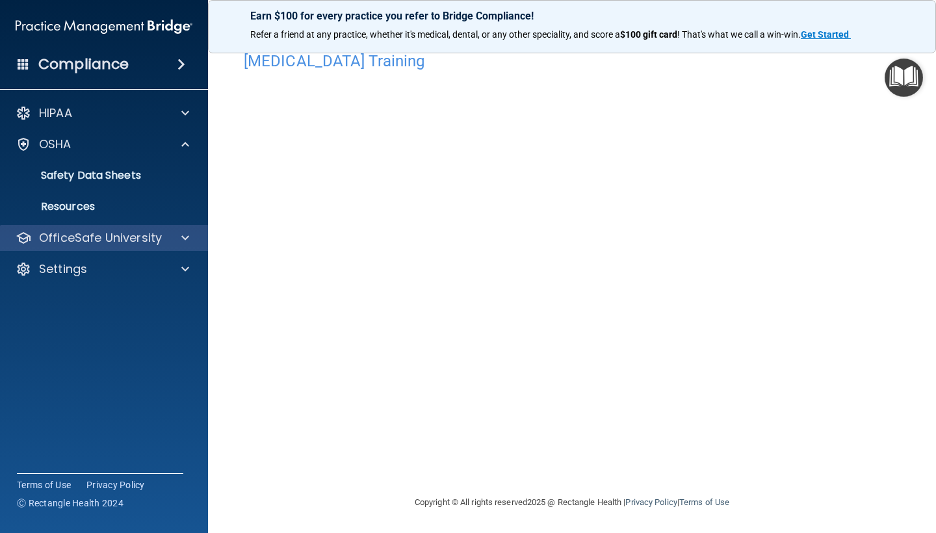
click at [182, 238] on span at bounding box center [185, 238] width 8 height 16
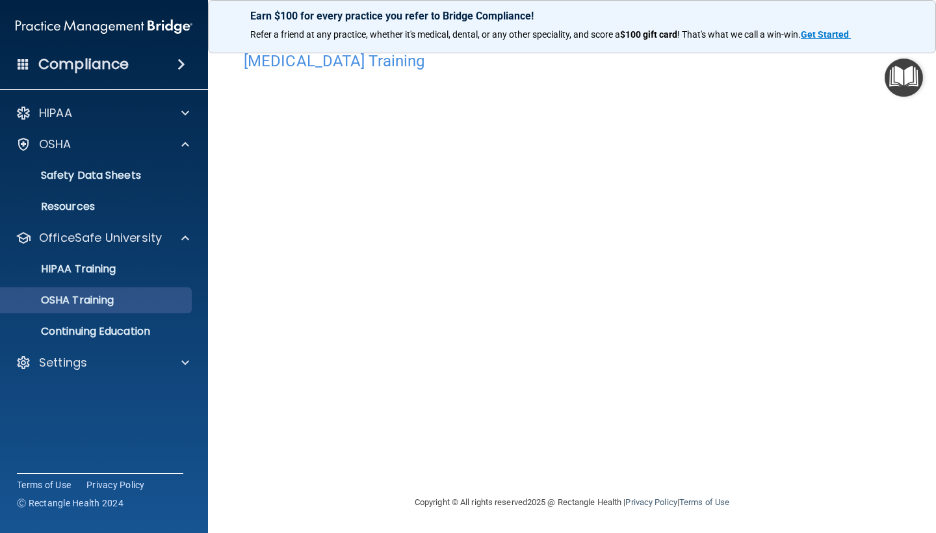
click at [121, 309] on link "OSHA Training" at bounding box center [89, 300] width 205 height 26
